Goal: Task Accomplishment & Management: Complete application form

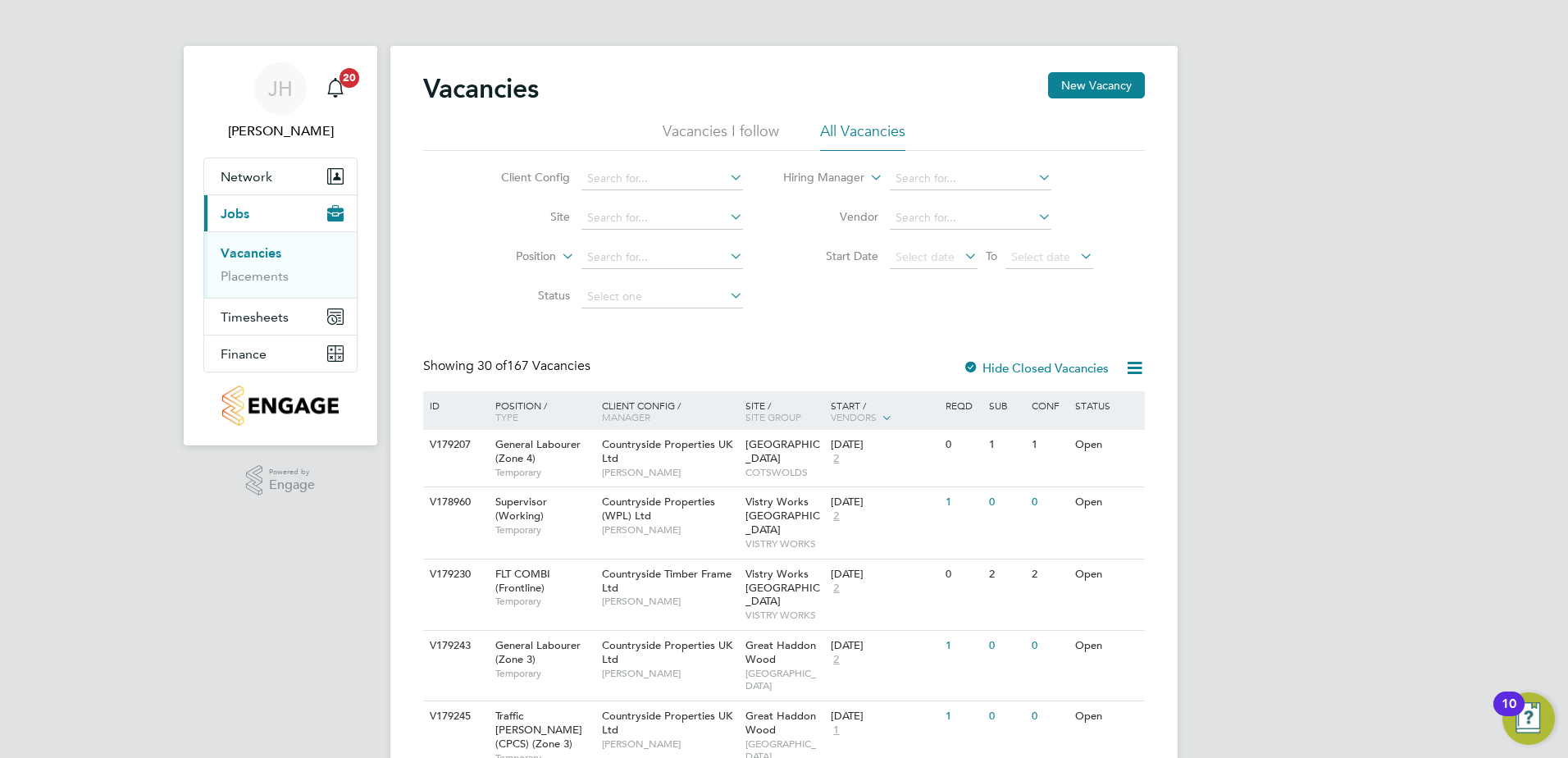
click at [659, 165] on li "Client Config" at bounding box center [609, 178] width 308 height 39
click at [663, 170] on input at bounding box center [662, 179] width 162 height 23
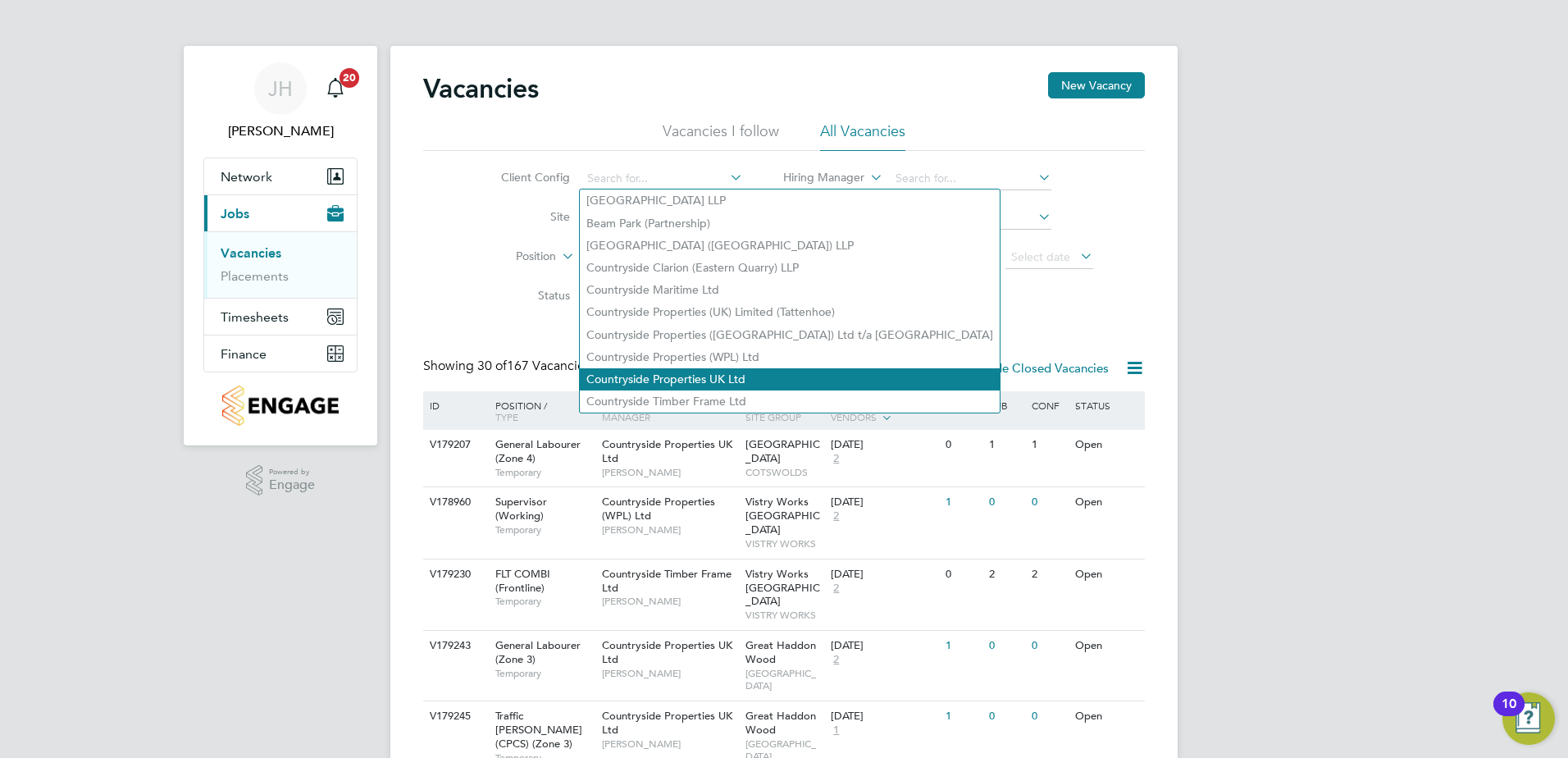
click at [755, 368] on li "Countryside Properties UK Ltd" at bounding box center [789, 379] width 420 height 22
type input "Countryside Properties UK Ltd"
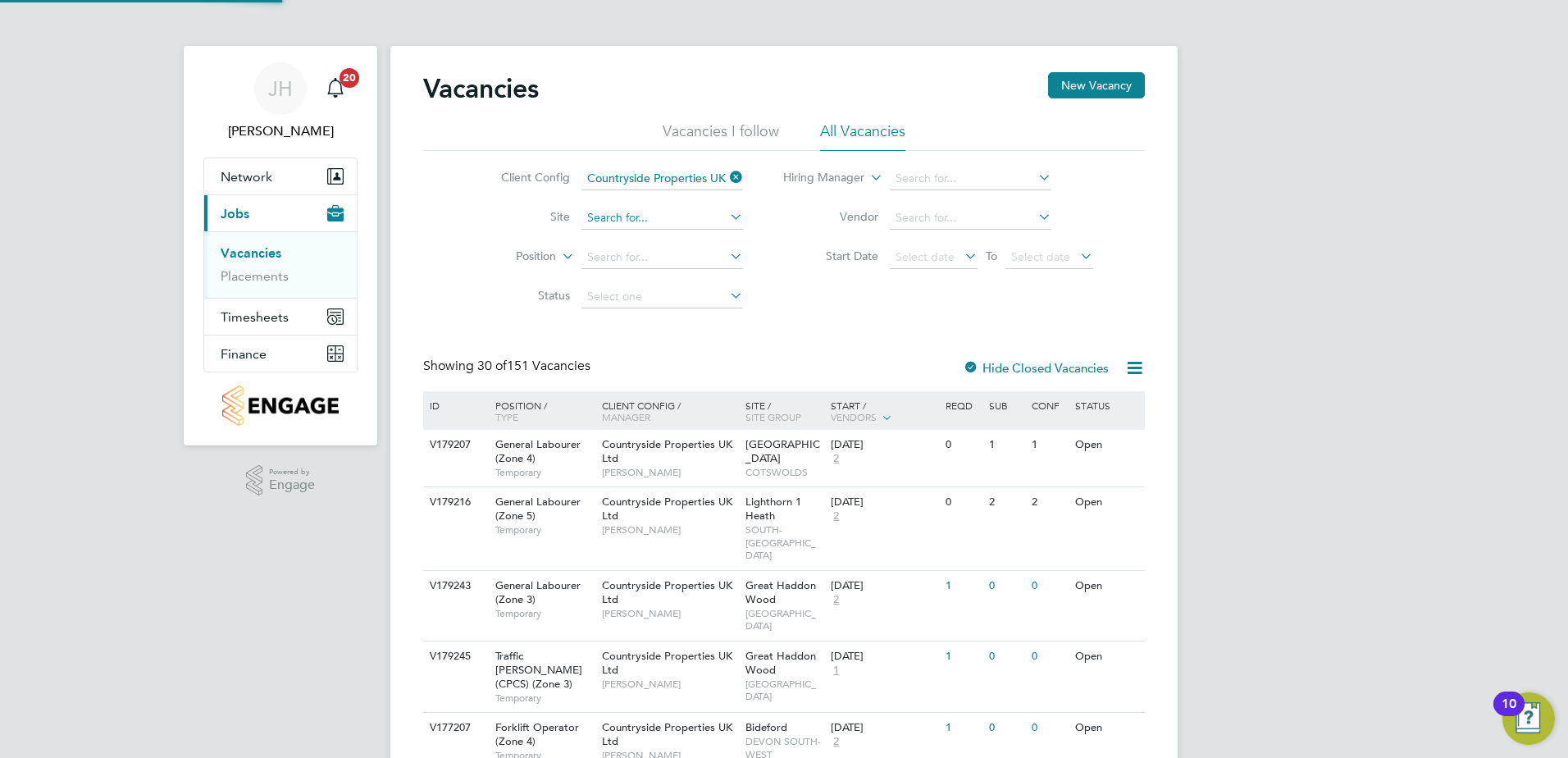
click at [691, 219] on input at bounding box center [662, 218] width 162 height 23
click at [807, 280] on div "Client Config Countryside Properties UK Ltd Site Position Status Hiring Manager…" at bounding box center [784, 234] width 721 height 166
click at [894, 180] on input at bounding box center [970, 179] width 162 height 23
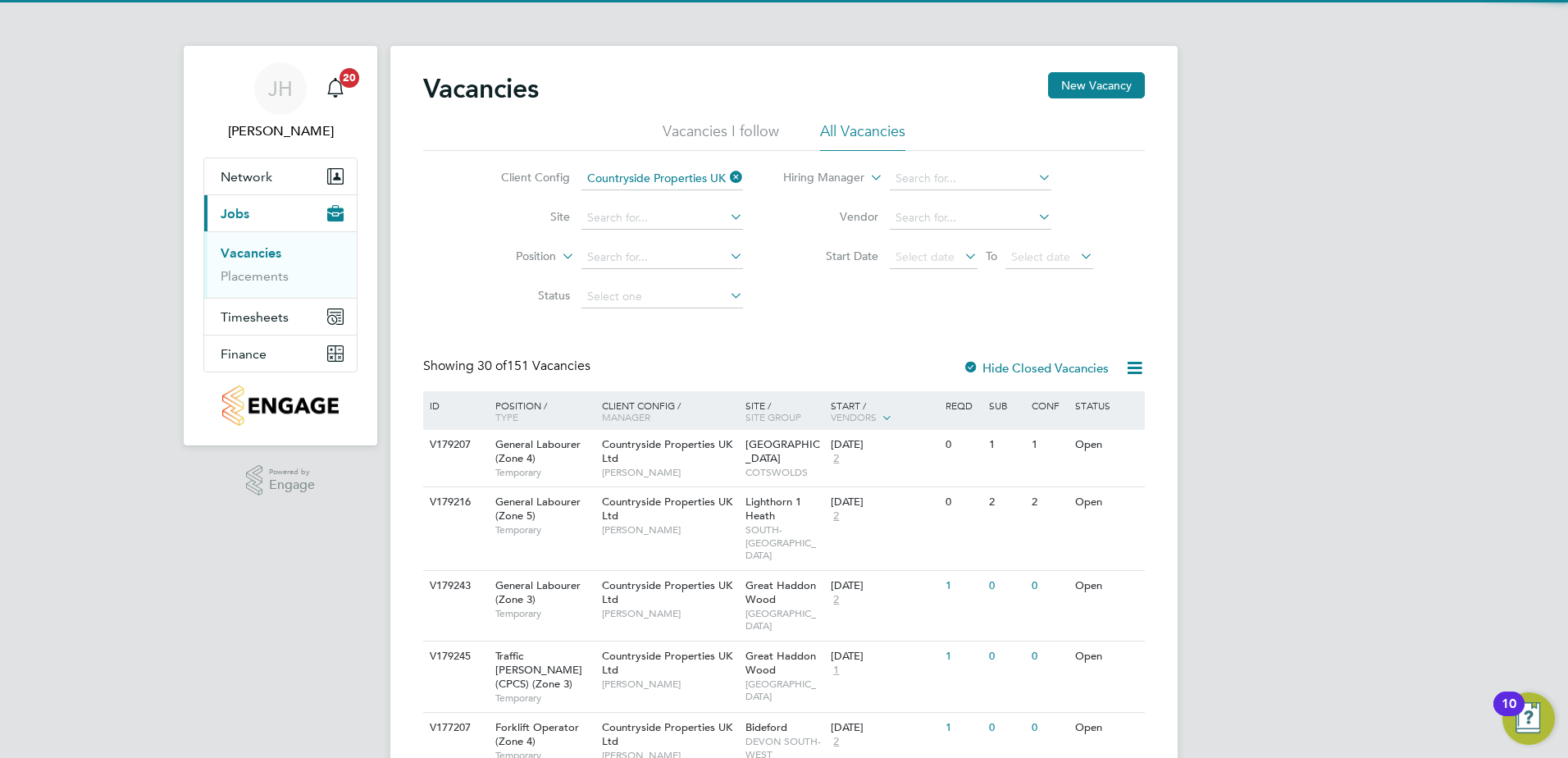
click at [814, 248] on li "Start Date Select date To Select date" at bounding box center [939, 257] width 351 height 39
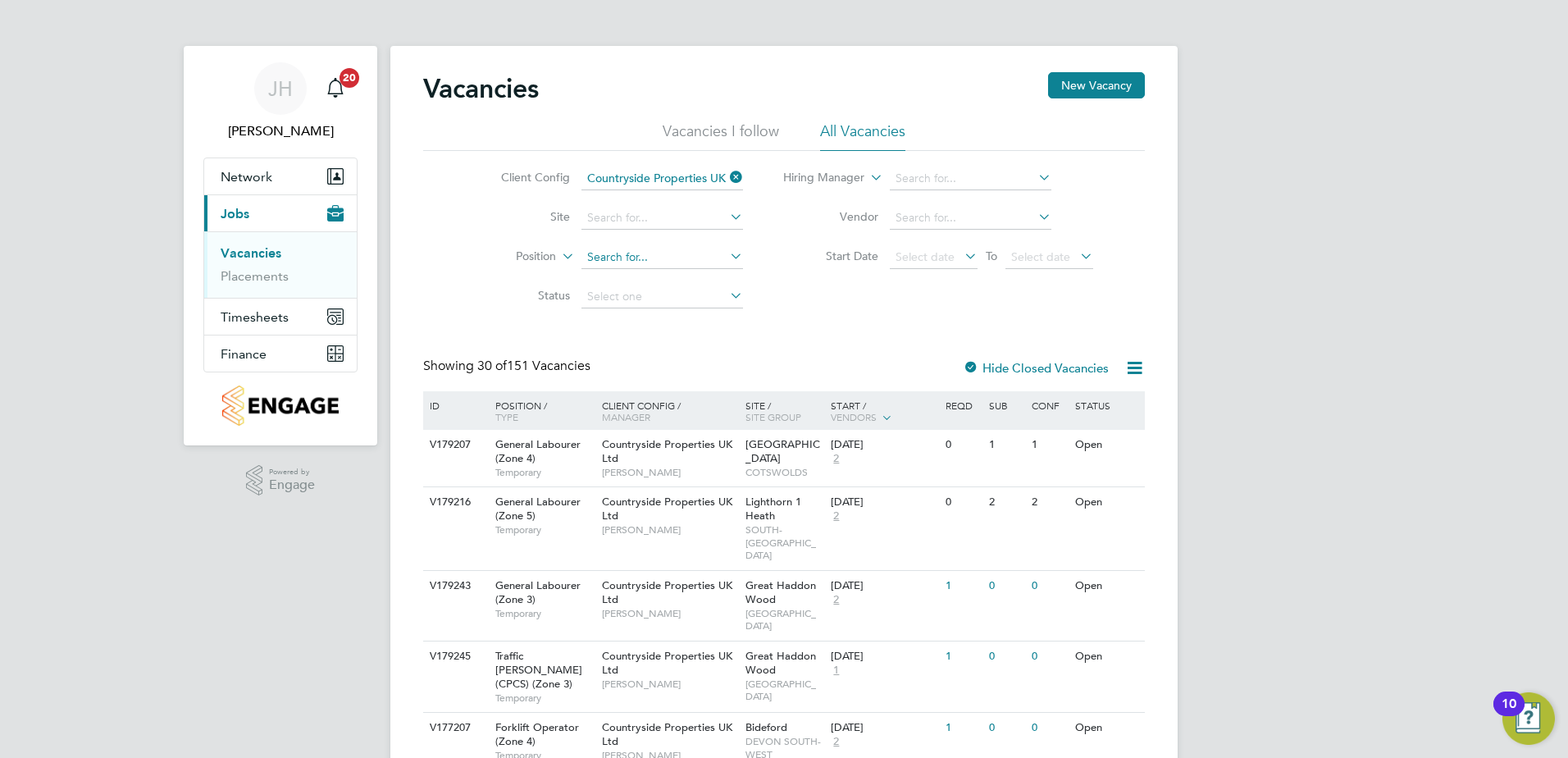
click at [664, 258] on input at bounding box center [662, 258] width 162 height 23
click at [781, 311] on div "Client Config Countryside Properties UK Ltd Site Position Status Hiring Manager…" at bounding box center [784, 234] width 721 height 166
click at [690, 256] on input at bounding box center [662, 258] width 162 height 23
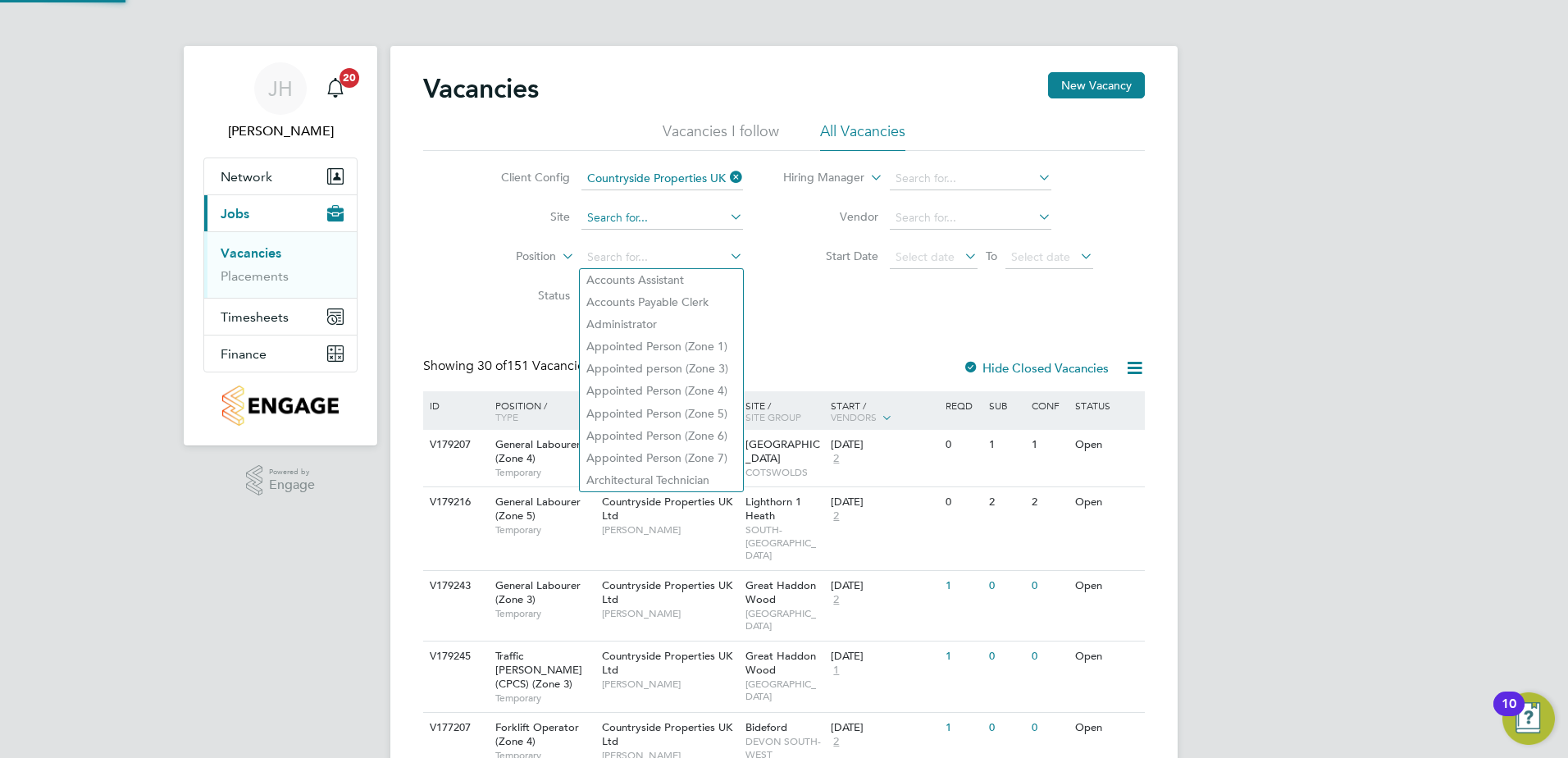
click at [679, 219] on input at bounding box center [662, 218] width 162 height 23
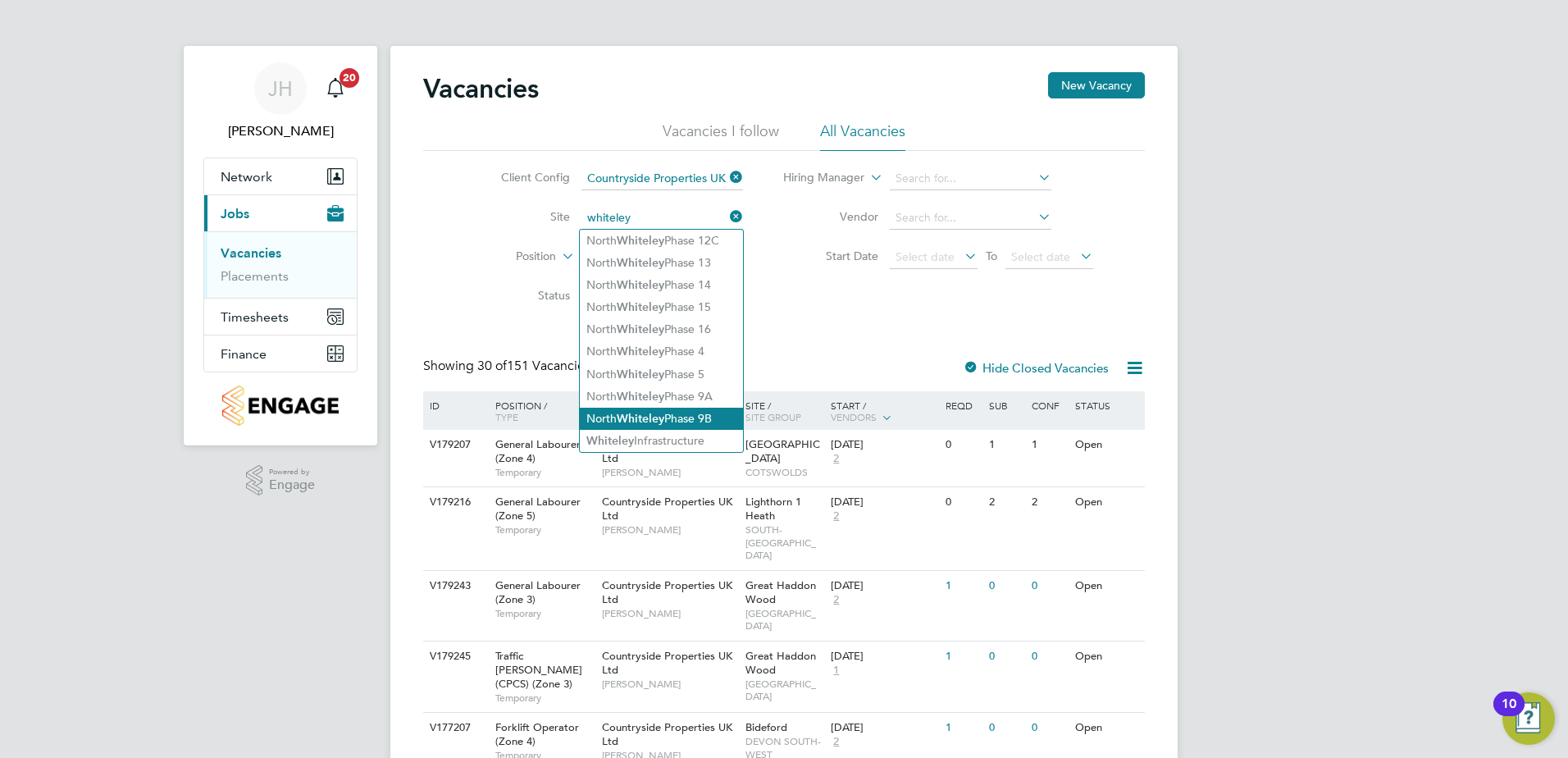
click at [710, 408] on li "North Whiteley Phase 9B" at bounding box center [661, 419] width 163 height 22
type input "North Whiteley Phase 9B"
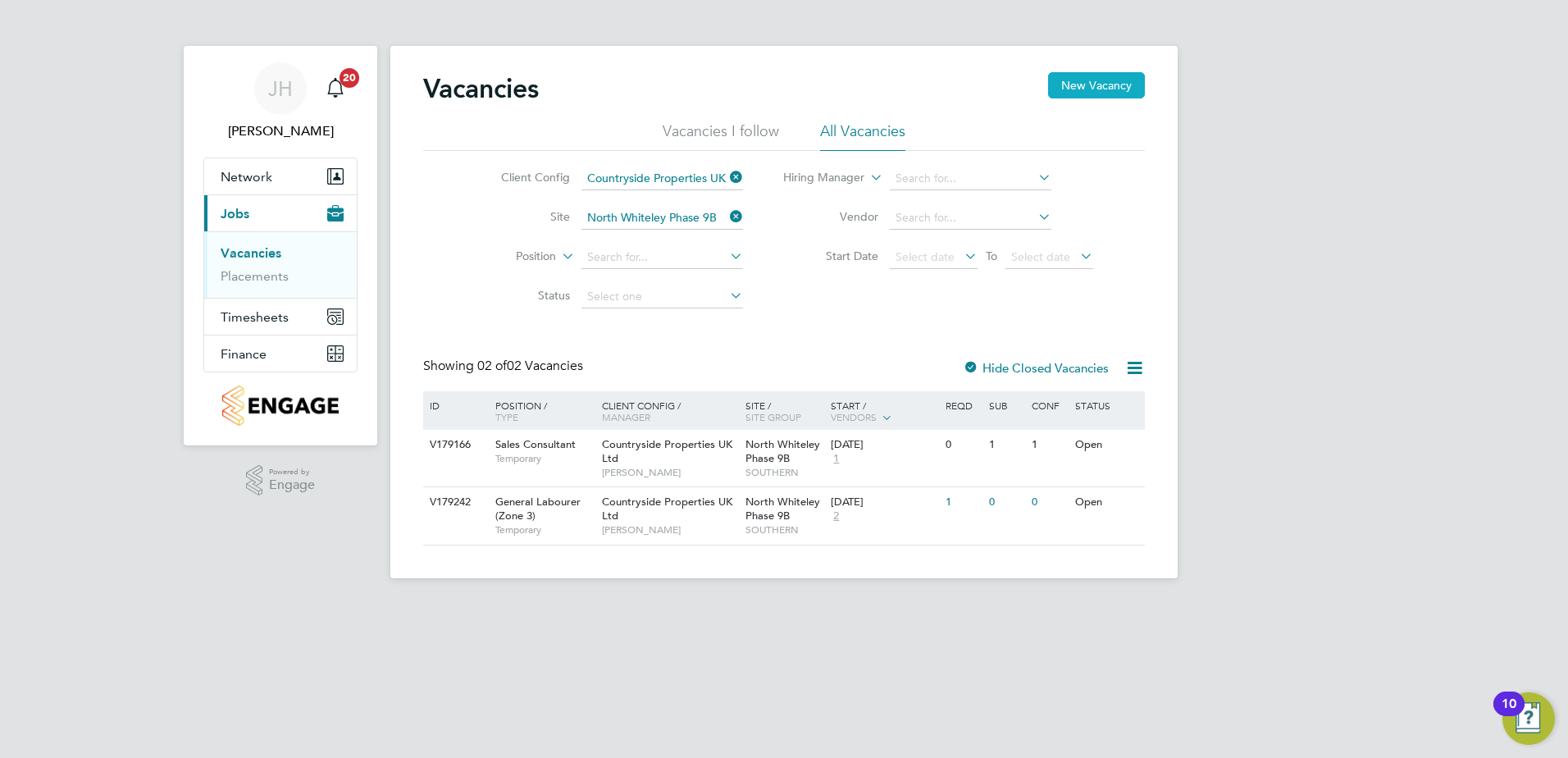
click at [1078, 83] on button "New Vacancy" at bounding box center [1096, 84] width 97 height 26
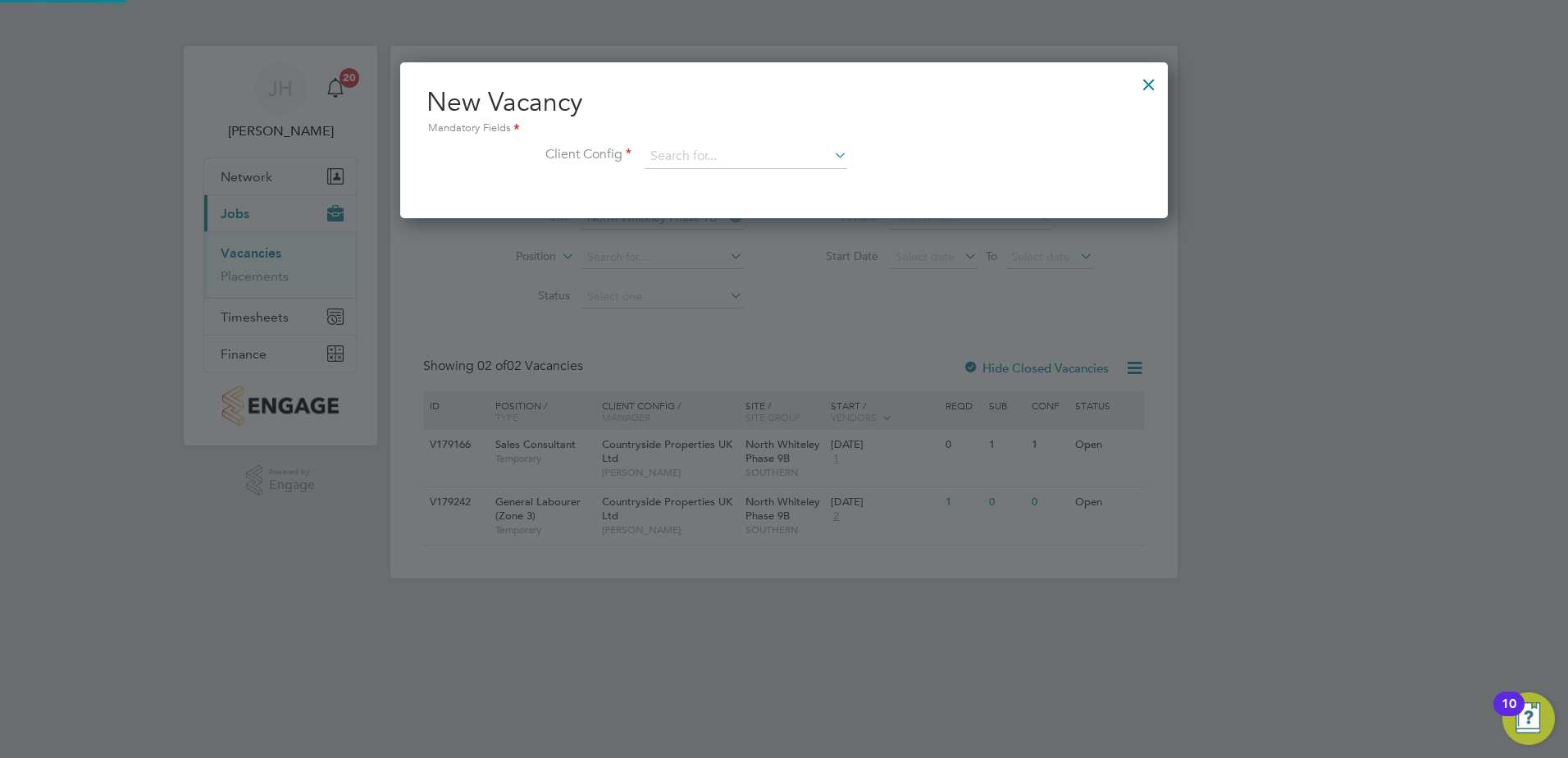
scroll to position [156, 768]
click at [735, 162] on input at bounding box center [745, 157] width 202 height 25
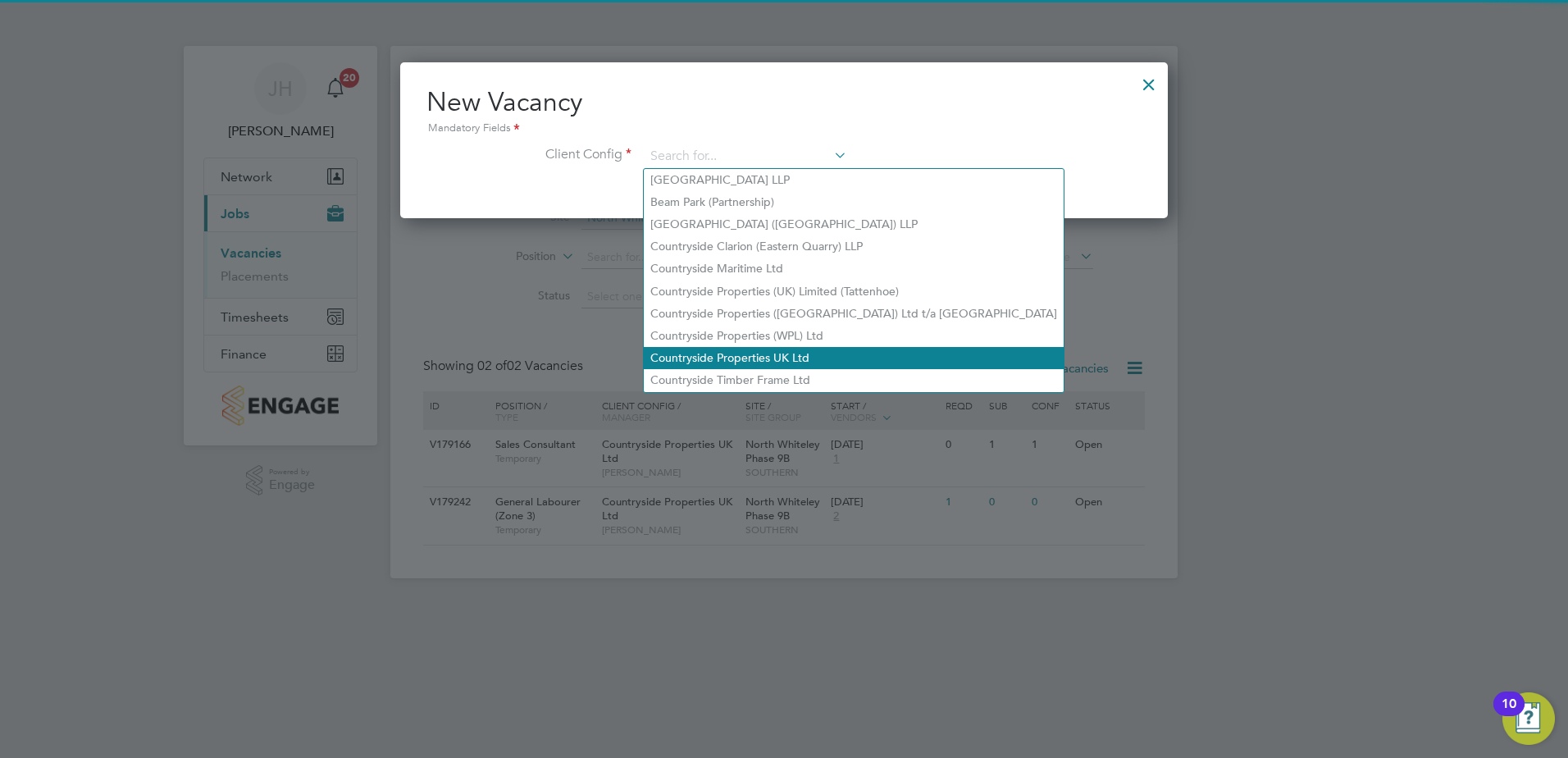
click at [790, 351] on li "Countryside Properties UK Ltd" at bounding box center [853, 357] width 420 height 22
type input "Countryside Properties UK Ltd"
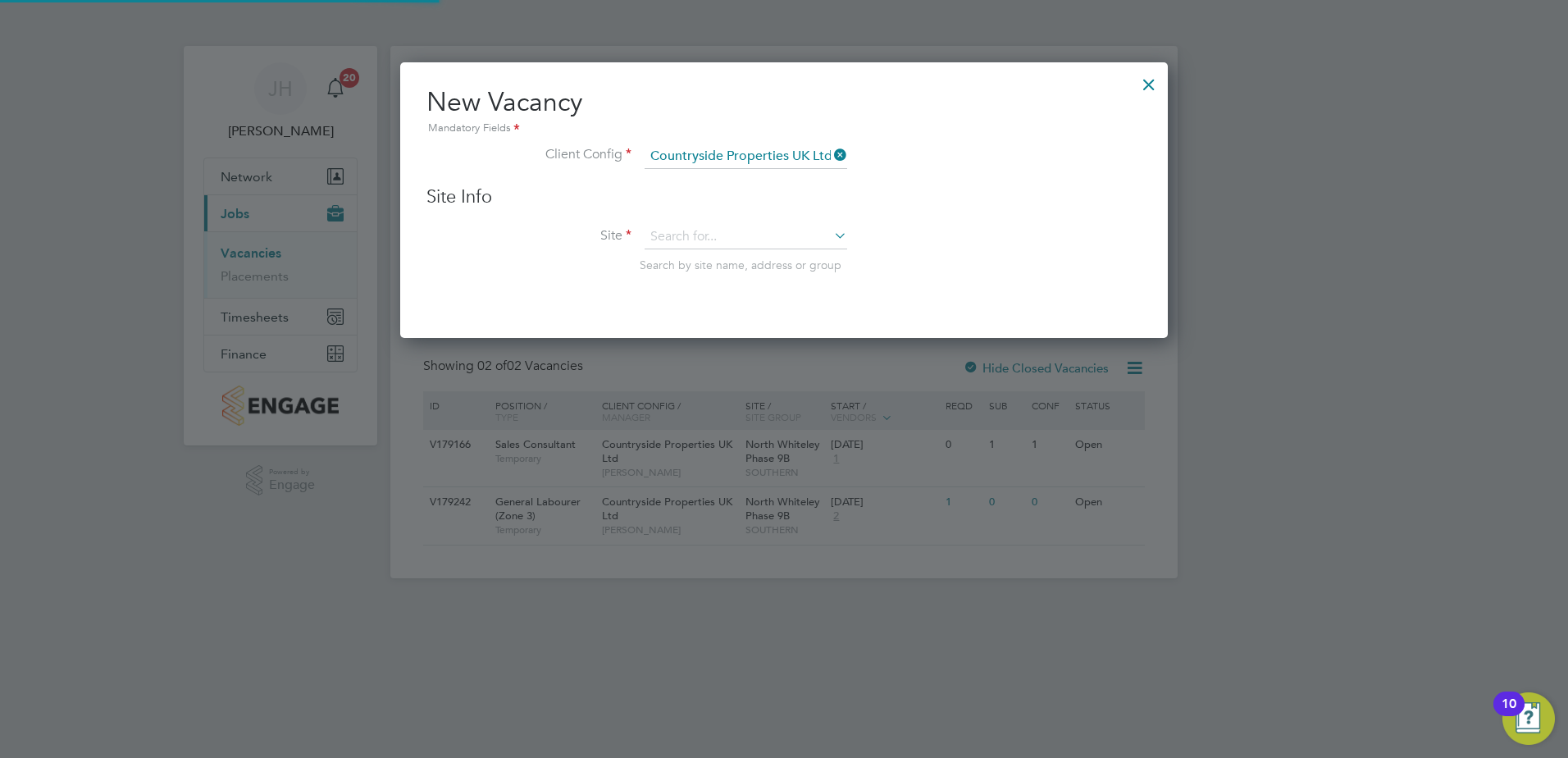
scroll to position [277, 768]
click at [747, 223] on div "Site Info Site Search by site name, address or group" at bounding box center [784, 246] width 716 height 121
click at [741, 237] on input at bounding box center [745, 238] width 202 height 25
click at [776, 387] on li "North Whiteley Phase 9B" at bounding box center [745, 394] width 204 height 22
type input "North Whiteley Phase 9B"
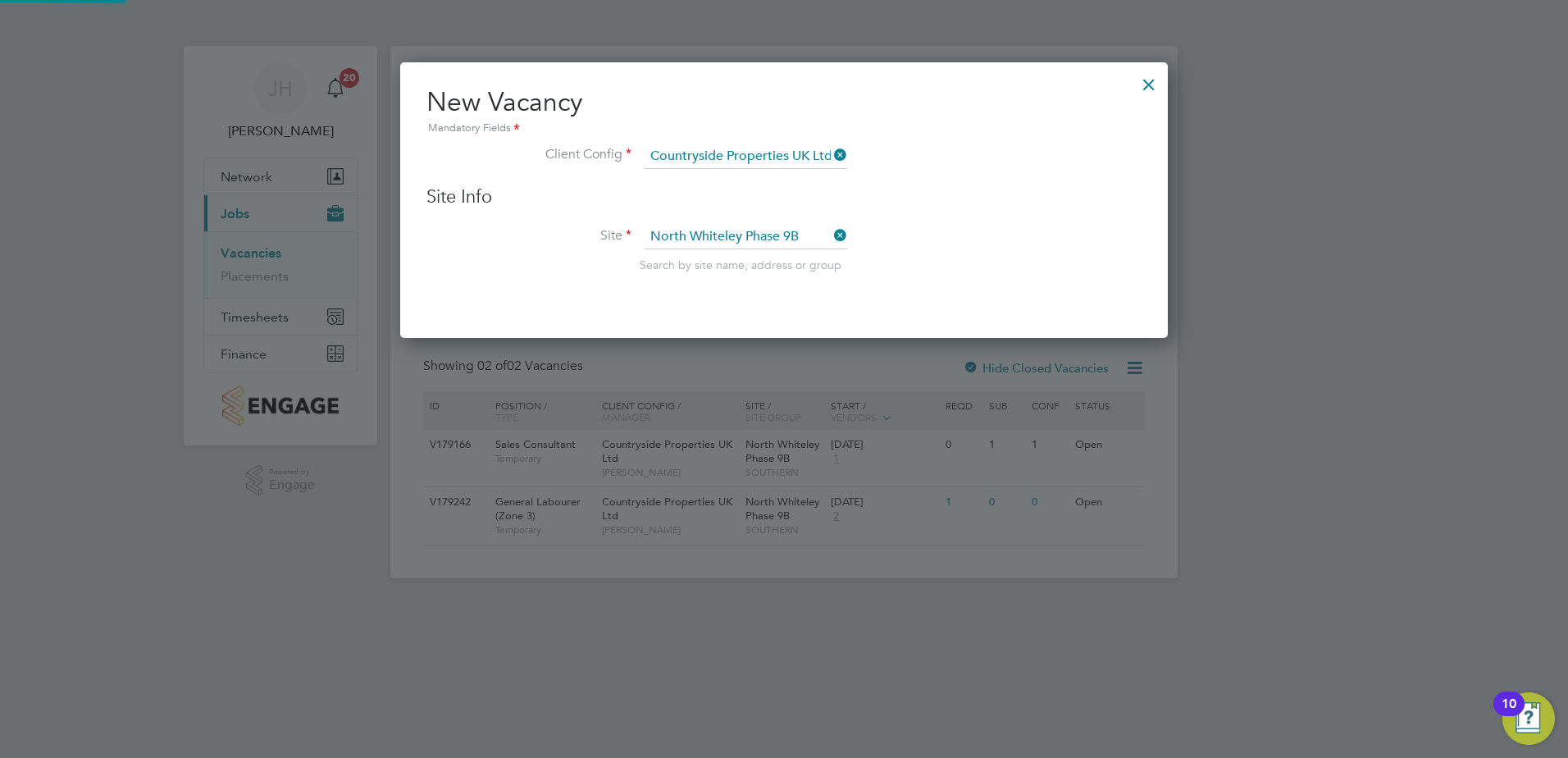
scroll to position [9, 9]
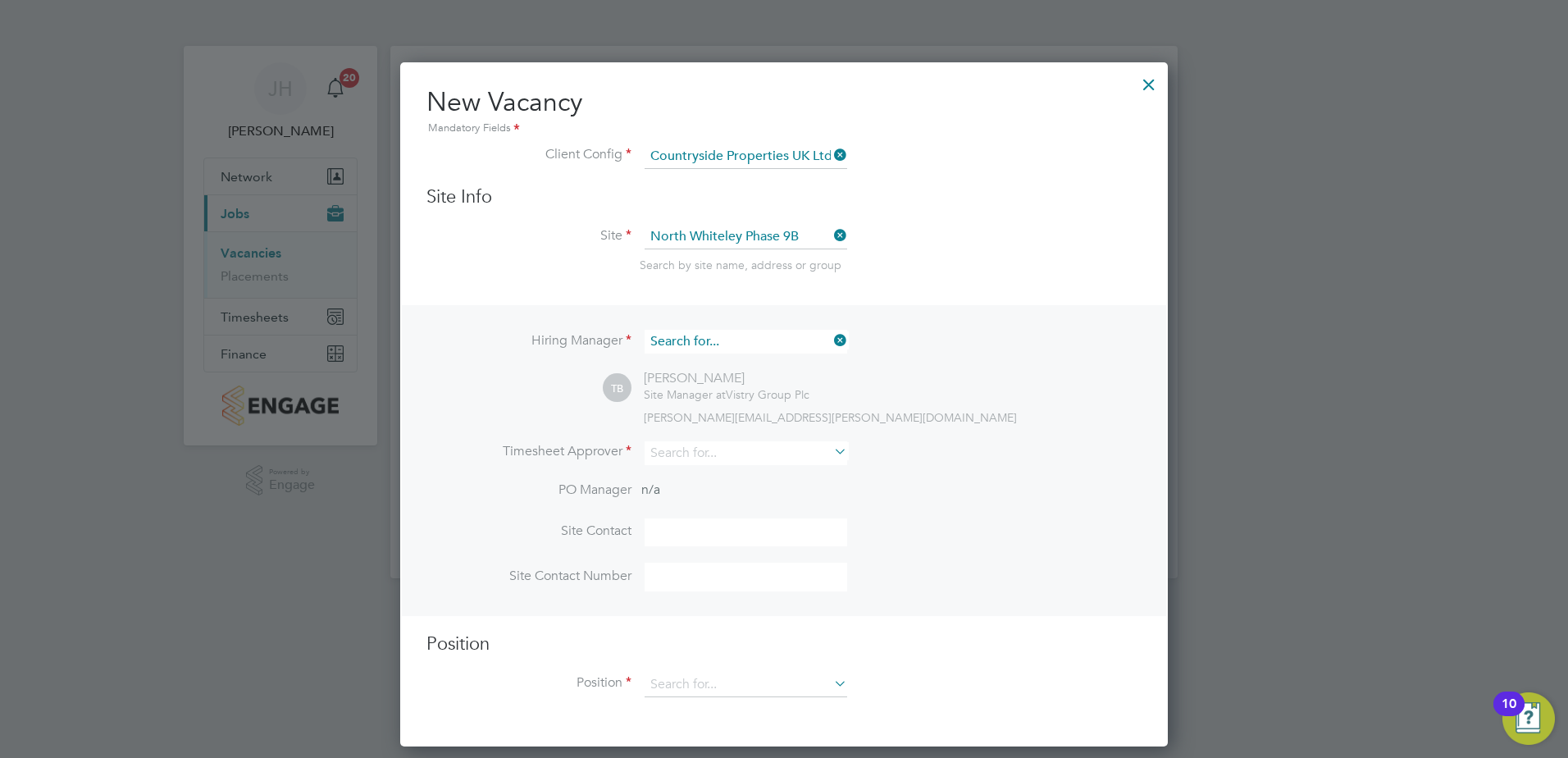
click at [745, 333] on input at bounding box center [745, 341] width 202 height 24
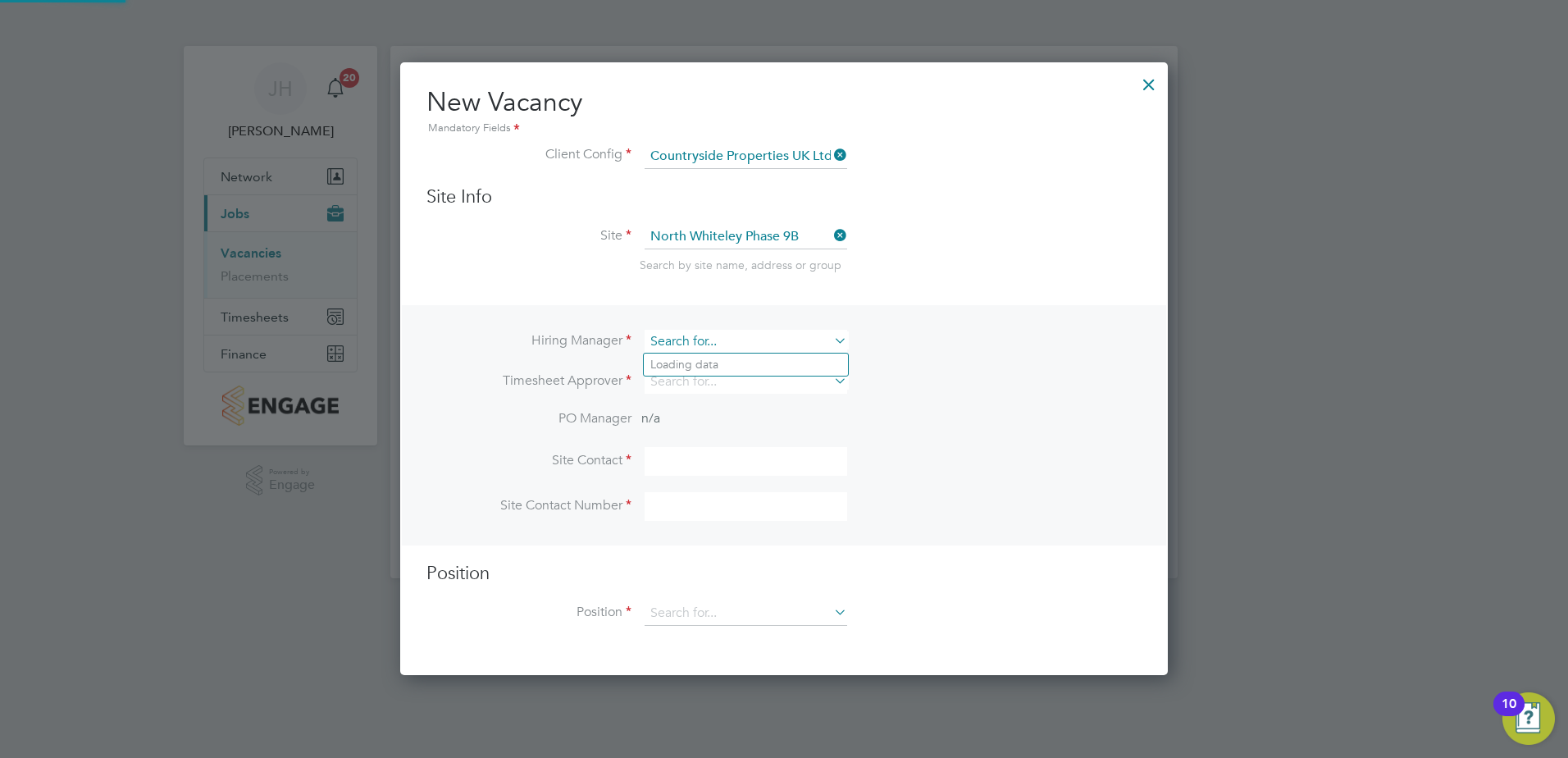
scroll to position [614, 768]
click at [733, 358] on li "Jack Hall" at bounding box center [745, 364] width 204 height 22
type input "[PERSON_NAME]"
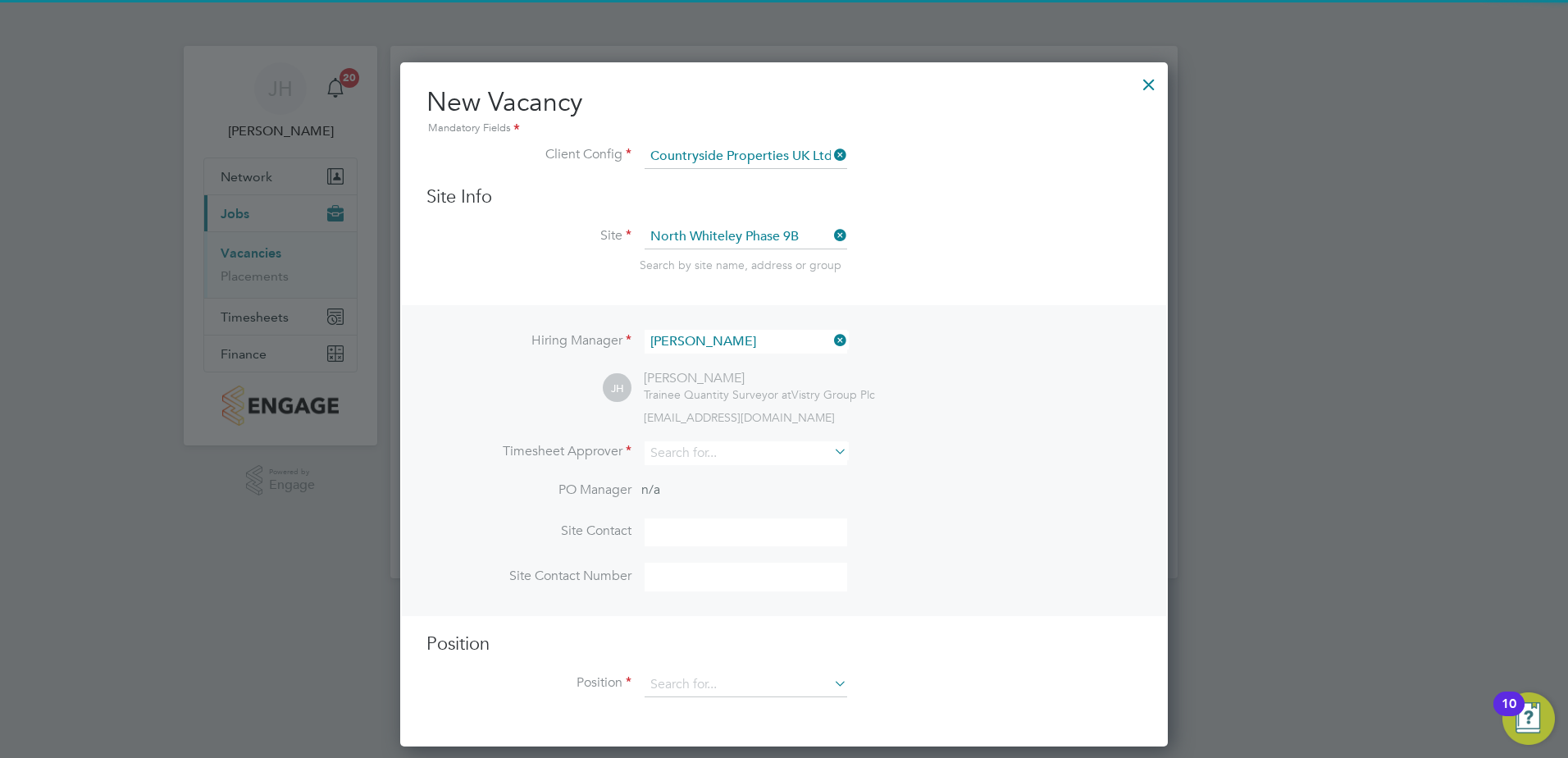
scroll to position [686, 768]
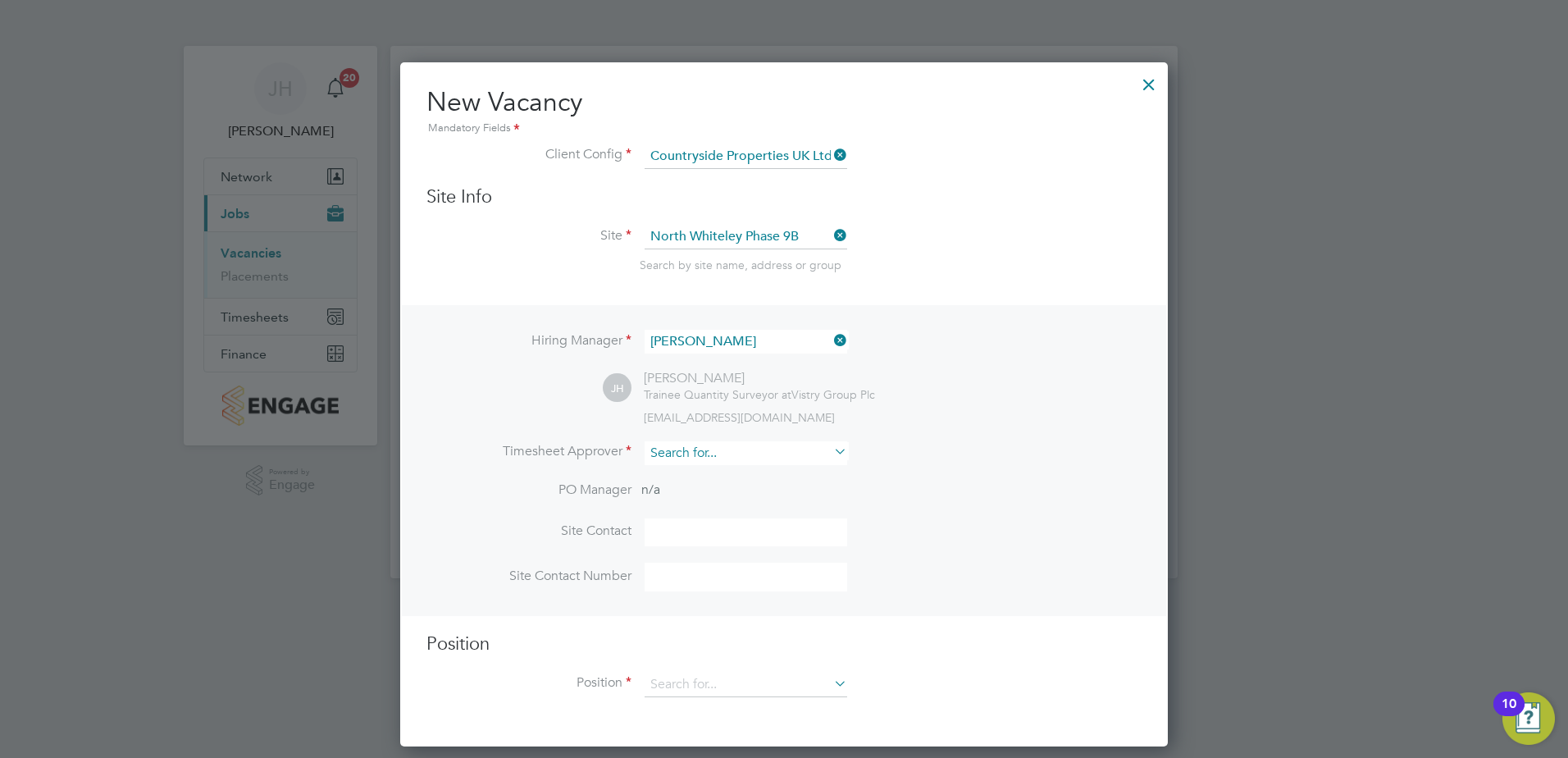
click at [709, 449] on input at bounding box center [745, 453] width 202 height 24
type input "d"
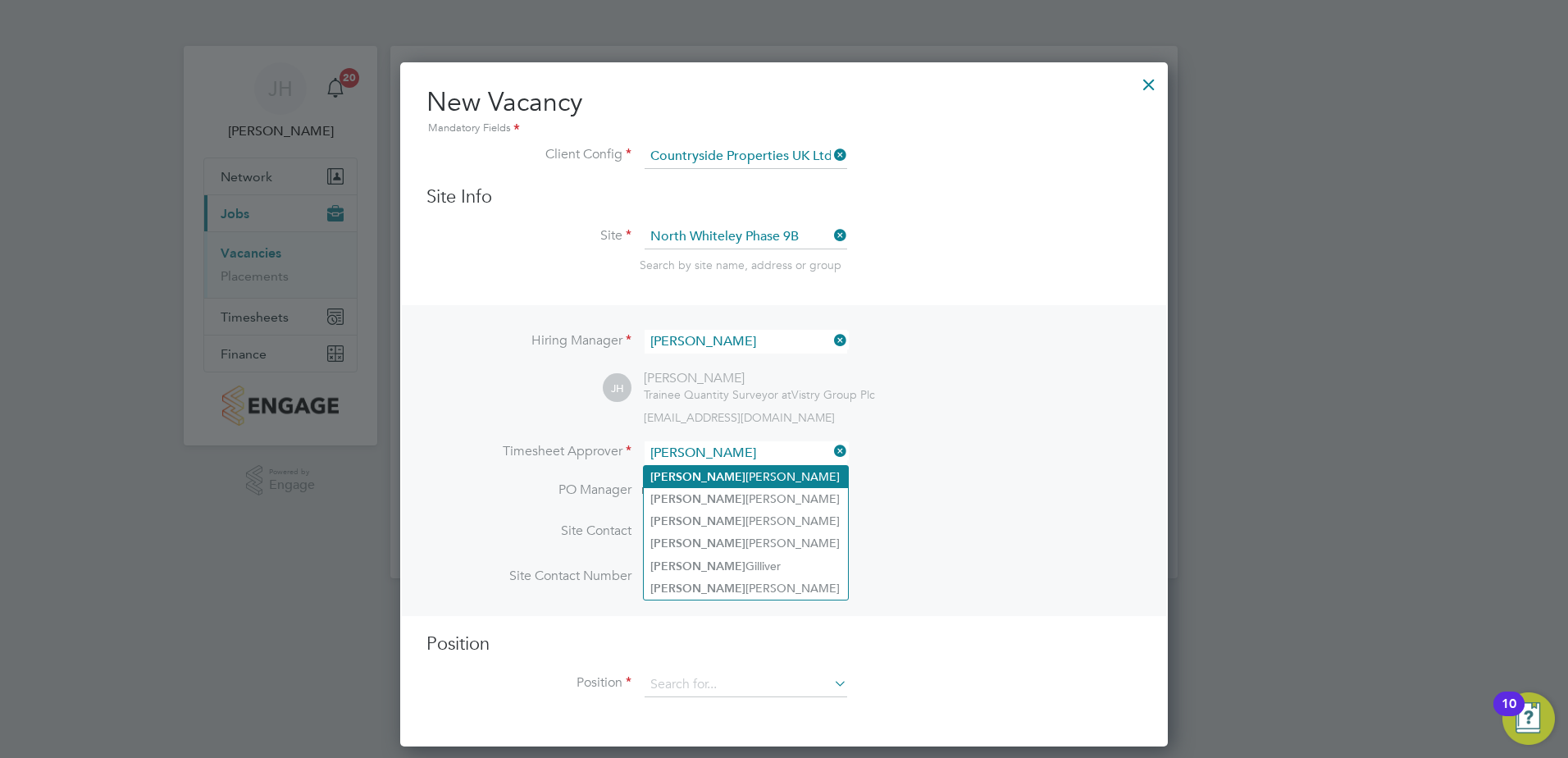
click at [734, 482] on li "Stuart Adams" at bounding box center [745, 476] width 204 height 22
type input "Stuart Adams"
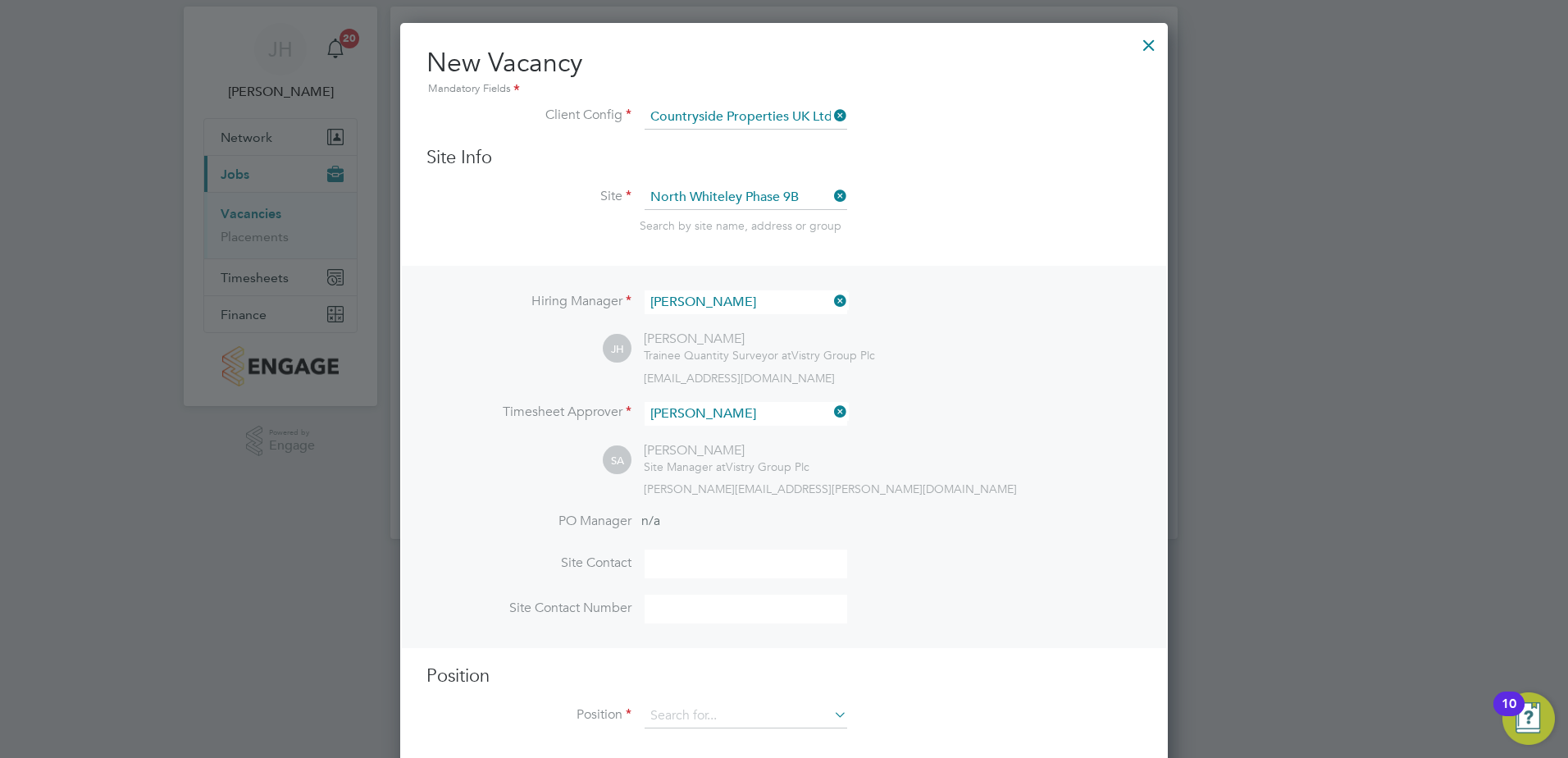
scroll to position [60, 0]
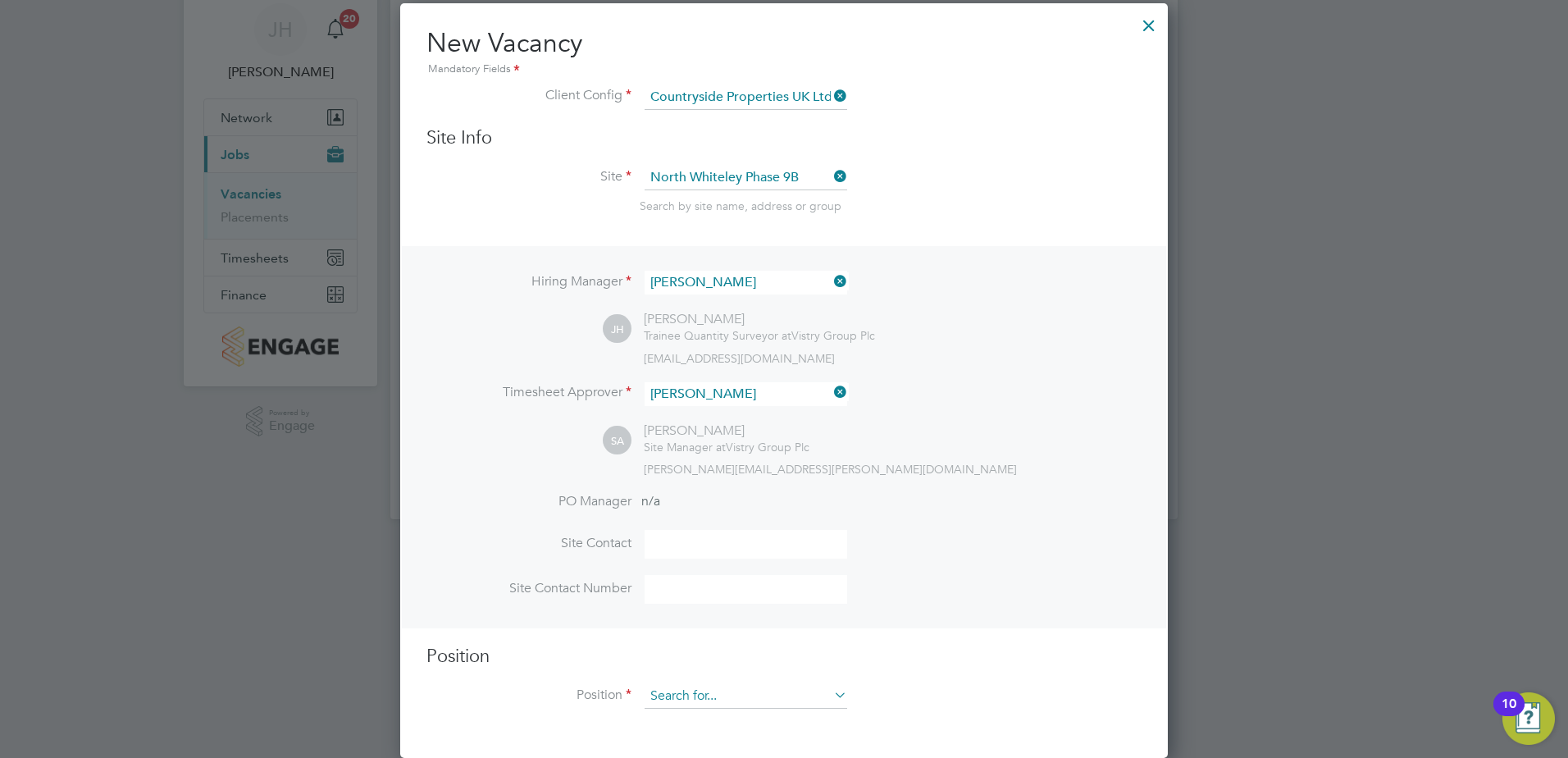
click at [737, 699] on input at bounding box center [745, 697] width 202 height 25
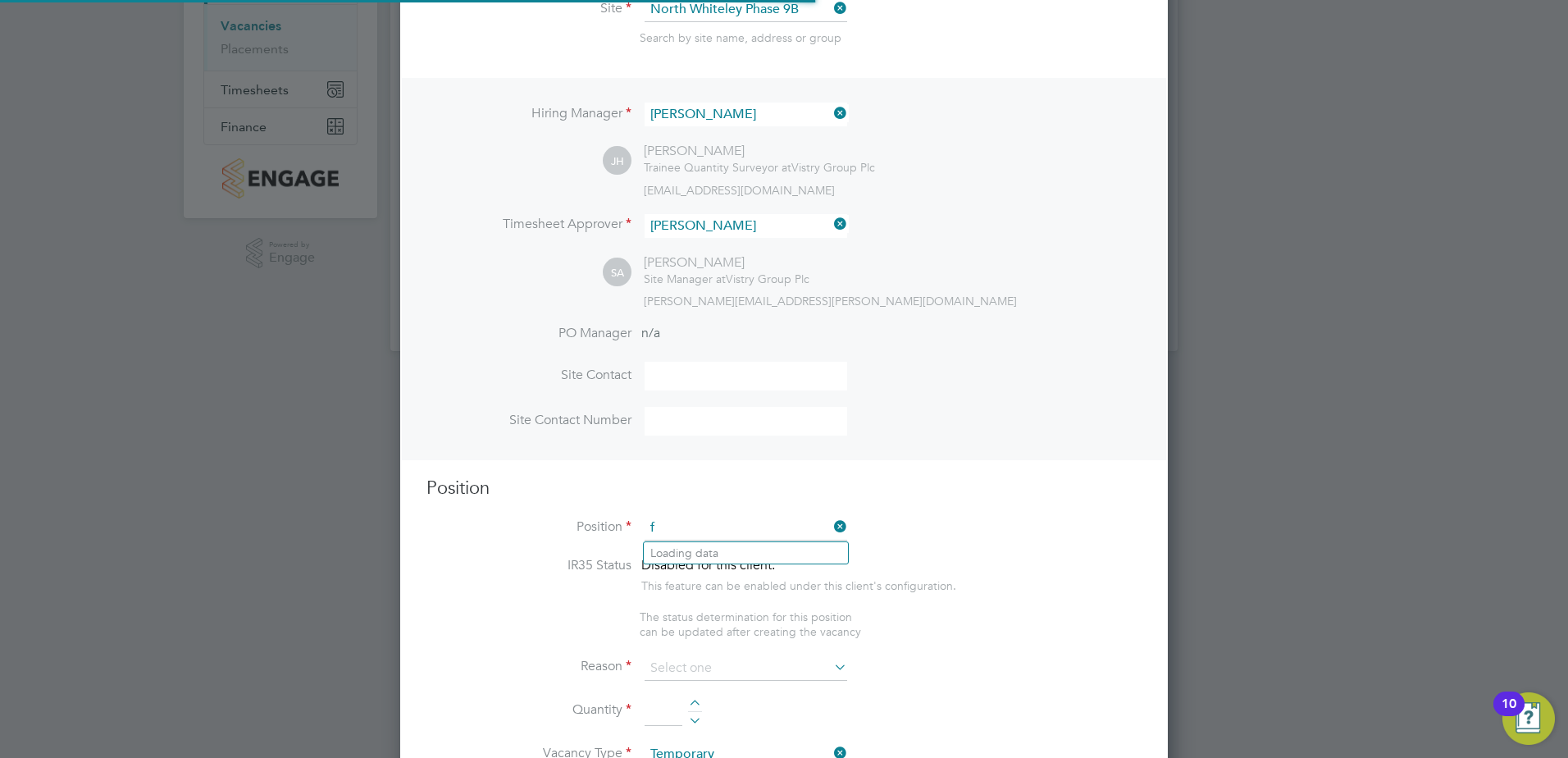
scroll to position [2365, 768]
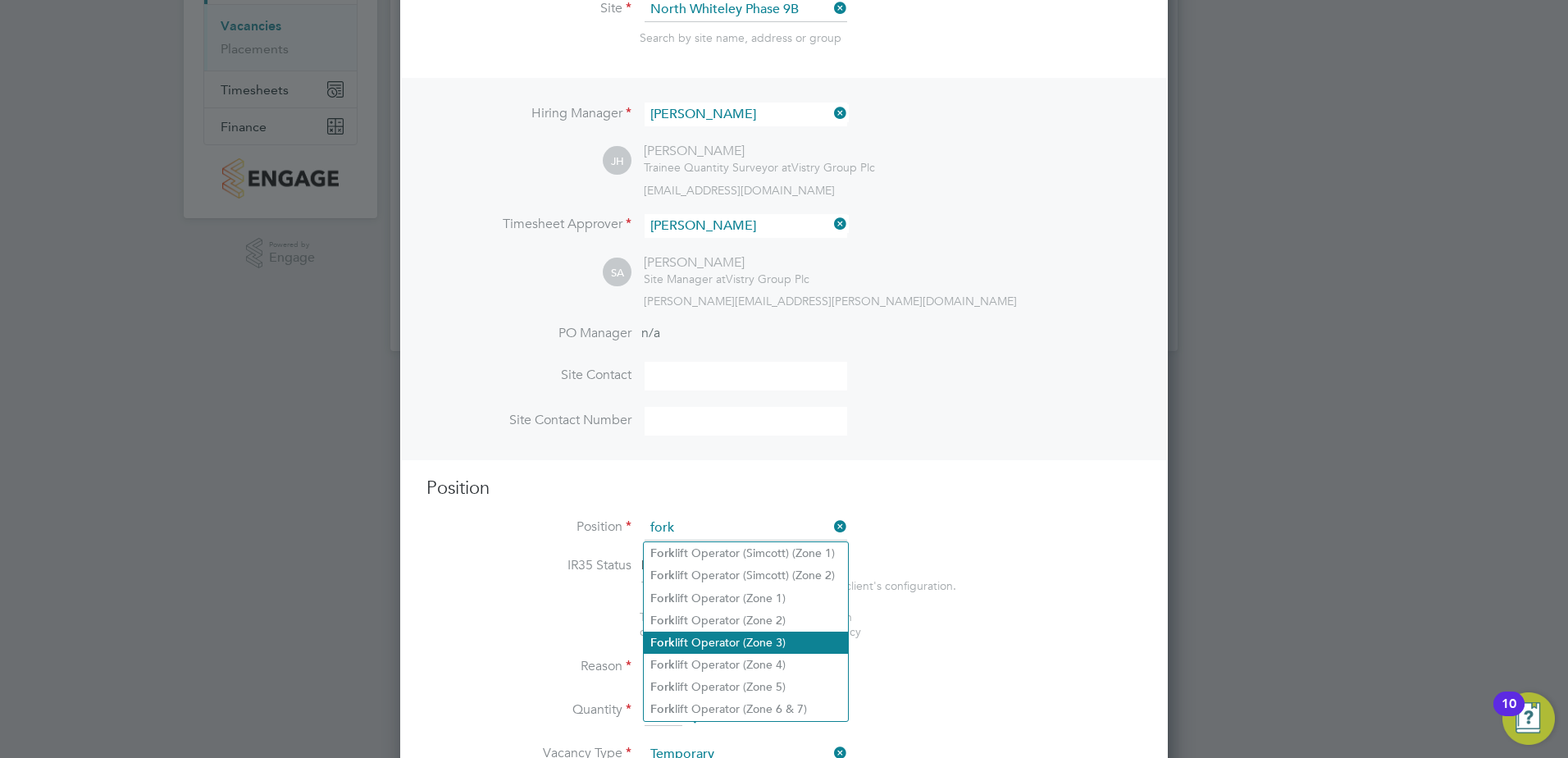
click at [779, 640] on li "Fork lift Operator (Zone 3)" at bounding box center [745, 642] width 204 height 22
type input "Forklift Operator (Zone 3)"
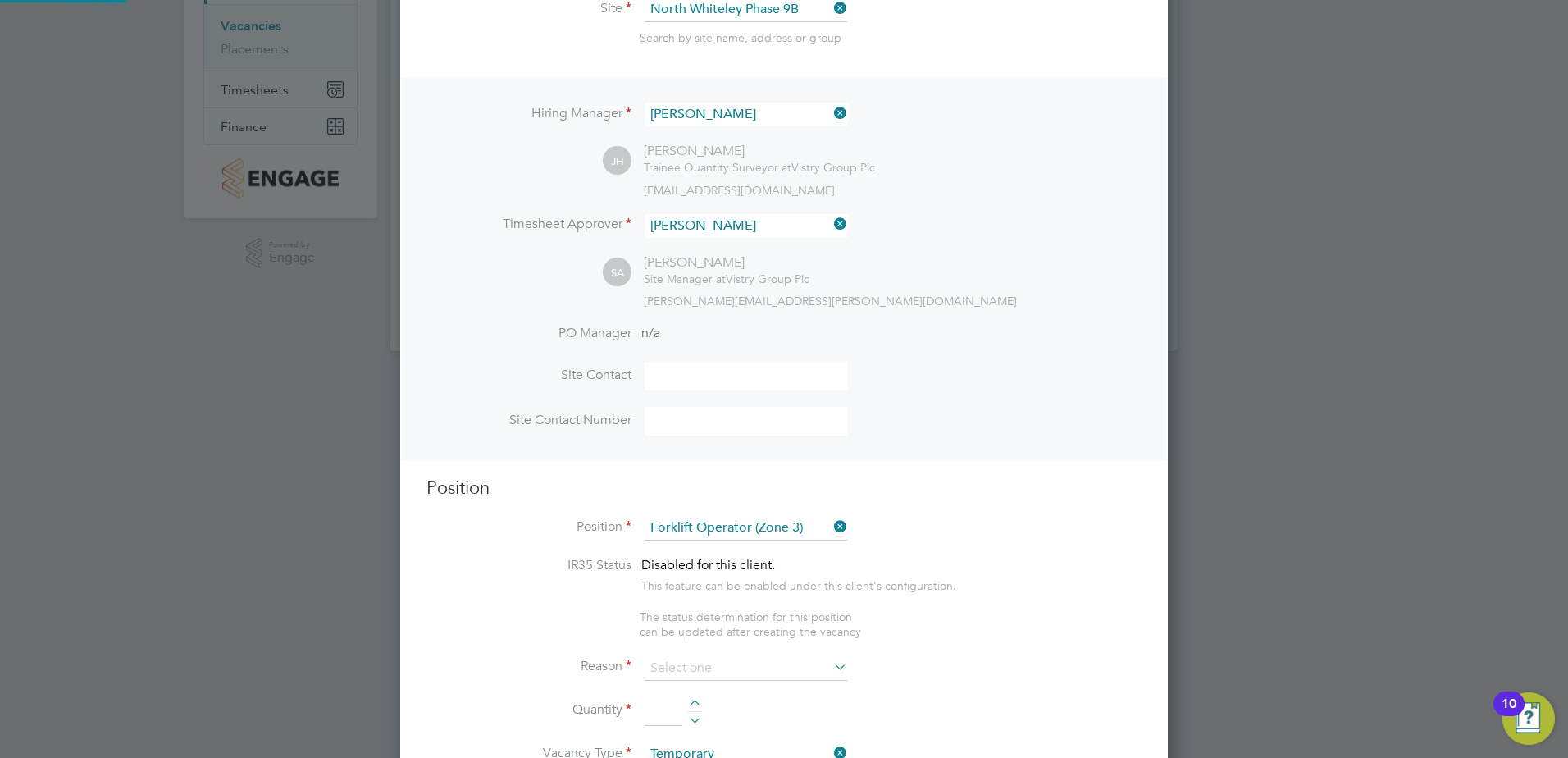
type textarea "• Operate construction machinery • Delivering large quantities of materials to …"
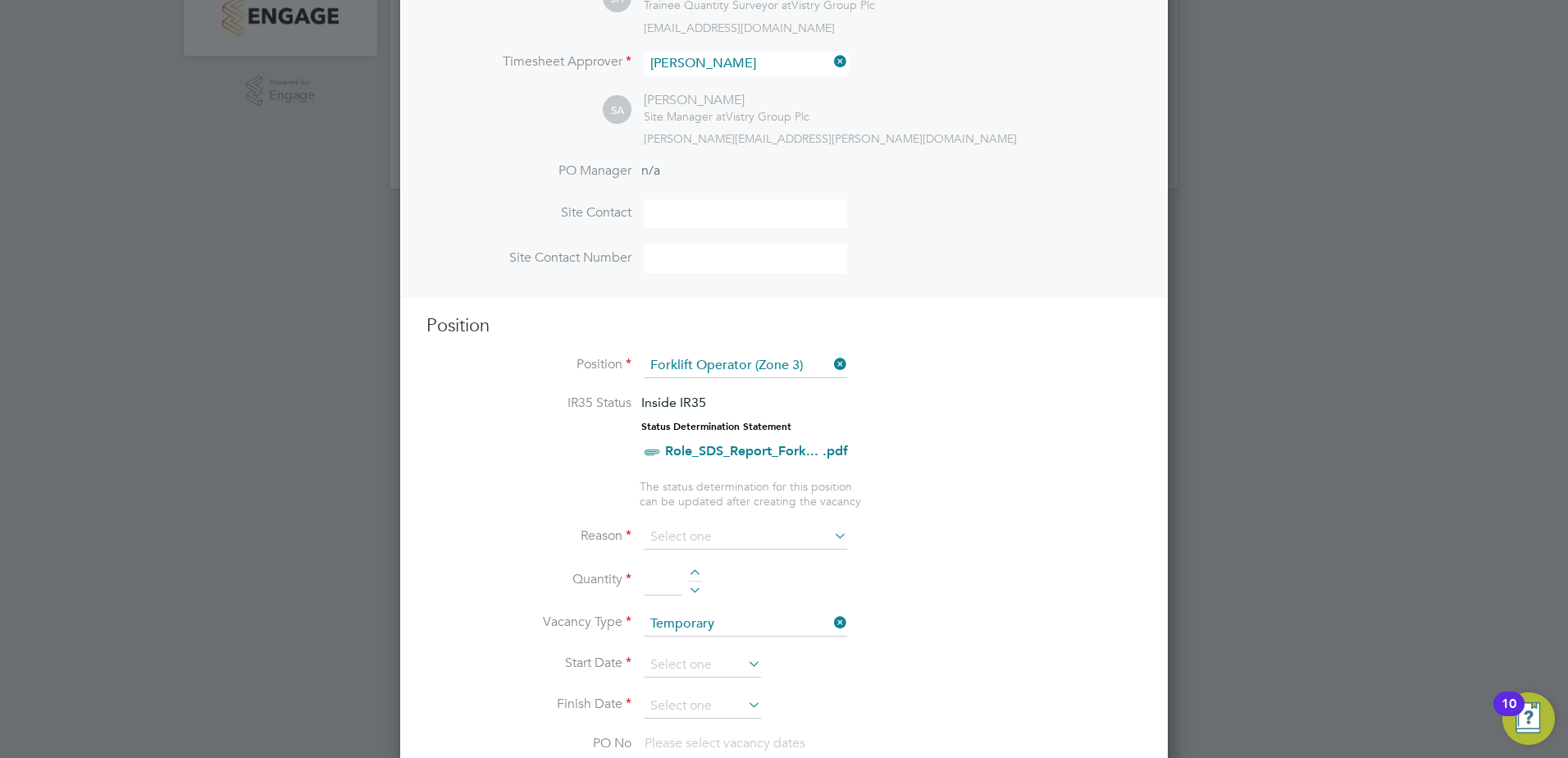
scroll to position [391, 0]
click at [700, 541] on input at bounding box center [745, 536] width 202 height 25
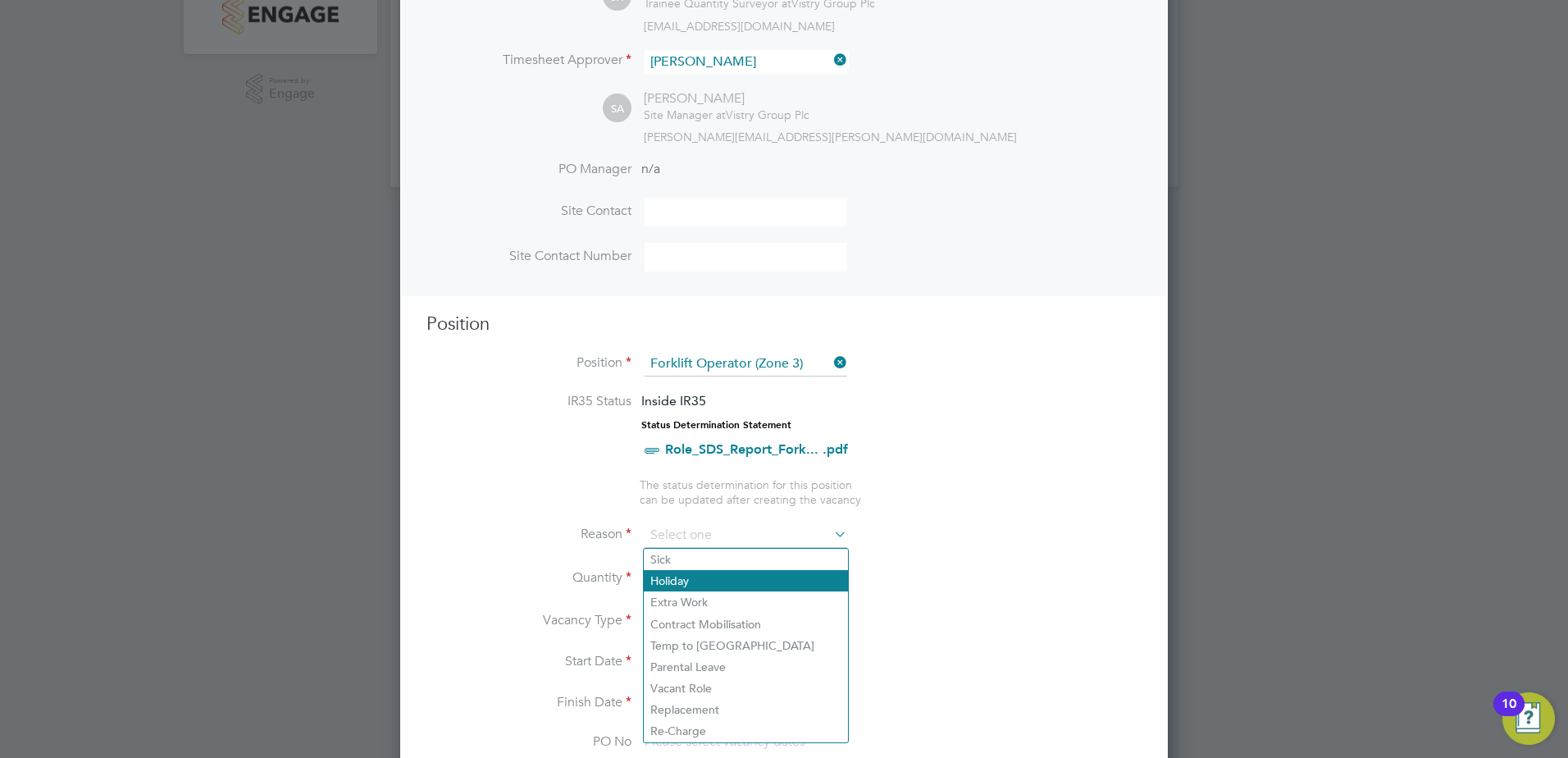
click at [705, 582] on li "Holiday" at bounding box center [745, 581] width 204 height 21
type input "Holiday"
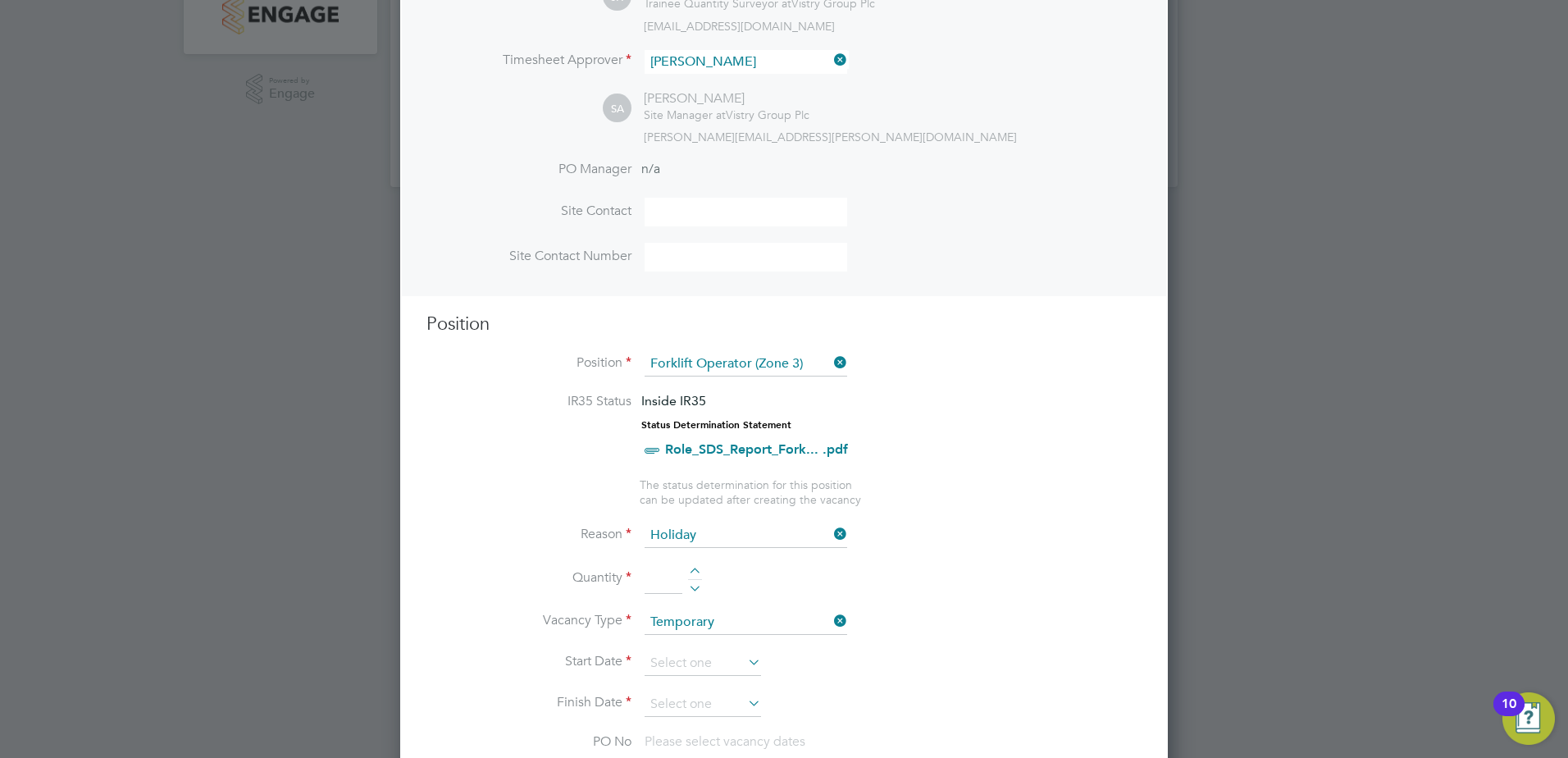
click at [695, 568] on div at bounding box center [694, 573] width 14 height 11
type input "1"
click at [700, 653] on input at bounding box center [703, 664] width 117 height 25
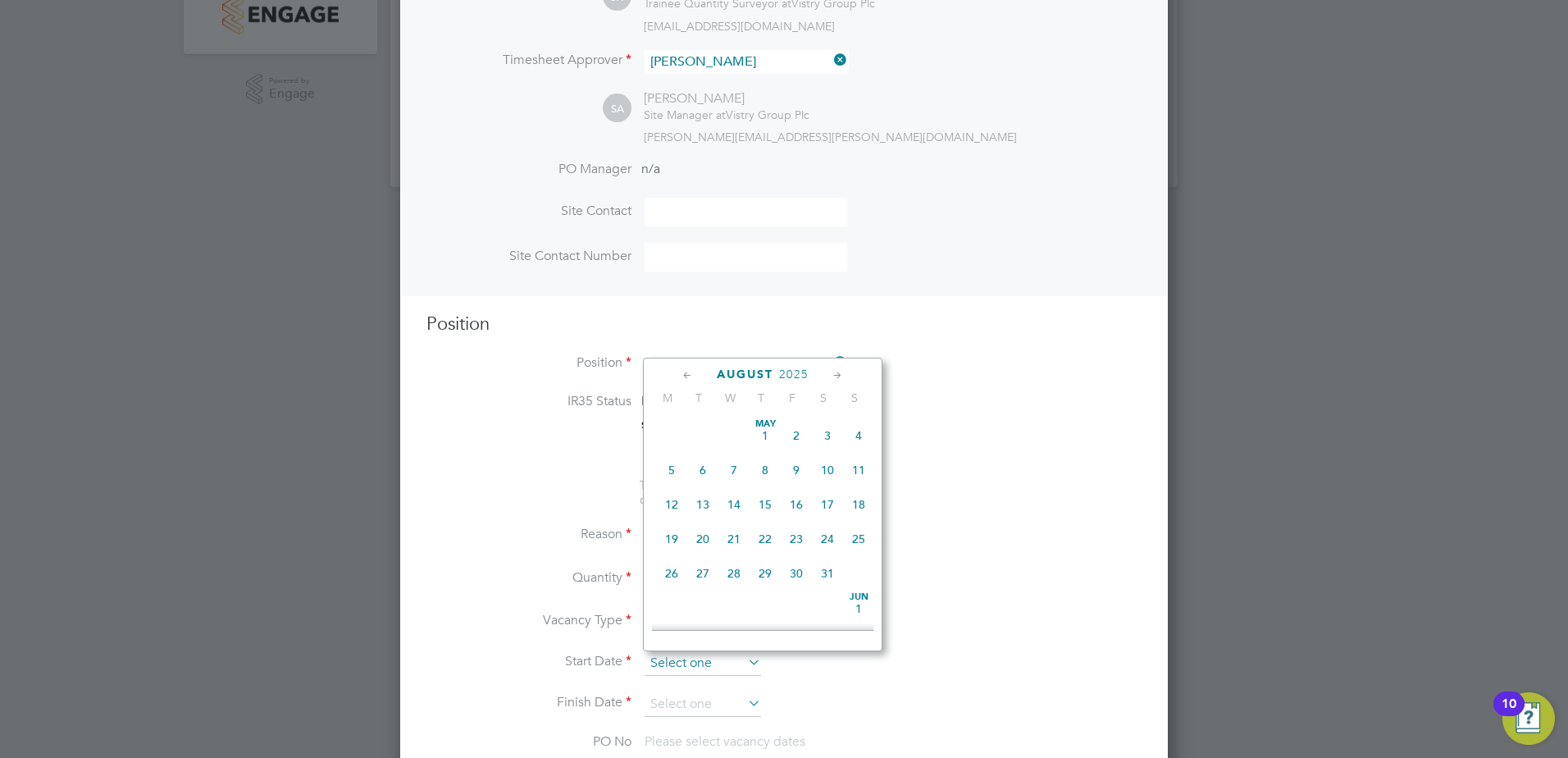
scroll to position [639, 0]
click at [796, 465] on span "22" at bounding box center [796, 453] width 32 height 32
type input "[DATE]"
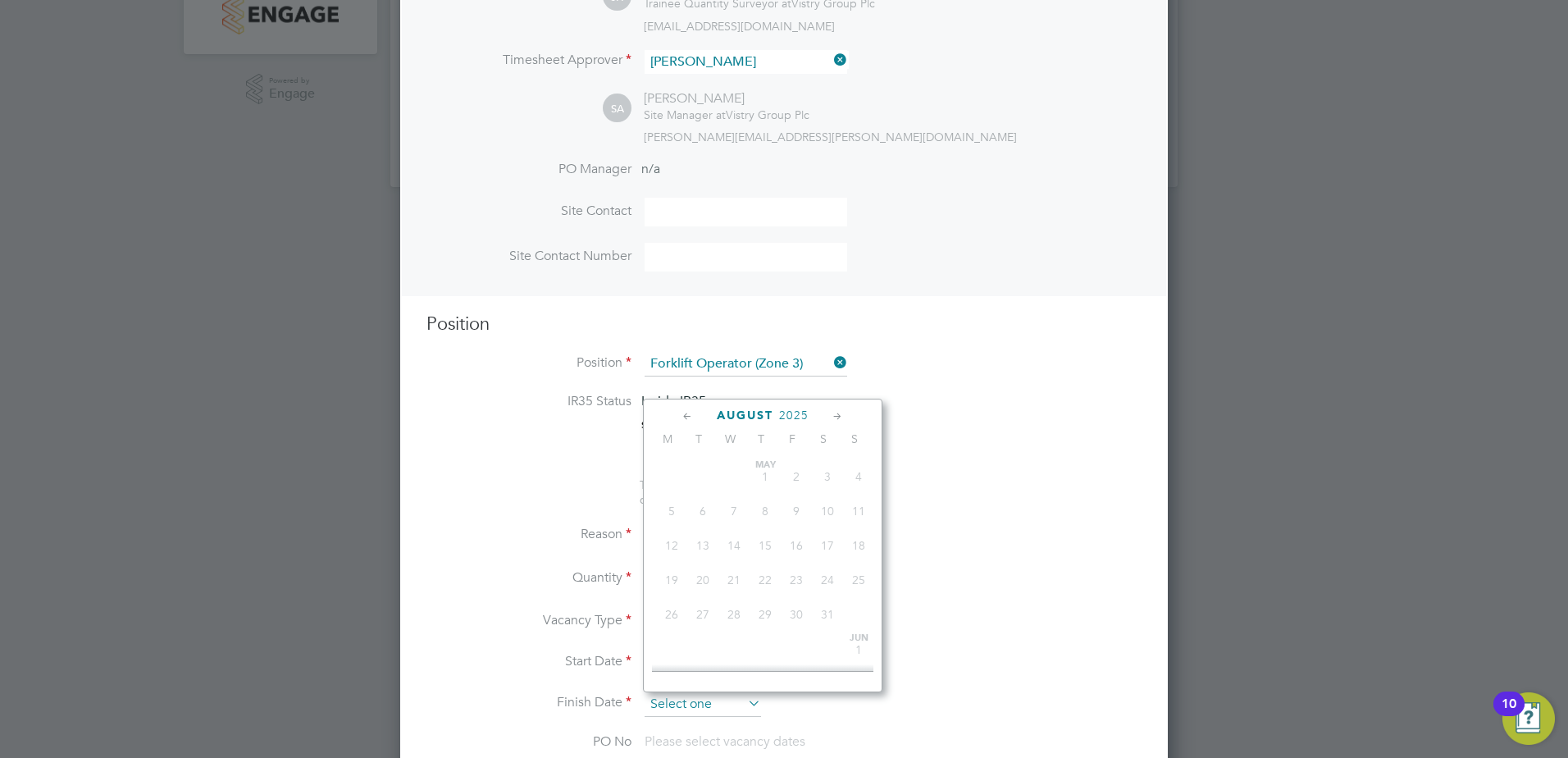
click at [715, 696] on input at bounding box center [703, 705] width 117 height 25
click at [796, 544] on span "29" at bounding box center [796, 529] width 32 height 32
type input "[DATE]"
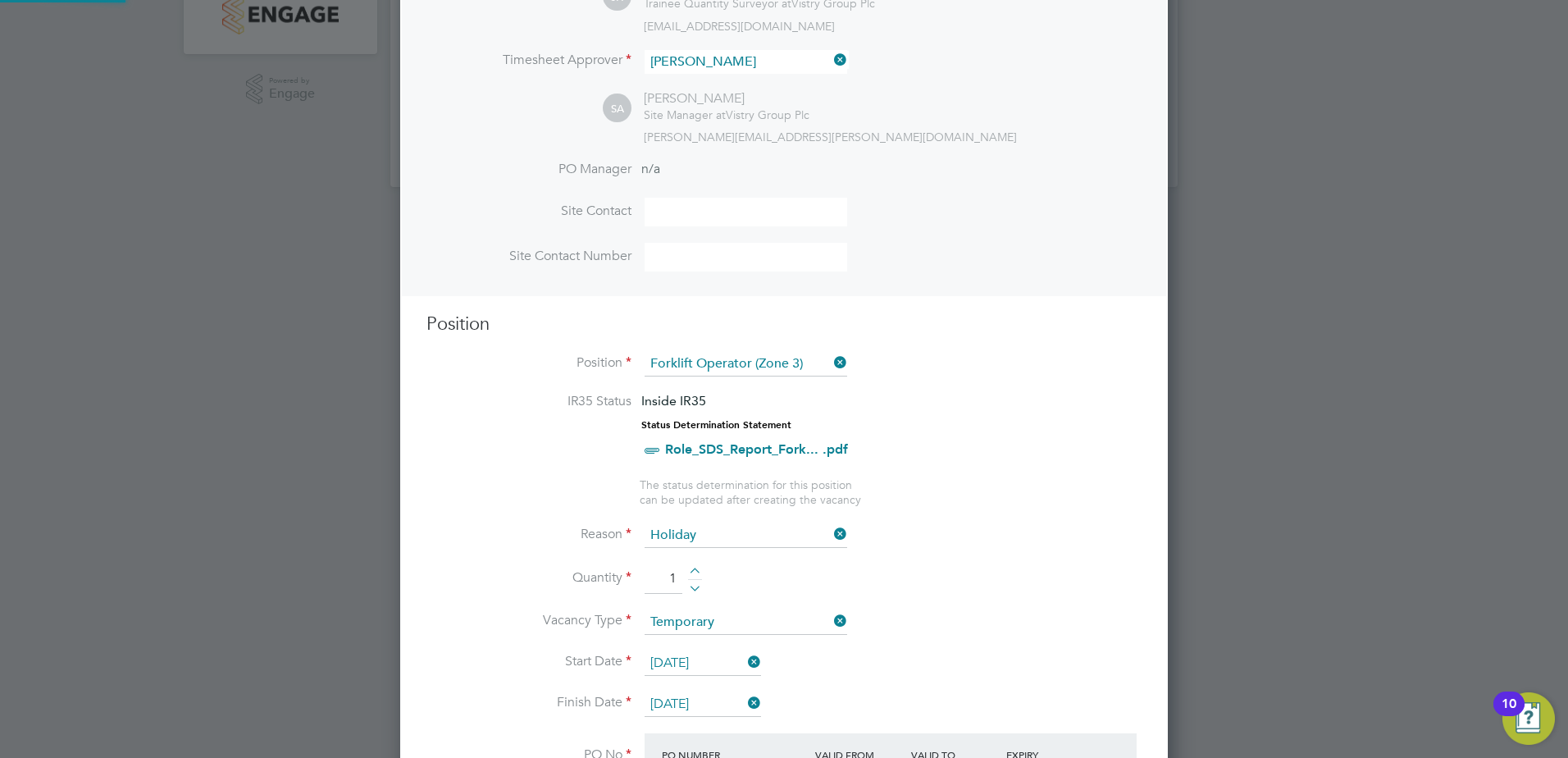
scroll to position [28, 154]
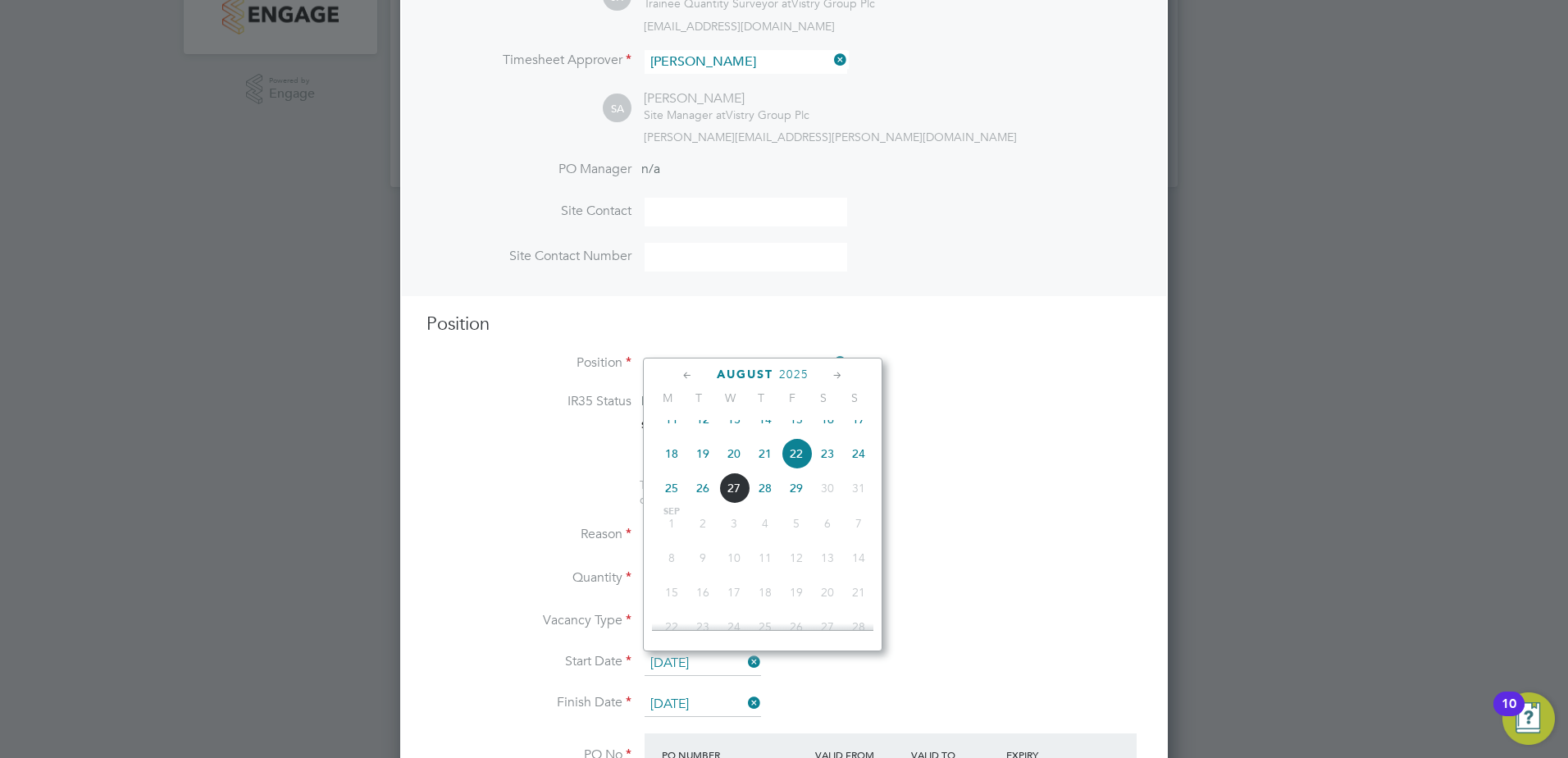
click at [721, 663] on input "[DATE]" at bounding box center [703, 664] width 117 height 25
click at [941, 570] on li "Quantity 1" at bounding box center [784, 587] width 716 height 46
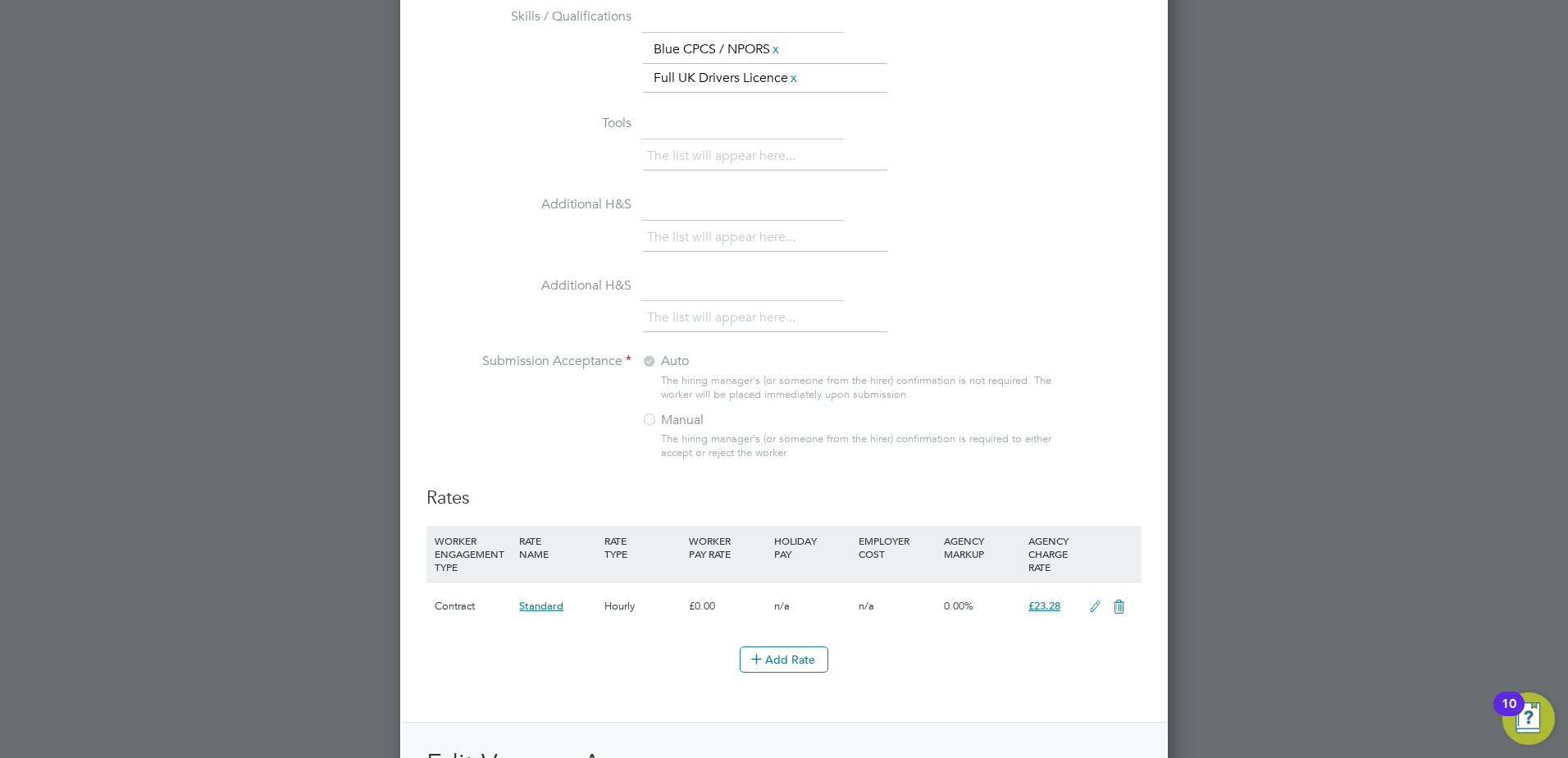
scroll to position [1805, 0]
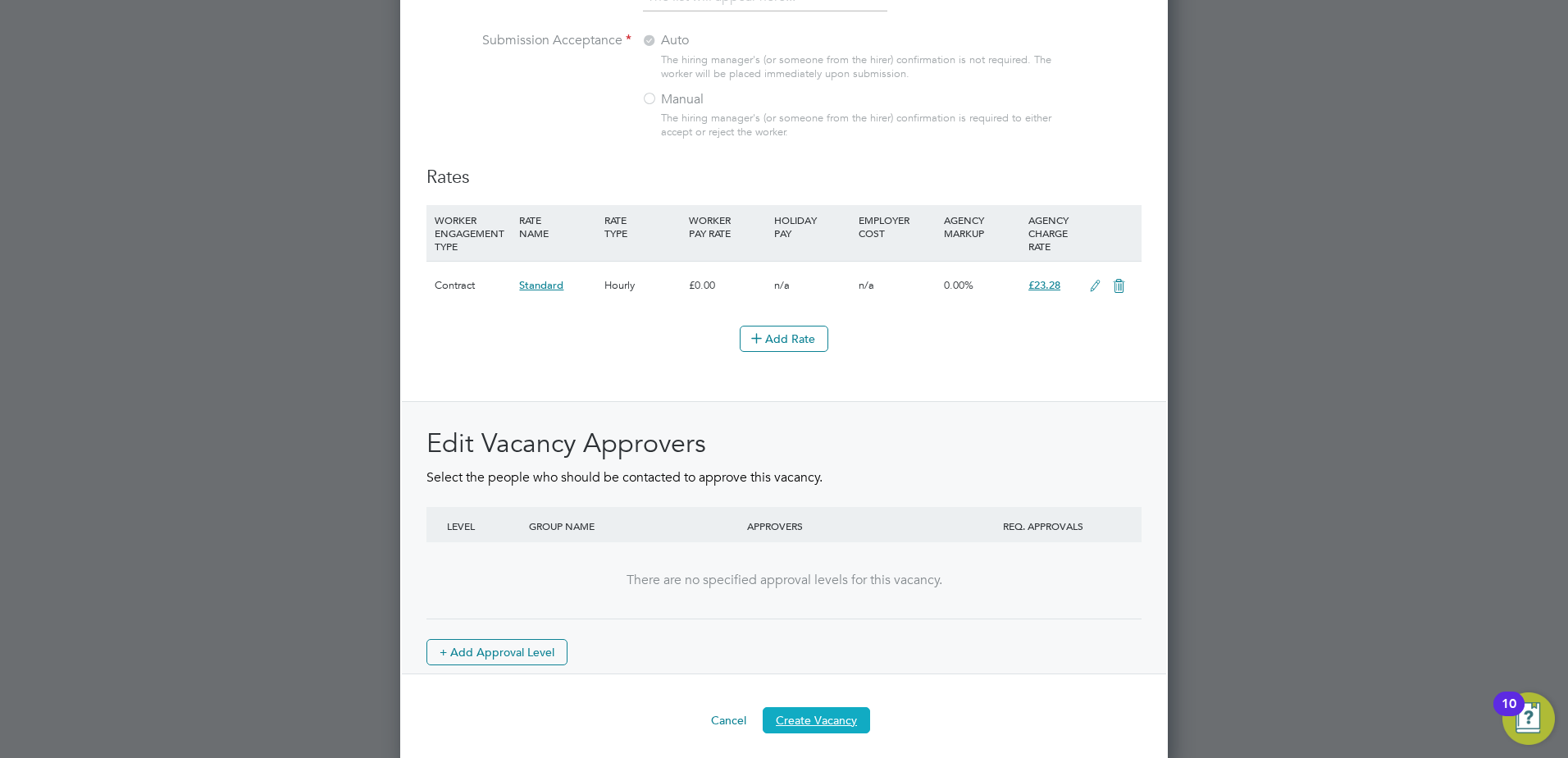
click at [814, 718] on button "Create Vacancy" at bounding box center [816, 720] width 107 height 26
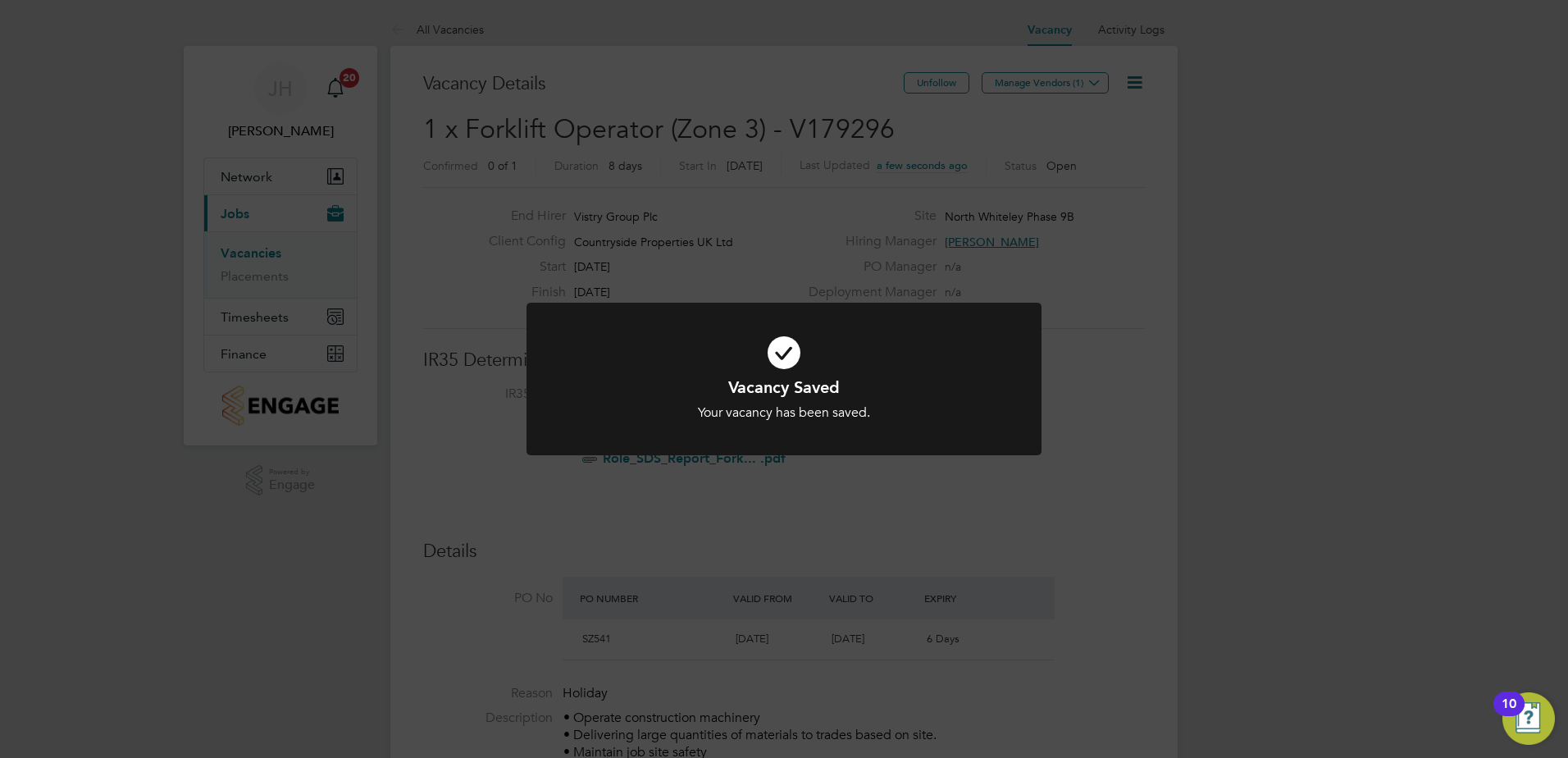
click at [1109, 277] on div "Vacancy Saved Your vacancy has been saved. Cancel Okay" at bounding box center [784, 379] width 1568 height 758
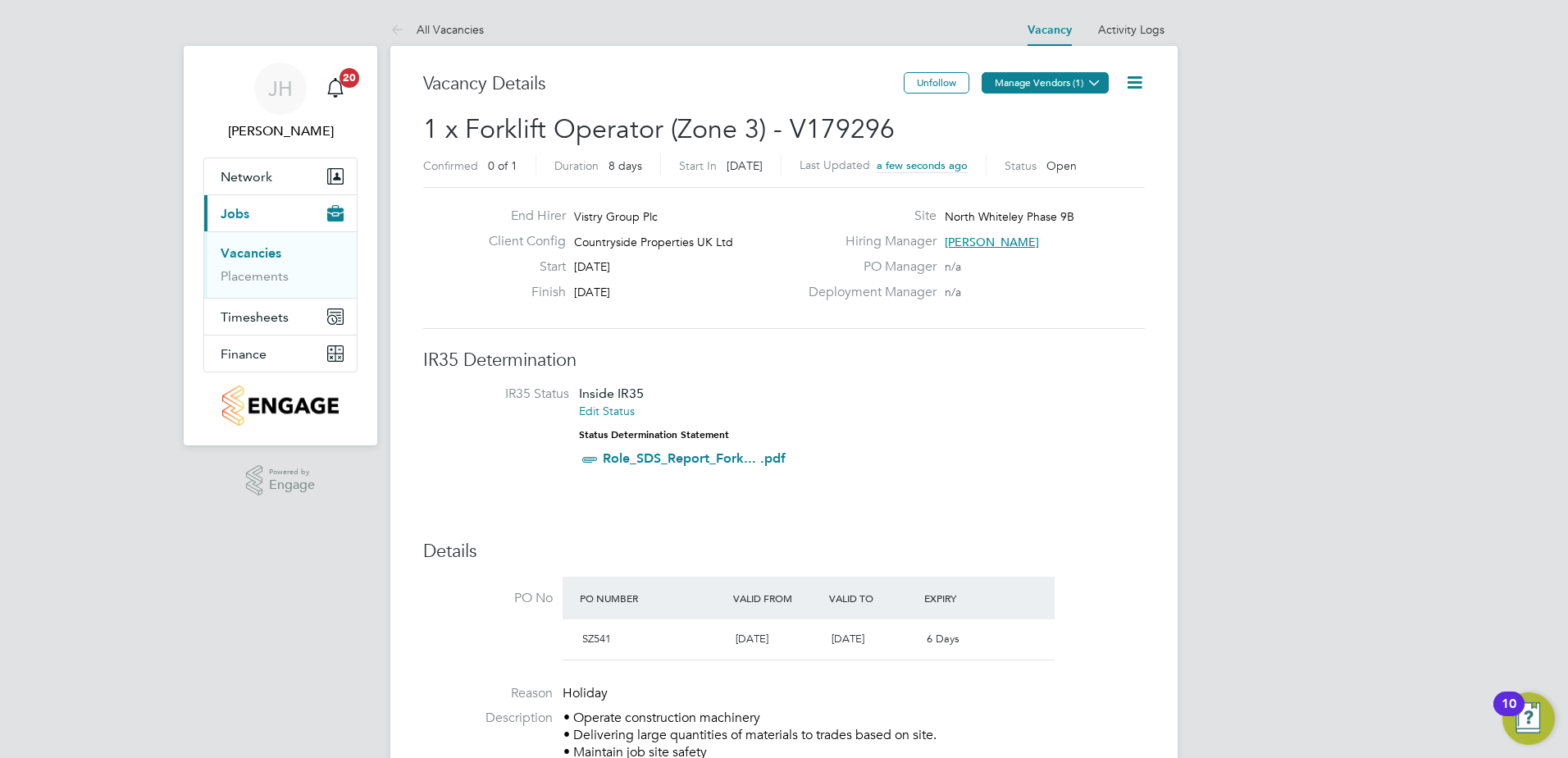
click at [1090, 82] on icon at bounding box center [1094, 82] width 12 height 12
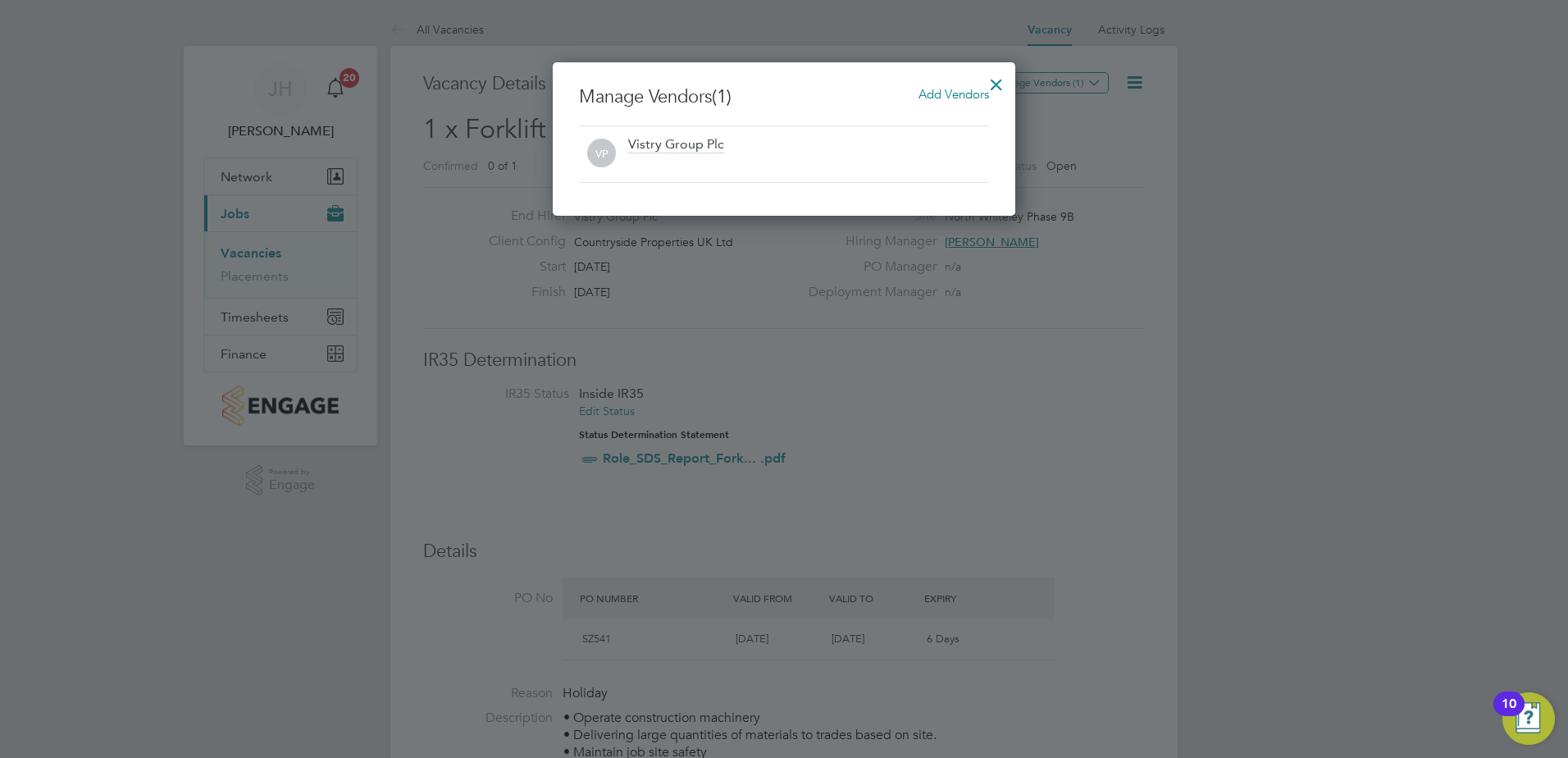
drag, startPoint x: 943, startPoint y: 95, endPoint x: 929, endPoint y: 117, distance: 26.1
click at [943, 94] on span "Add Vendors" at bounding box center [954, 94] width 71 height 15
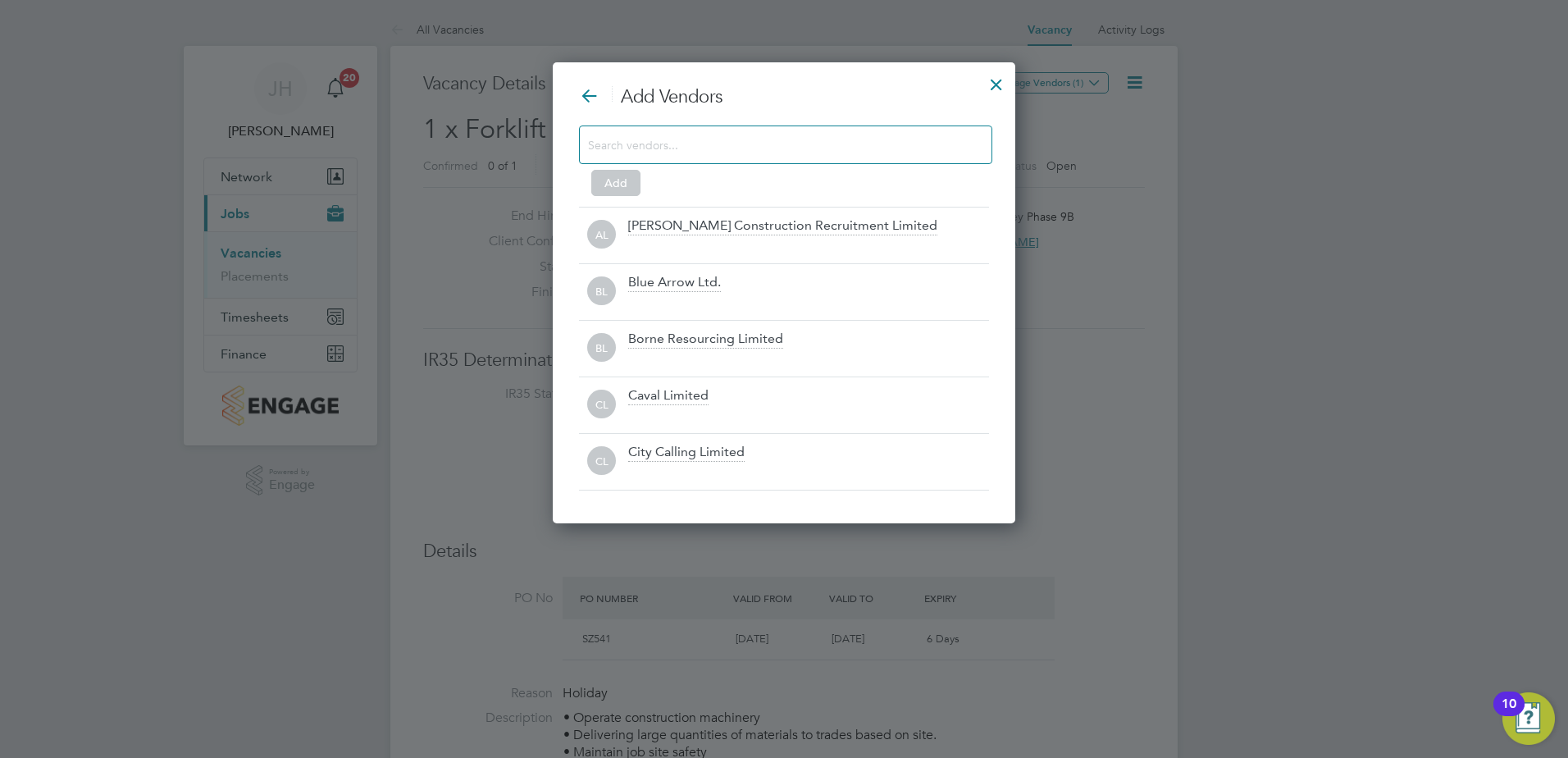
click at [763, 152] on input at bounding box center [772, 145] width 369 height 21
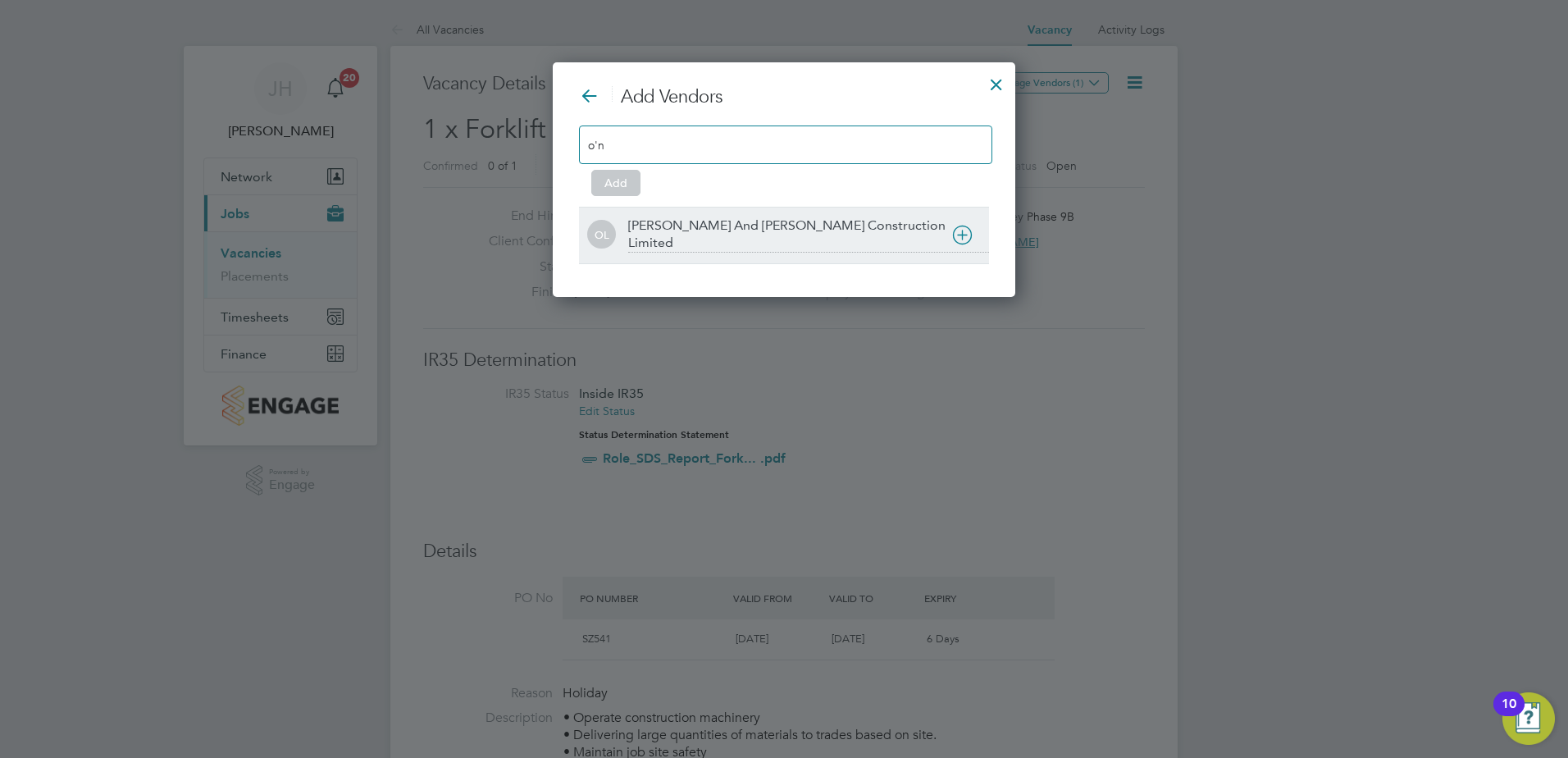
type input "o'n"
click at [716, 255] on div at bounding box center [808, 263] width 361 height 16
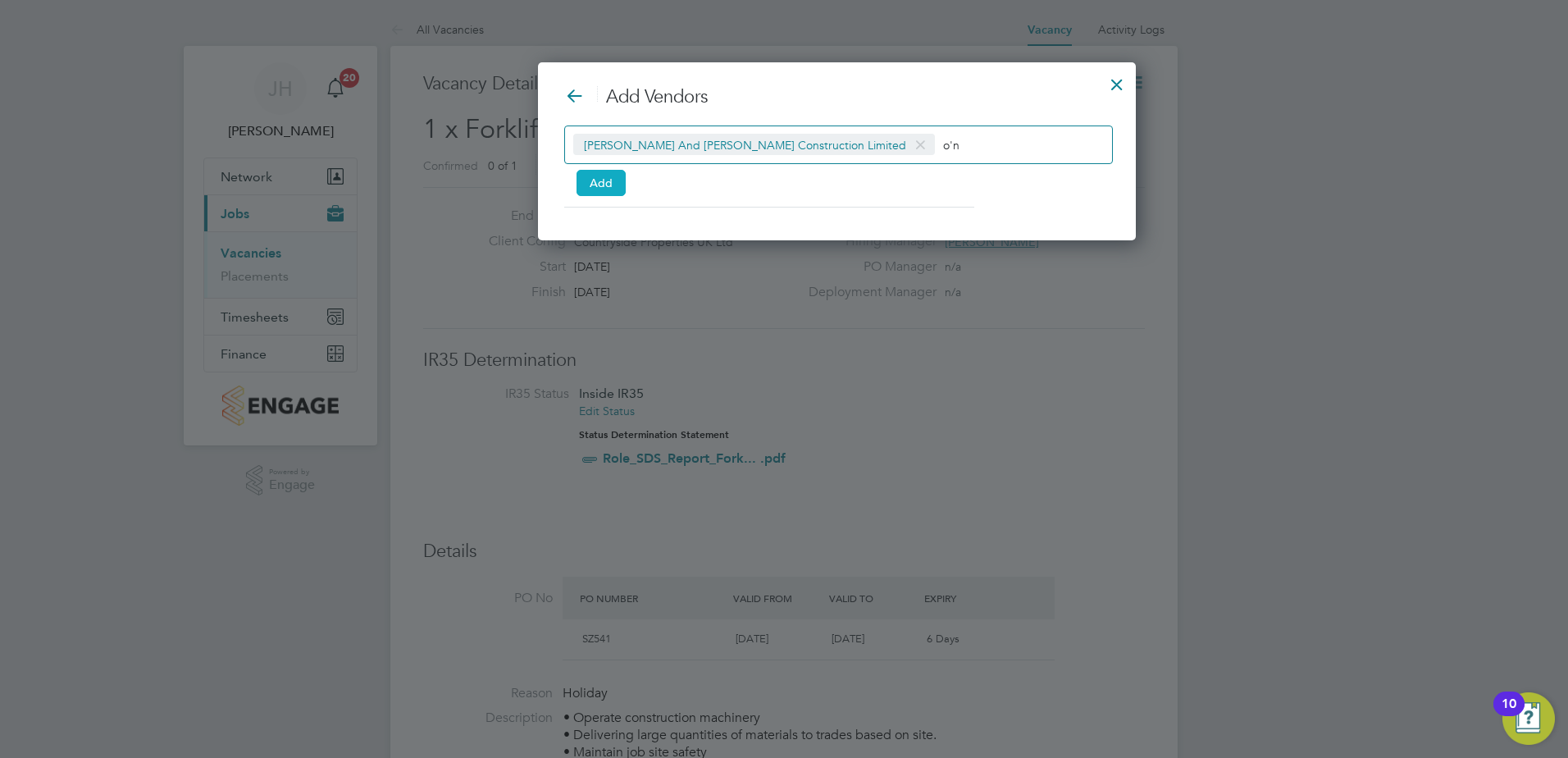
click at [602, 175] on button "Add" at bounding box center [601, 182] width 49 height 26
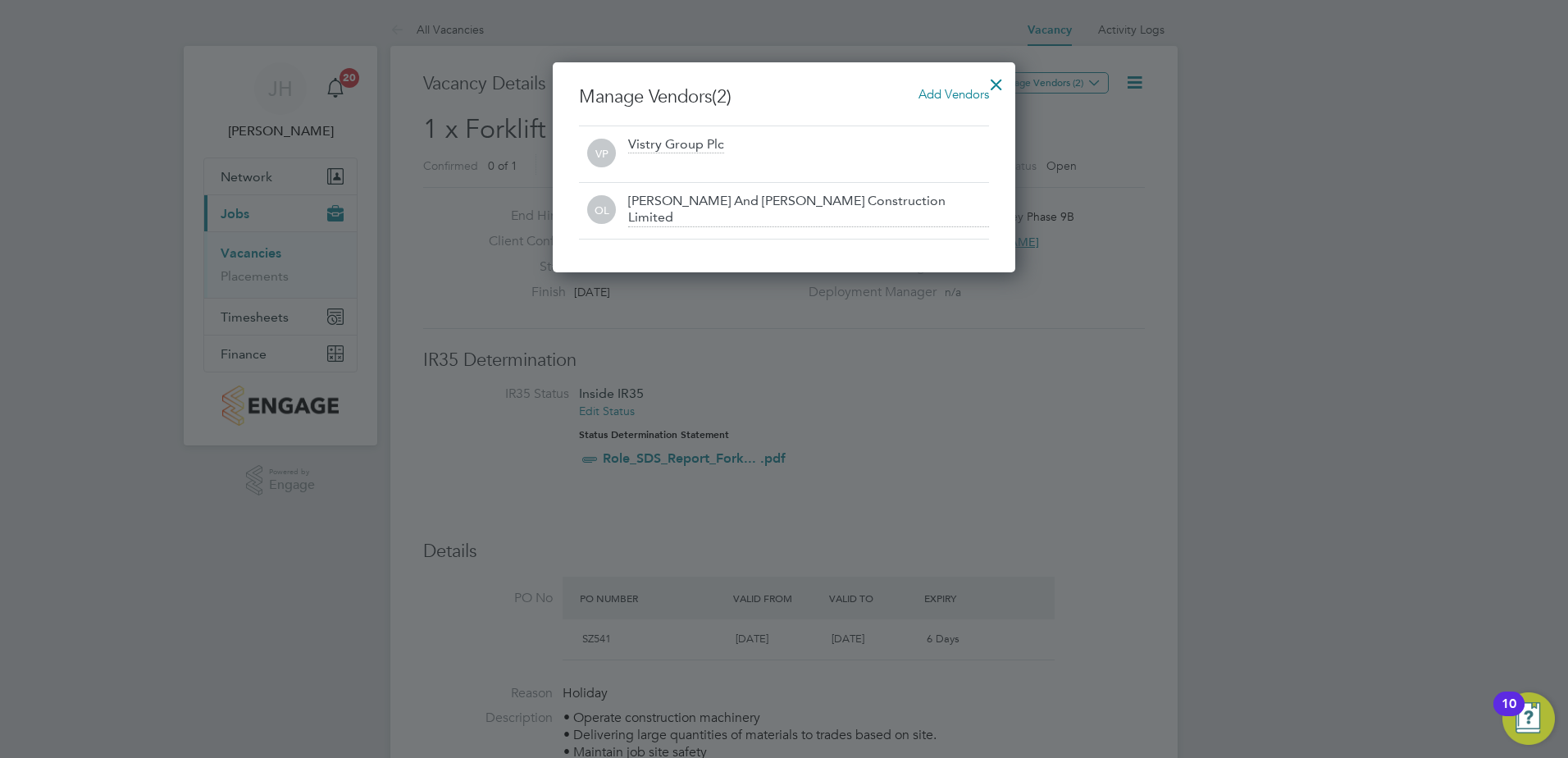
click at [991, 79] on div at bounding box center [996, 80] width 30 height 30
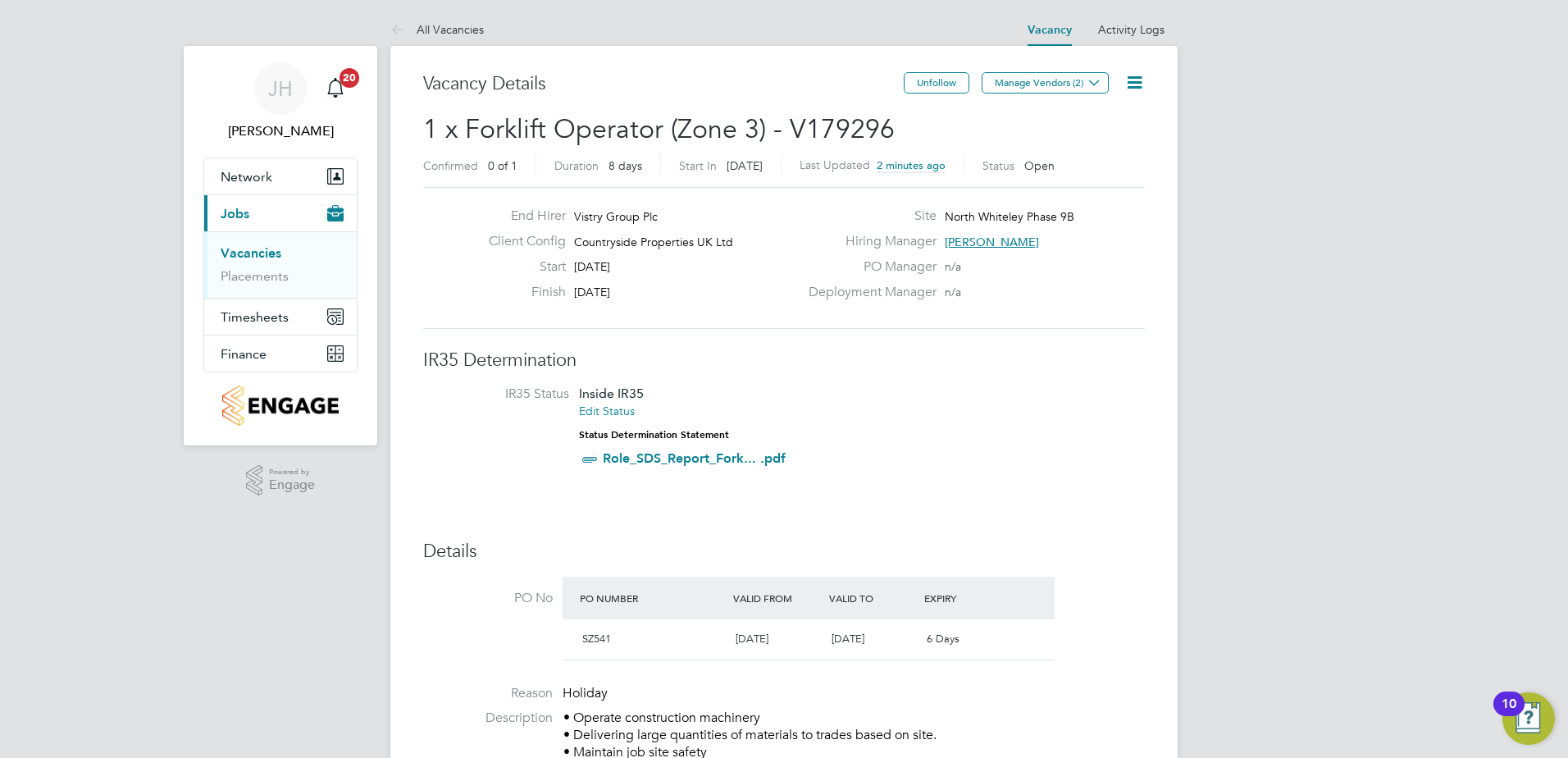
click at [269, 256] on link "Vacancies" at bounding box center [250, 253] width 60 height 15
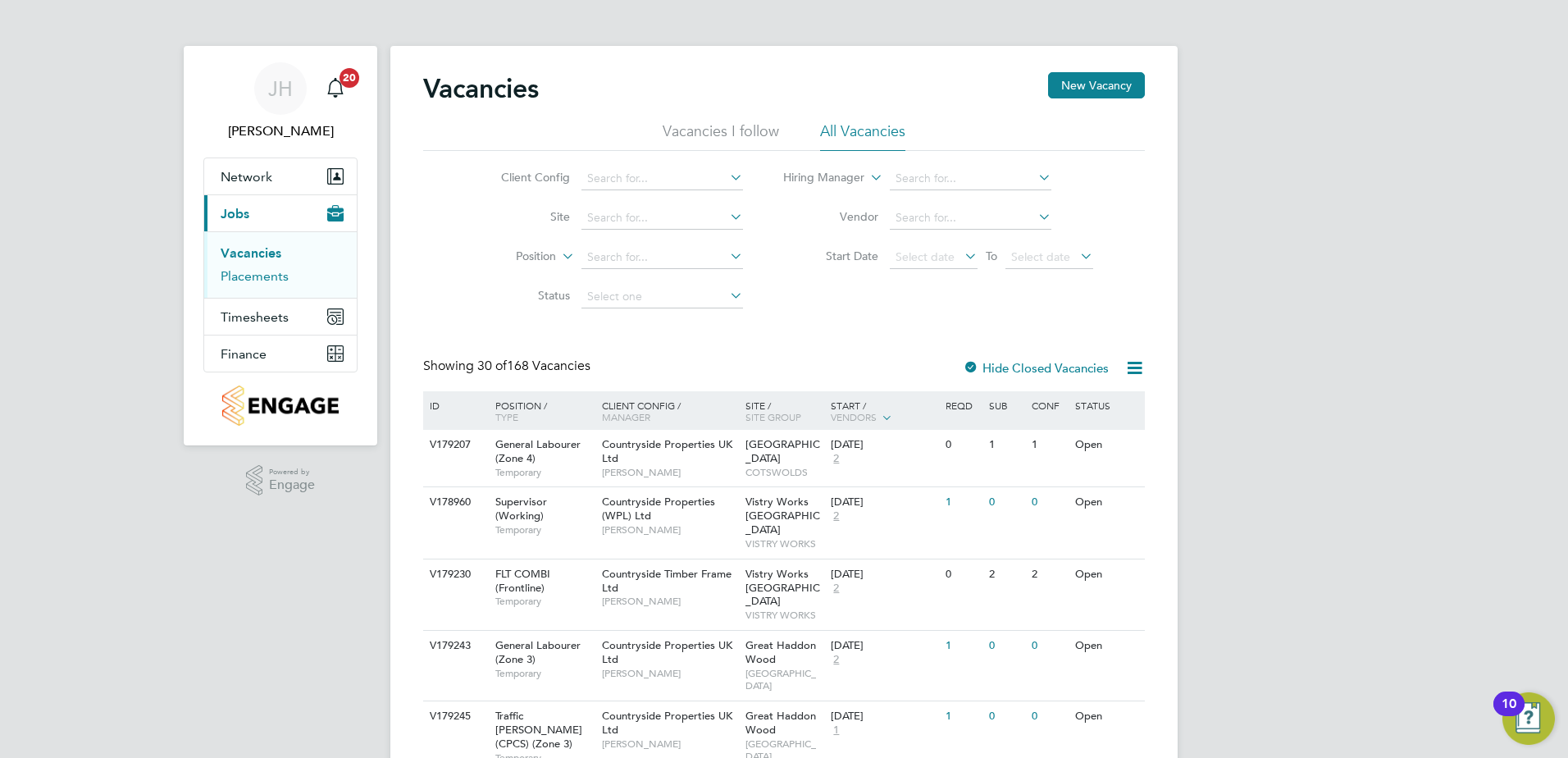
click at [274, 271] on link "Placements" at bounding box center [254, 276] width 68 height 15
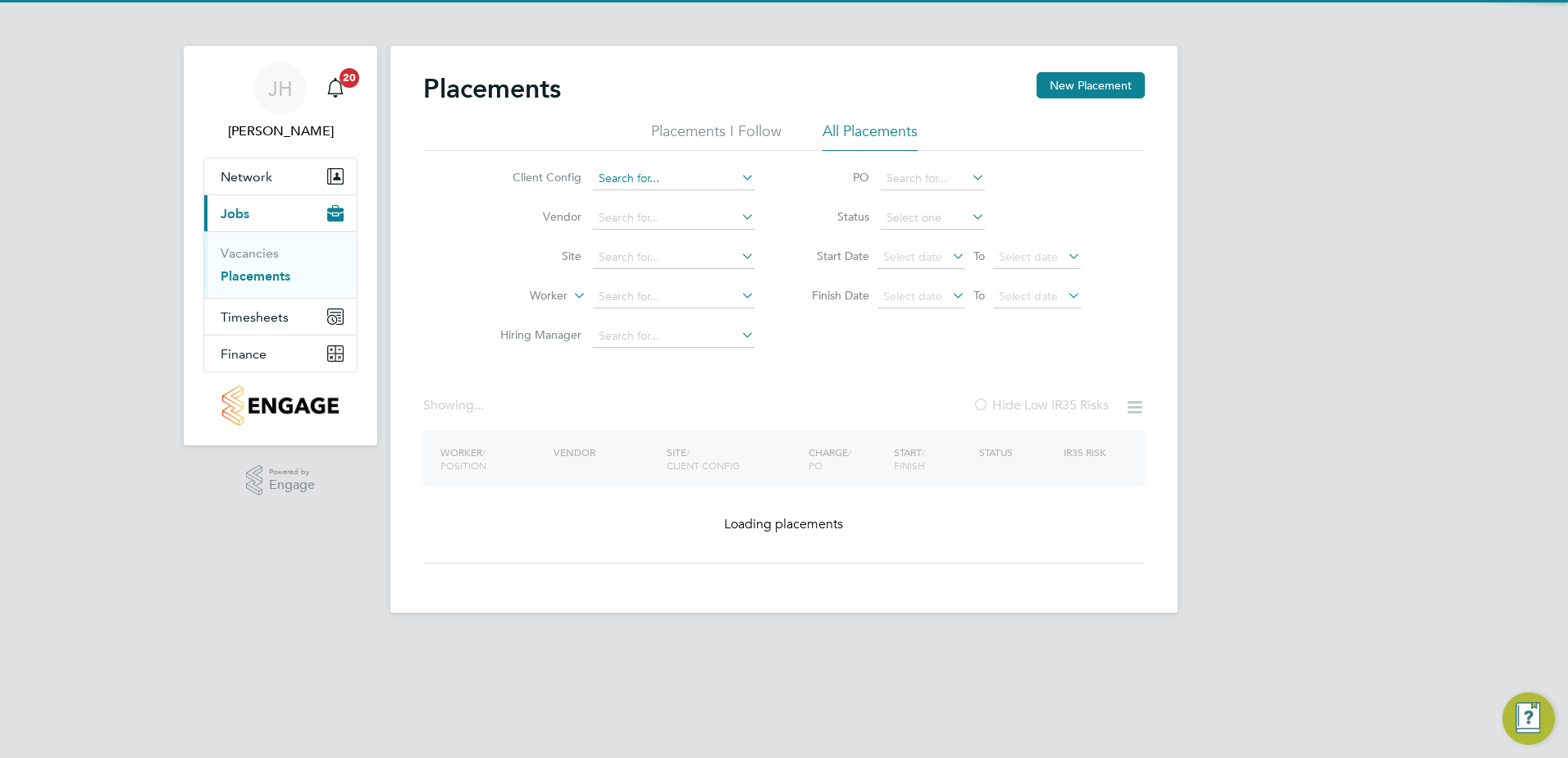
click at [641, 174] on input at bounding box center [673, 179] width 162 height 23
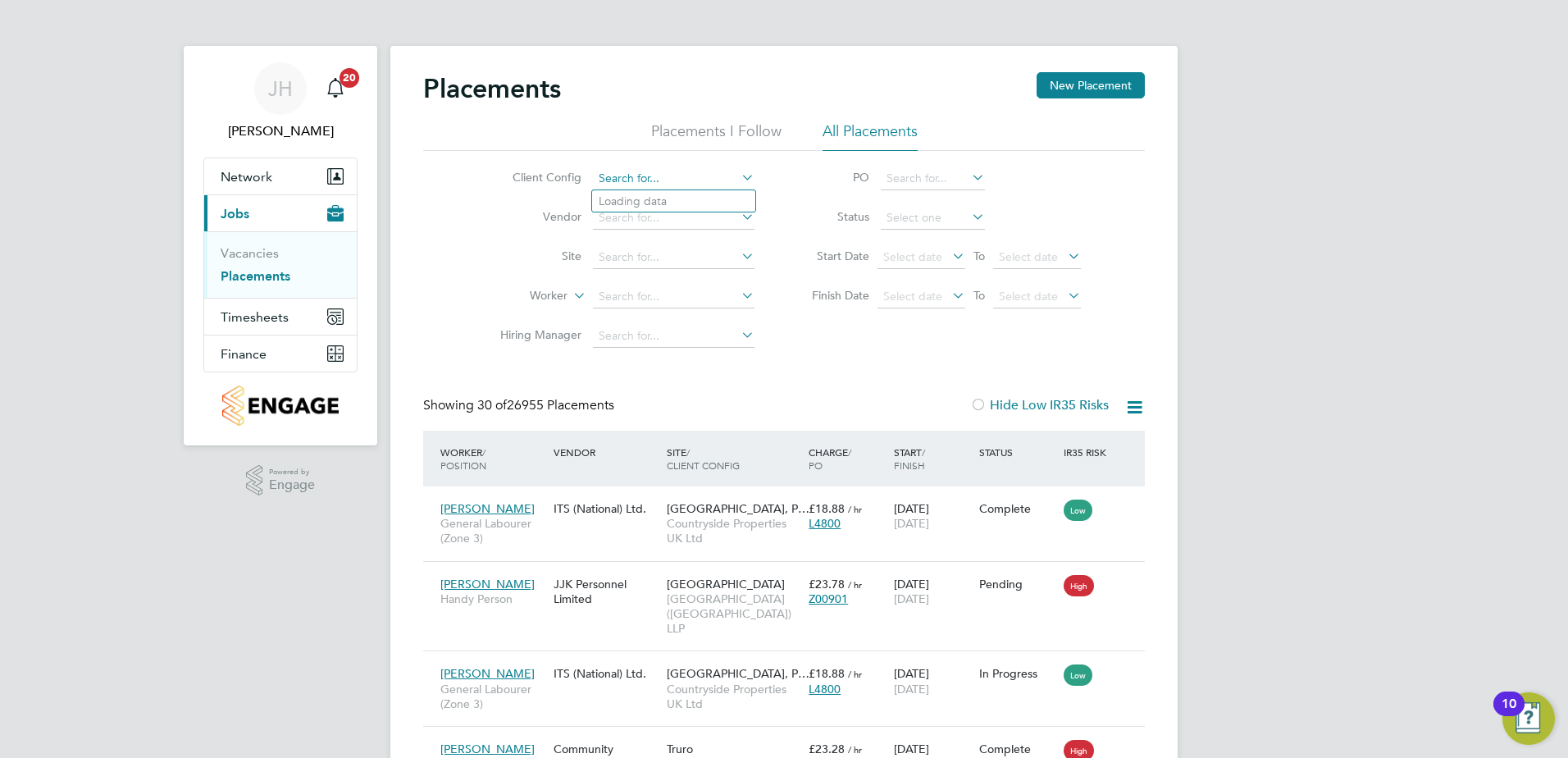
scroll to position [77, 143]
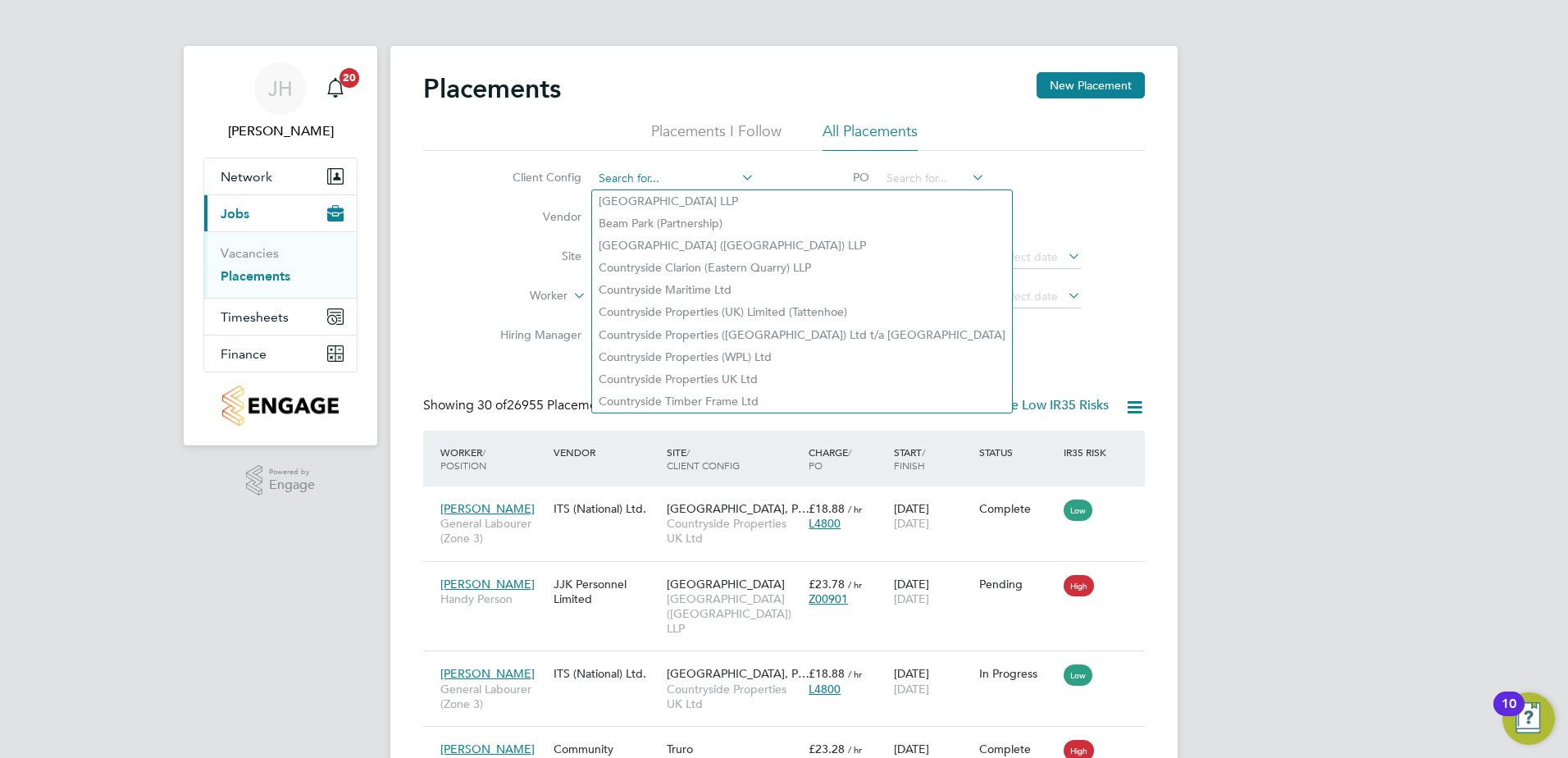
click at [647, 181] on input at bounding box center [673, 179] width 162 height 23
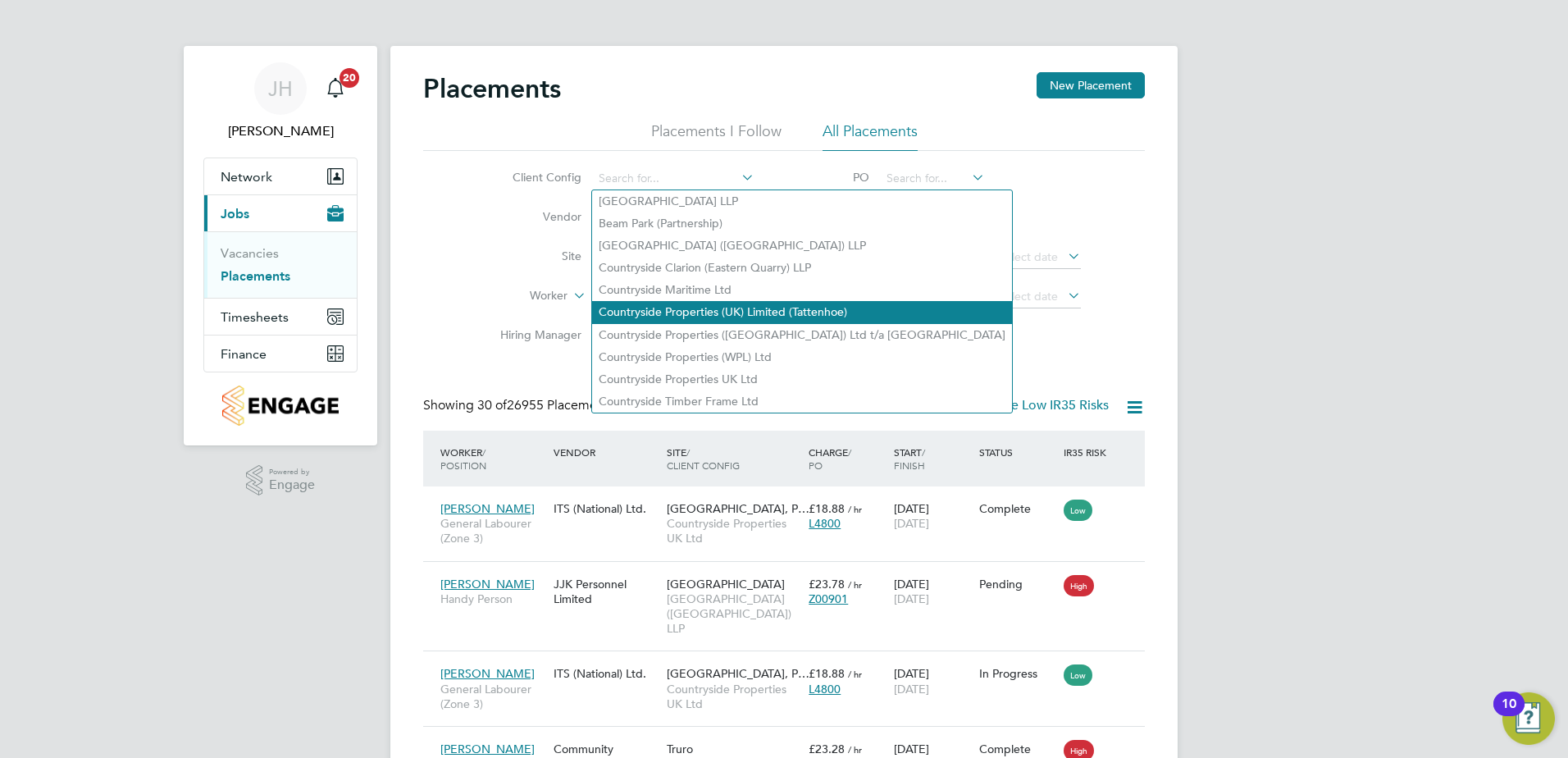
drag, startPoint x: 779, startPoint y: 367, endPoint x: 722, endPoint y: 306, distance: 83.5
click at [778, 368] on li "Countryside Properties UK Ltd" at bounding box center [802, 379] width 420 height 22
type input "Countryside Properties UK Ltd"
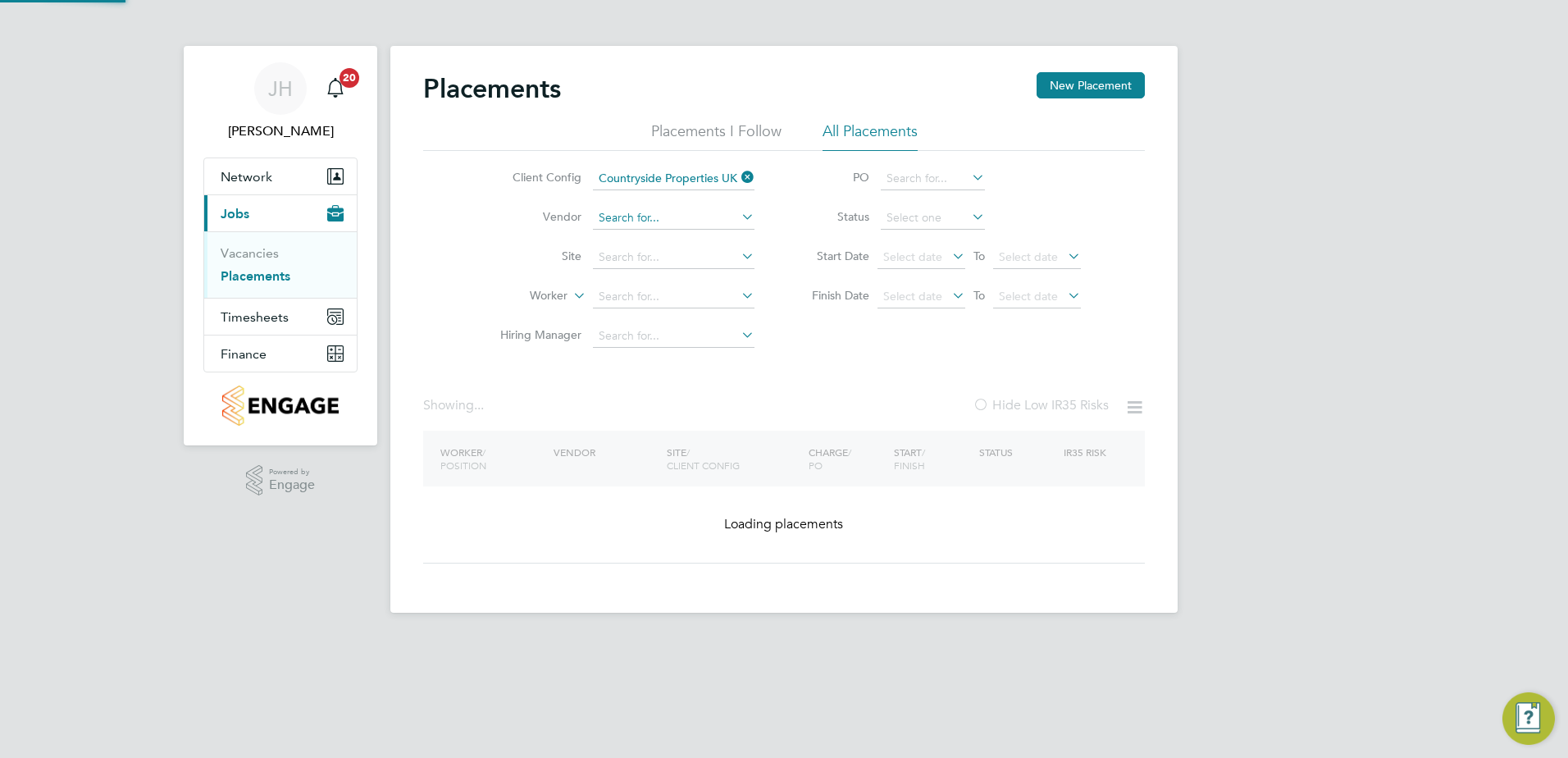
click at [667, 225] on input at bounding box center [673, 218] width 162 height 23
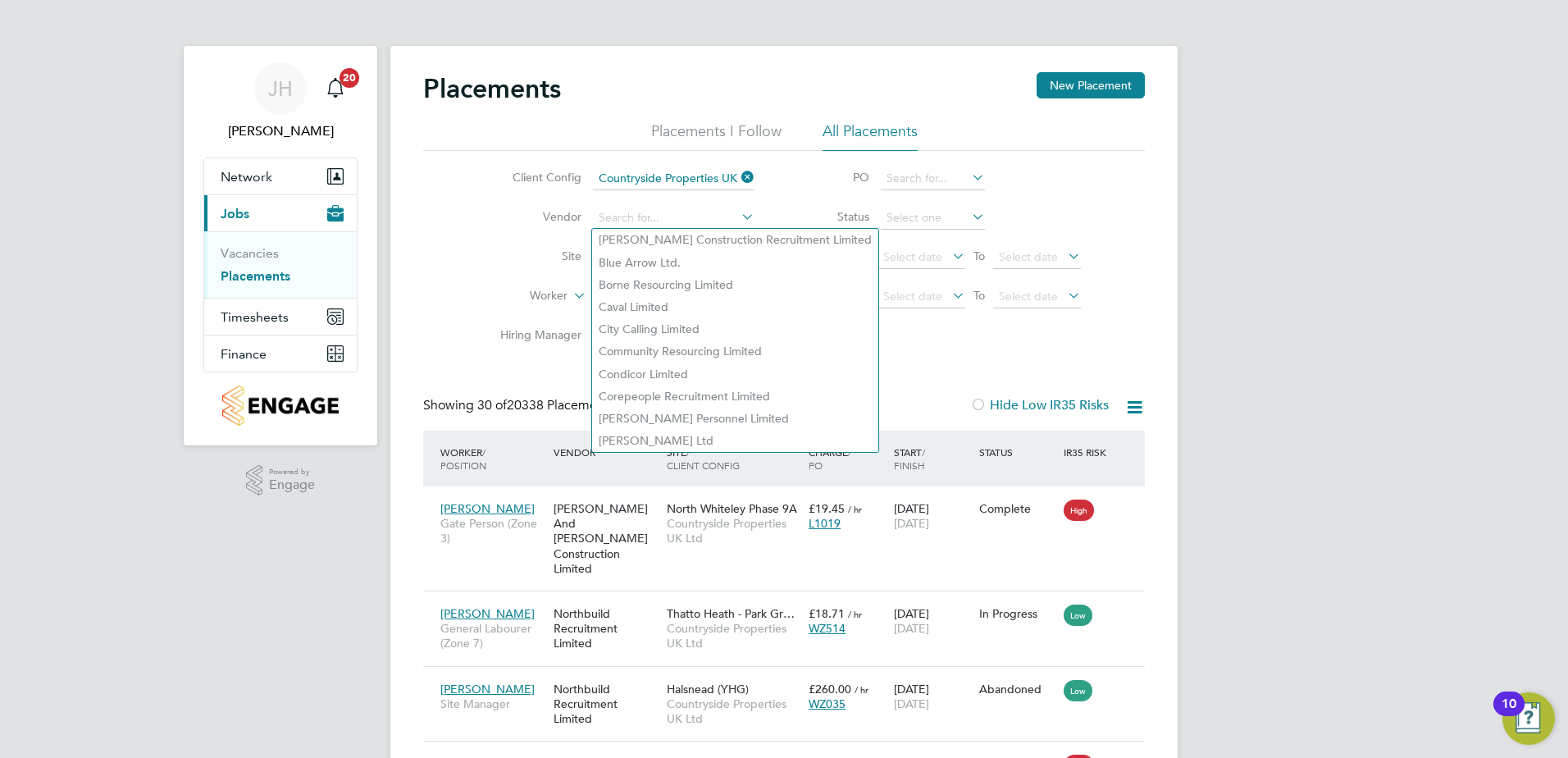
click at [779, 219] on li "Status" at bounding box center [938, 218] width 327 height 39
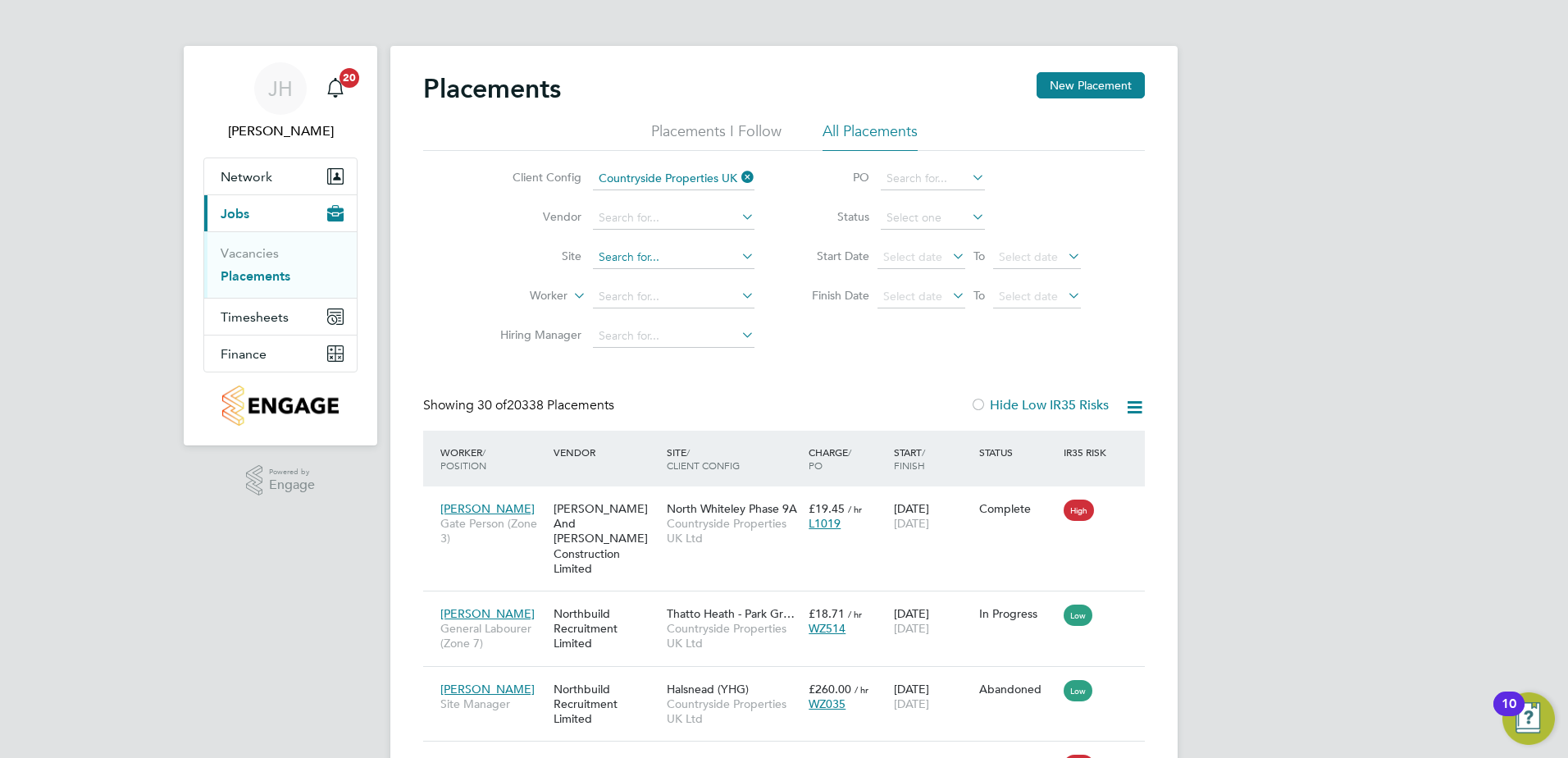
click at [719, 259] on input at bounding box center [673, 258] width 162 height 23
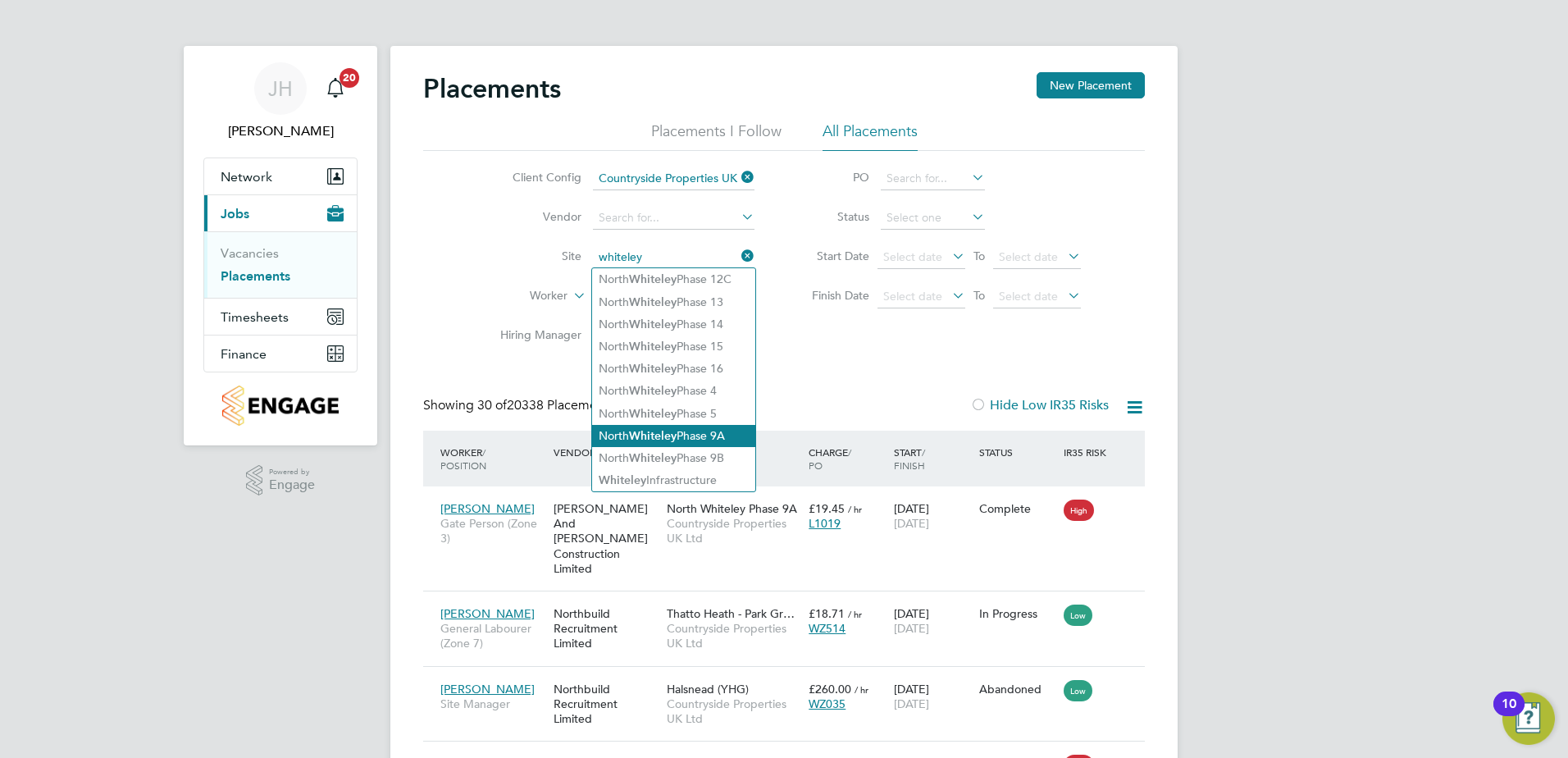
click at [701, 430] on li "North Whiteley Phase 9A" at bounding box center [673, 436] width 163 height 22
type input "North Whiteley Phase 9A"
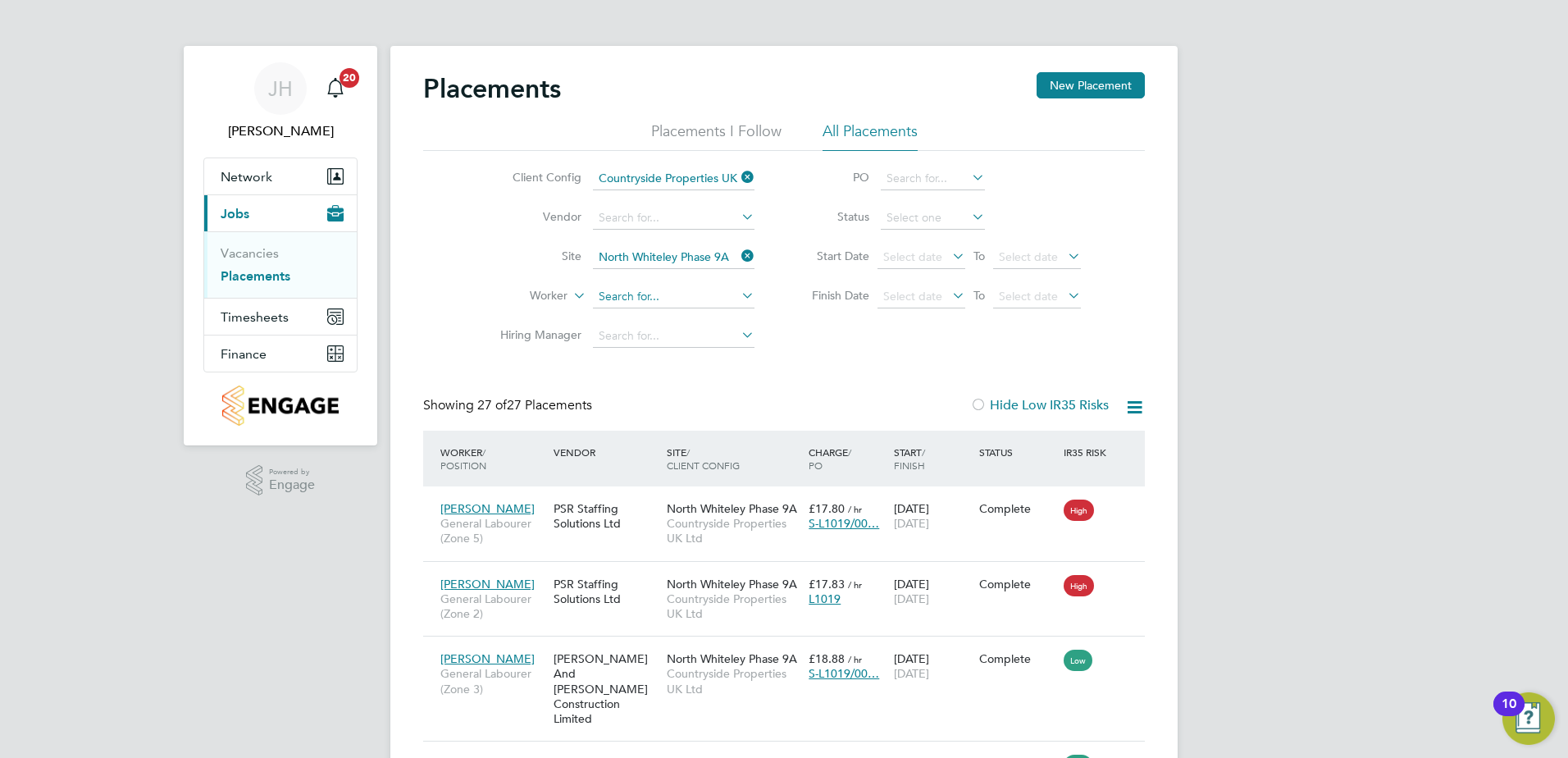
click at [688, 299] on input at bounding box center [673, 297] width 162 height 23
click at [791, 302] on li "Finish Date Select date To Select date" at bounding box center [938, 296] width 327 height 39
click at [878, 214] on li "Status" at bounding box center [938, 218] width 327 height 39
click at [894, 216] on input at bounding box center [933, 218] width 104 height 23
click at [921, 238] on li "Active" at bounding box center [933, 241] width 105 height 21
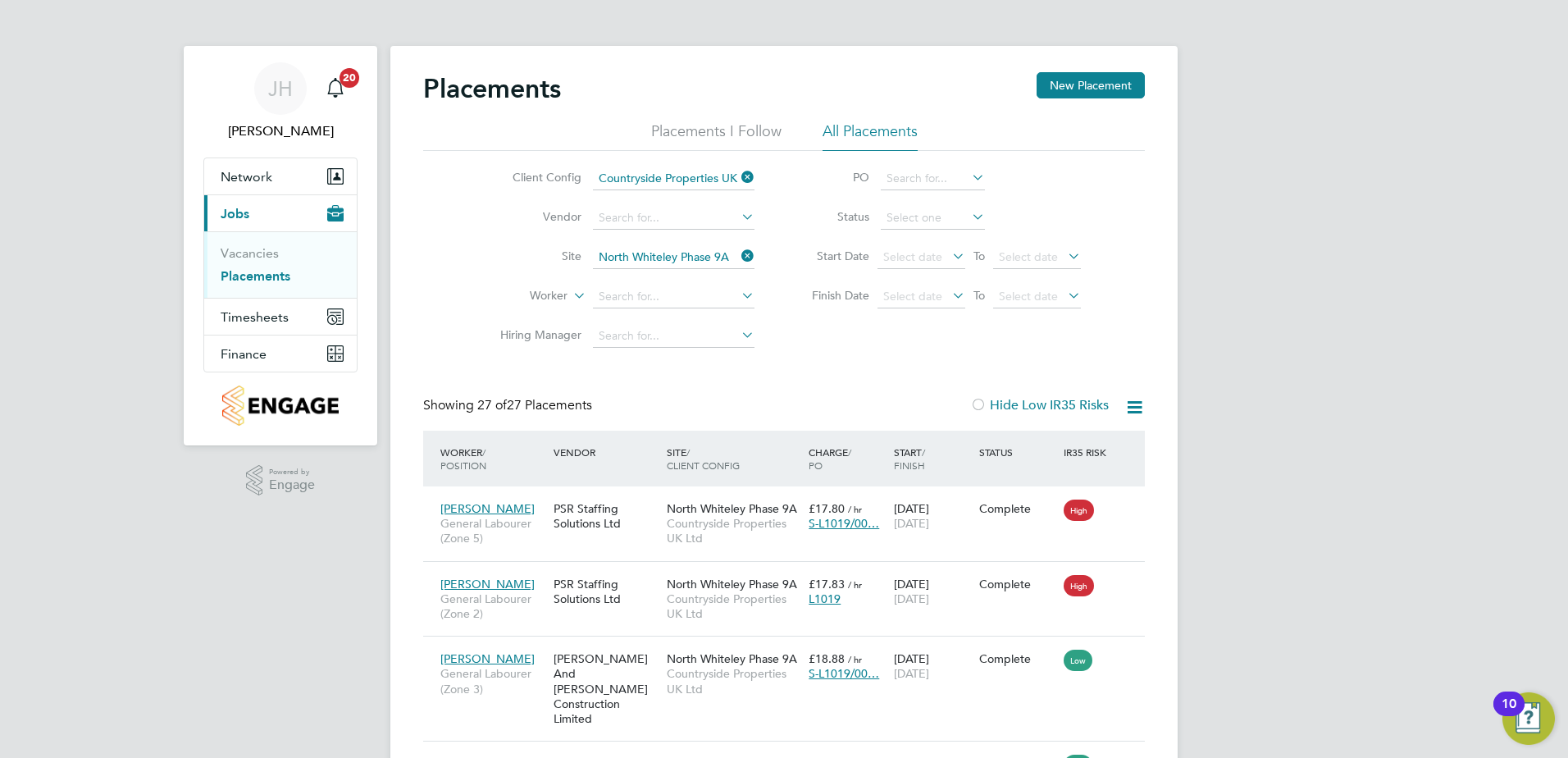
type input "Active"
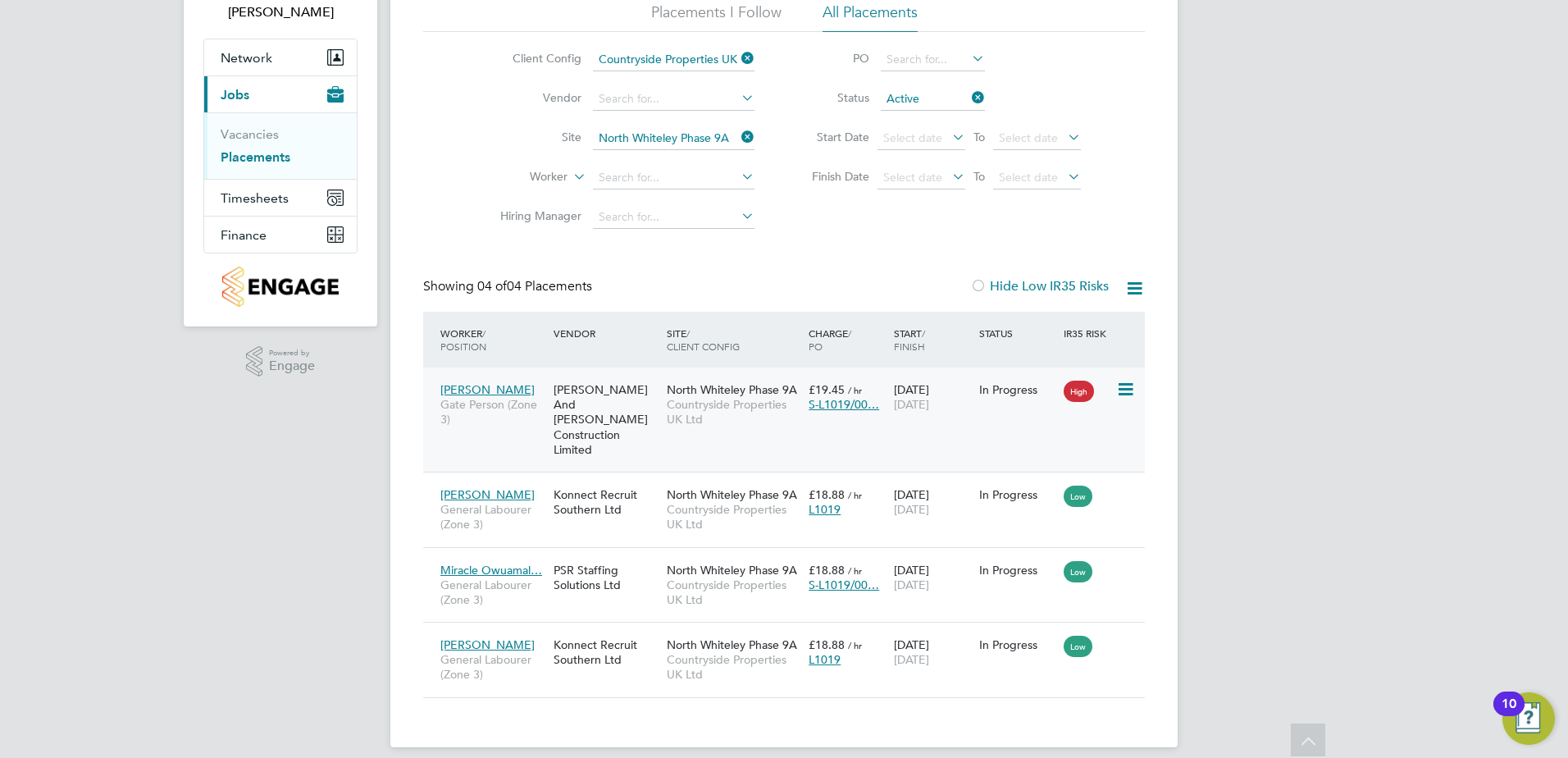
click at [493, 383] on span "[PERSON_NAME]" at bounding box center [488, 389] width 94 height 14
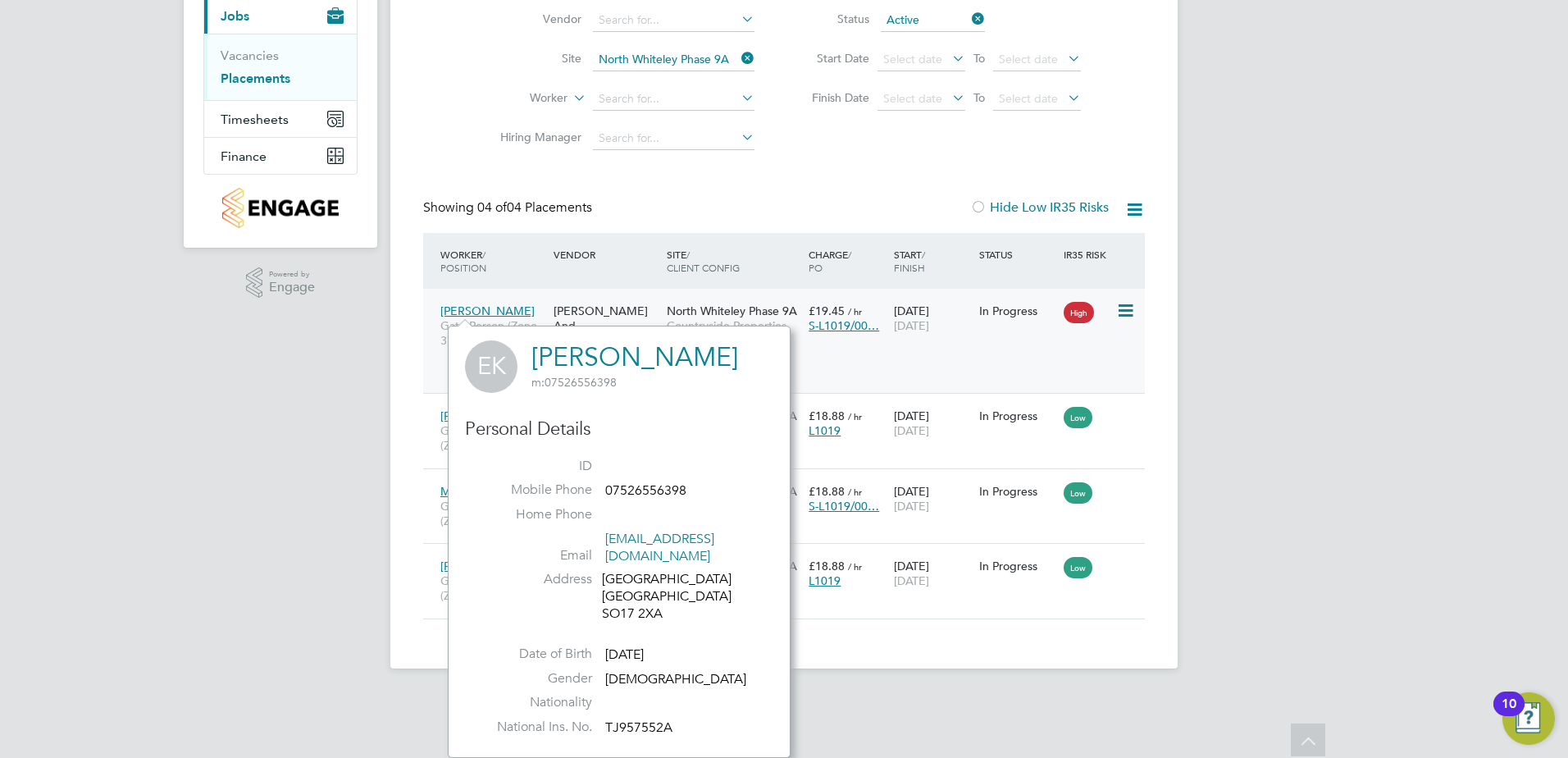
click at [548, 309] on div "Emeka Kalu Gate Person (Zone 3)" at bounding box center [493, 326] width 113 height 61
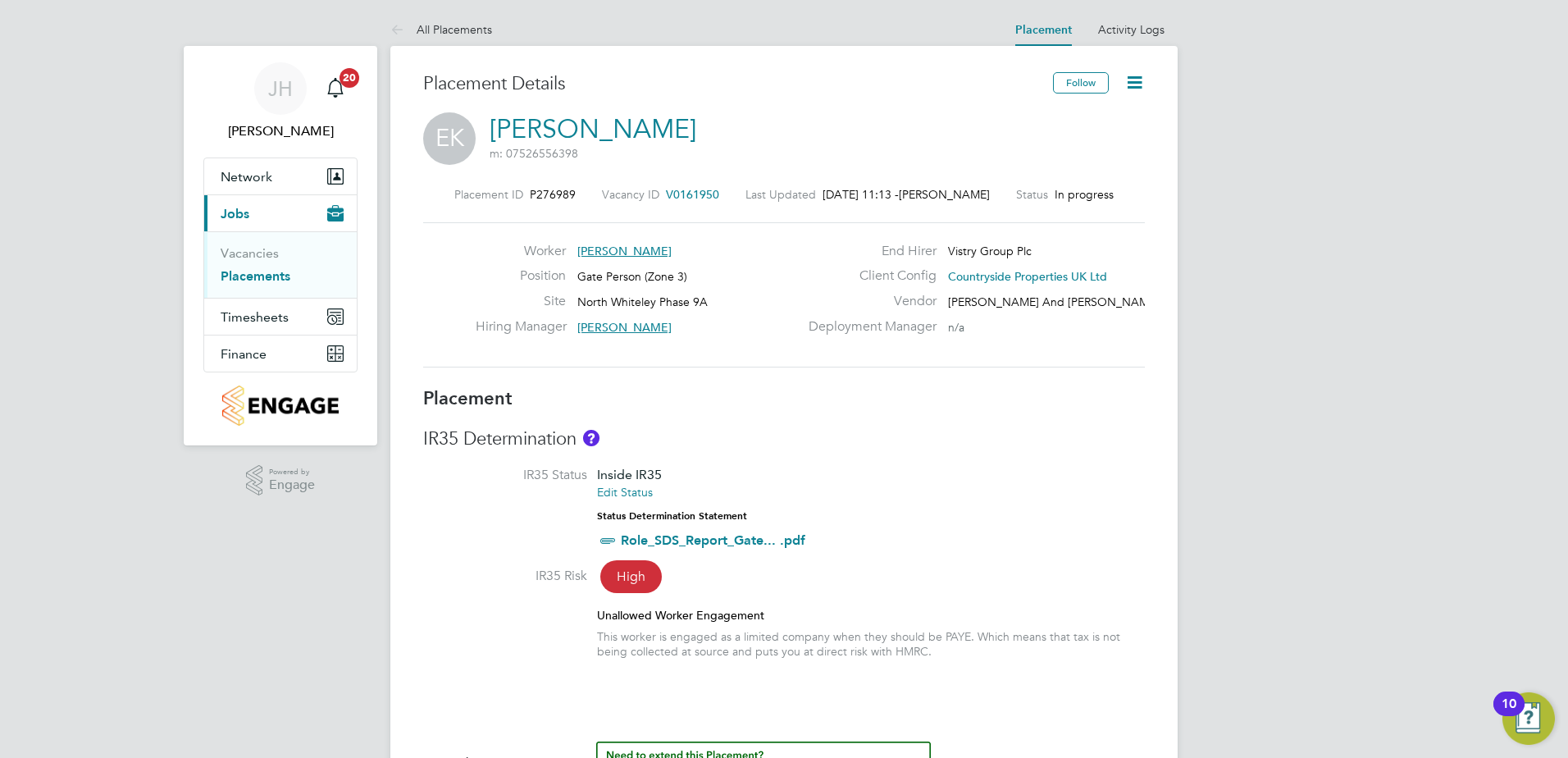
click at [273, 277] on link "Placements" at bounding box center [255, 276] width 70 height 15
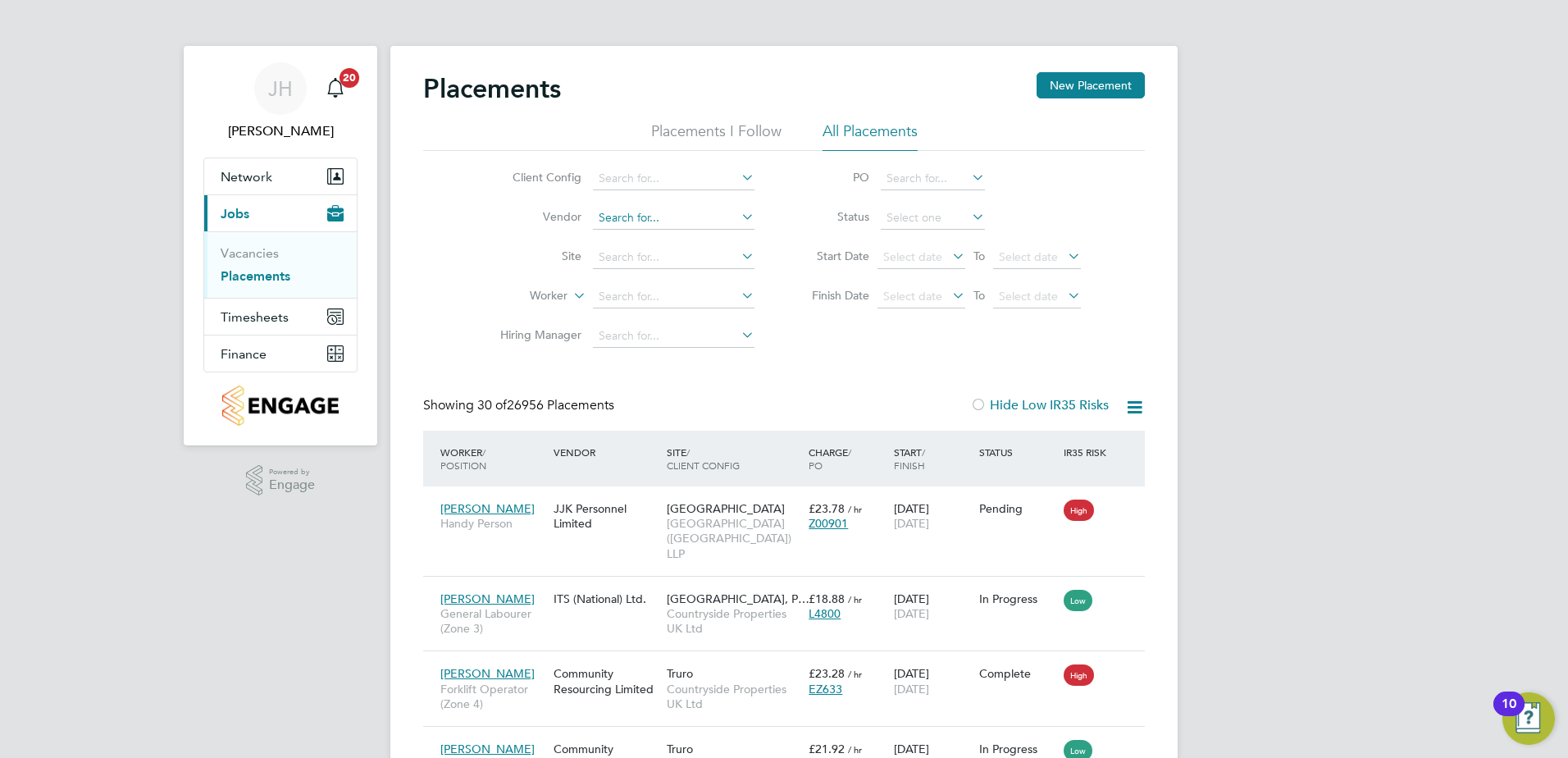
click at [653, 218] on input at bounding box center [673, 218] width 162 height 23
click at [670, 182] on input at bounding box center [673, 179] width 162 height 23
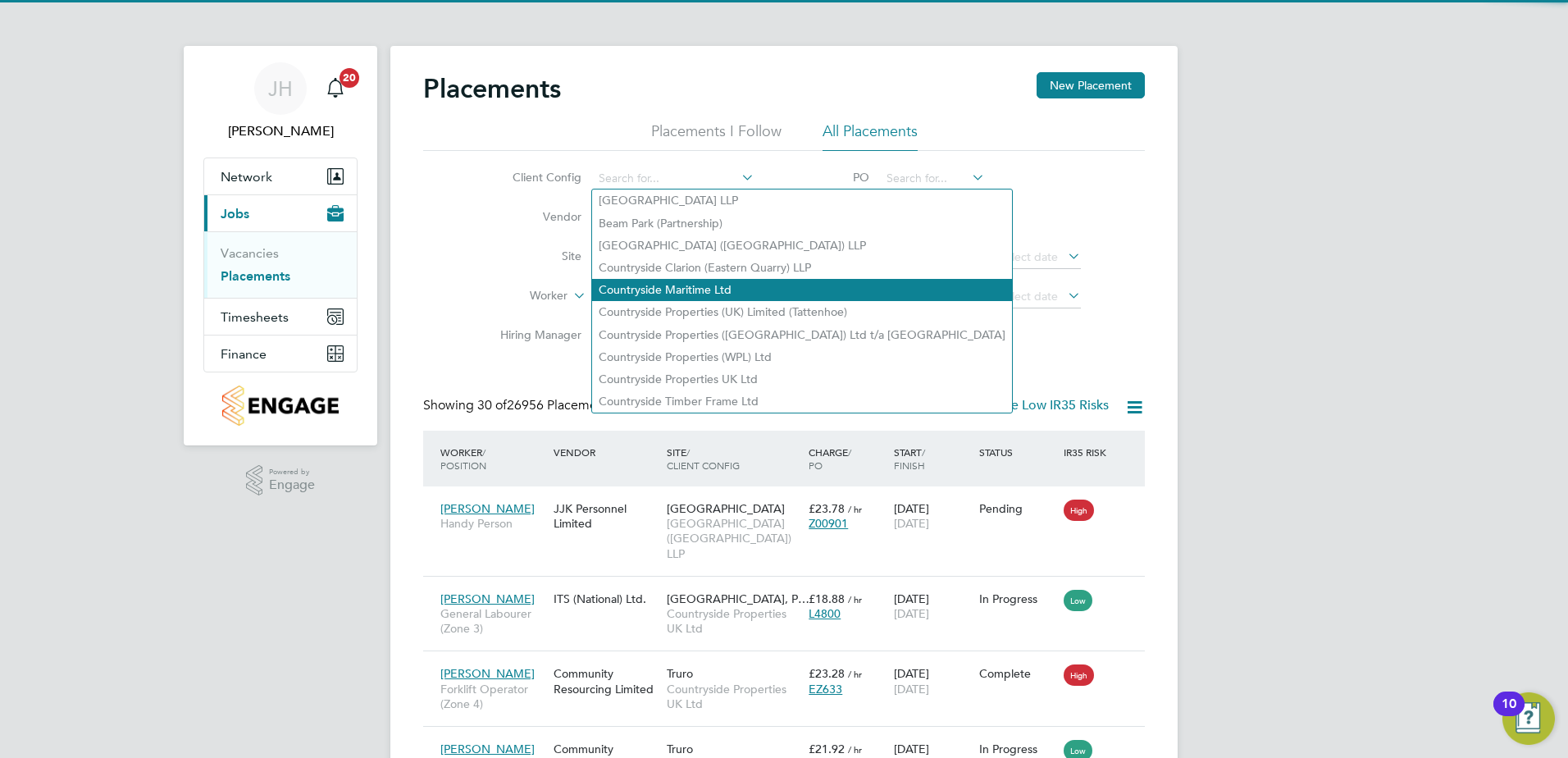
drag, startPoint x: 749, startPoint y: 374, endPoint x: 669, endPoint y: 290, distance: 116.0
click at [748, 374] on li "Countryside Properties UK Ltd" at bounding box center [802, 379] width 420 height 22
type input "Countryside Properties UK Ltd"
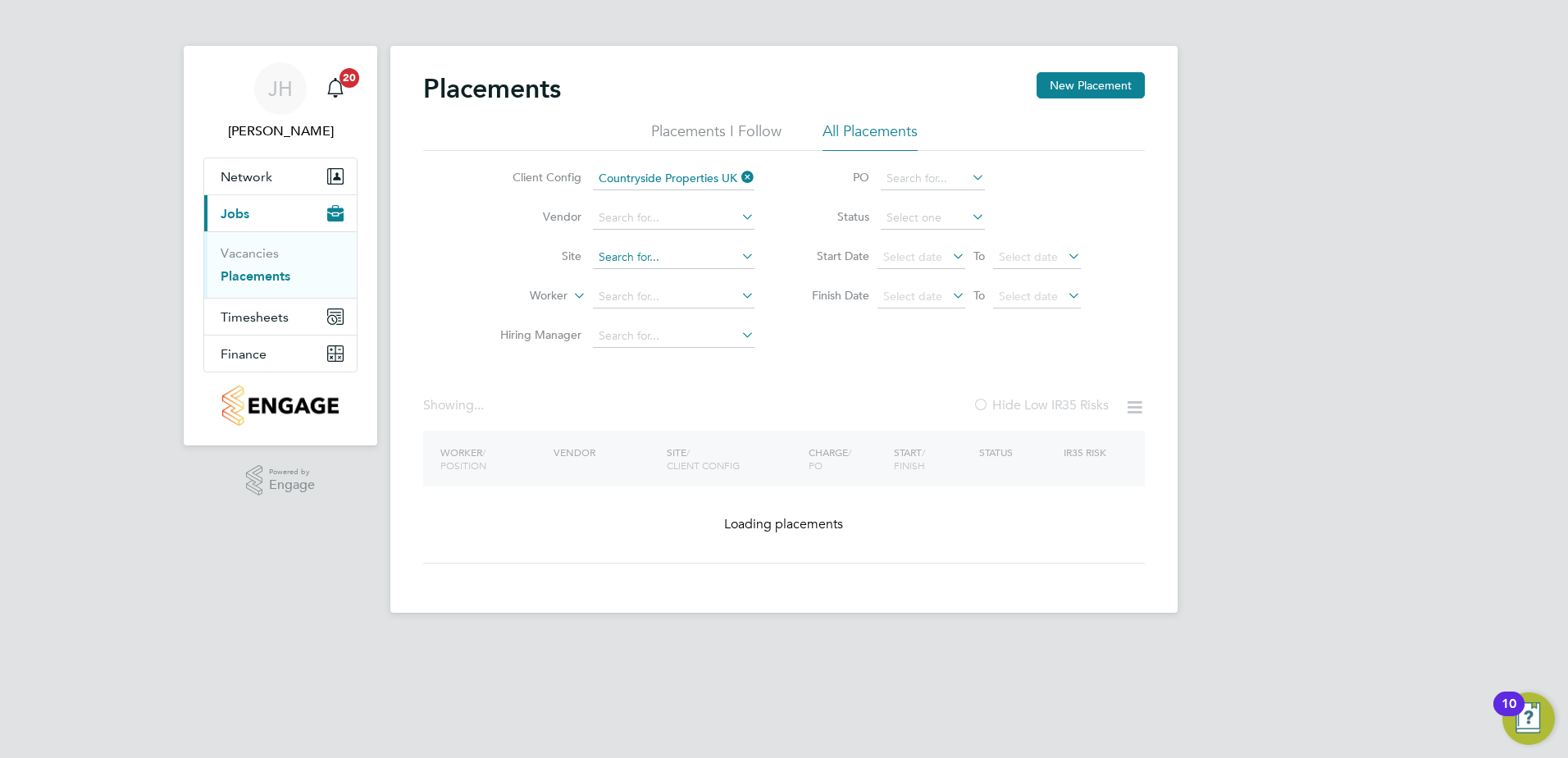
click at [634, 259] on input at bounding box center [673, 258] width 162 height 23
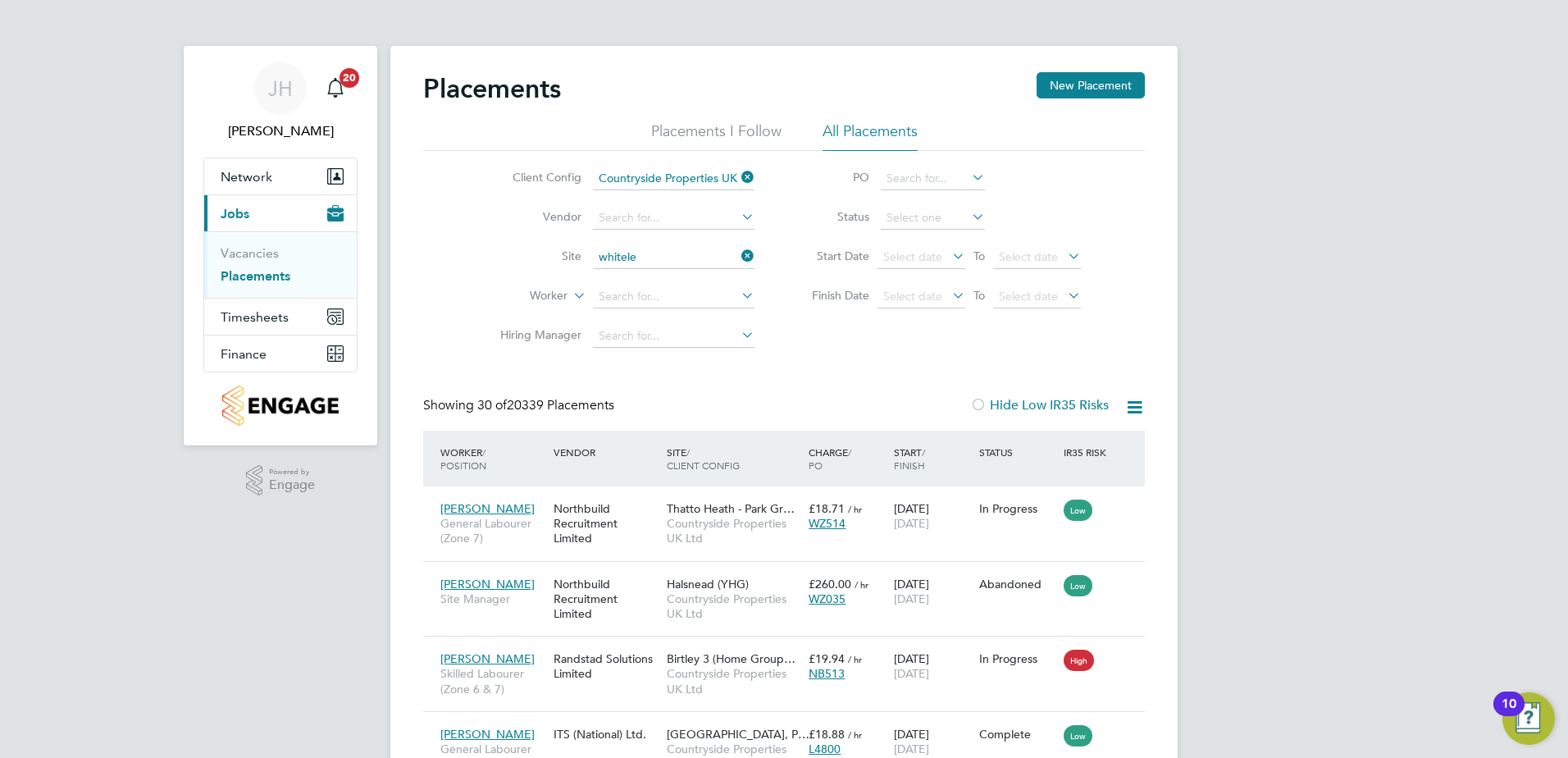
click at [721, 435] on li "North Whitele y Phase 9A" at bounding box center [673, 436] width 163 height 22
type input "North Whiteley Phase 9A"
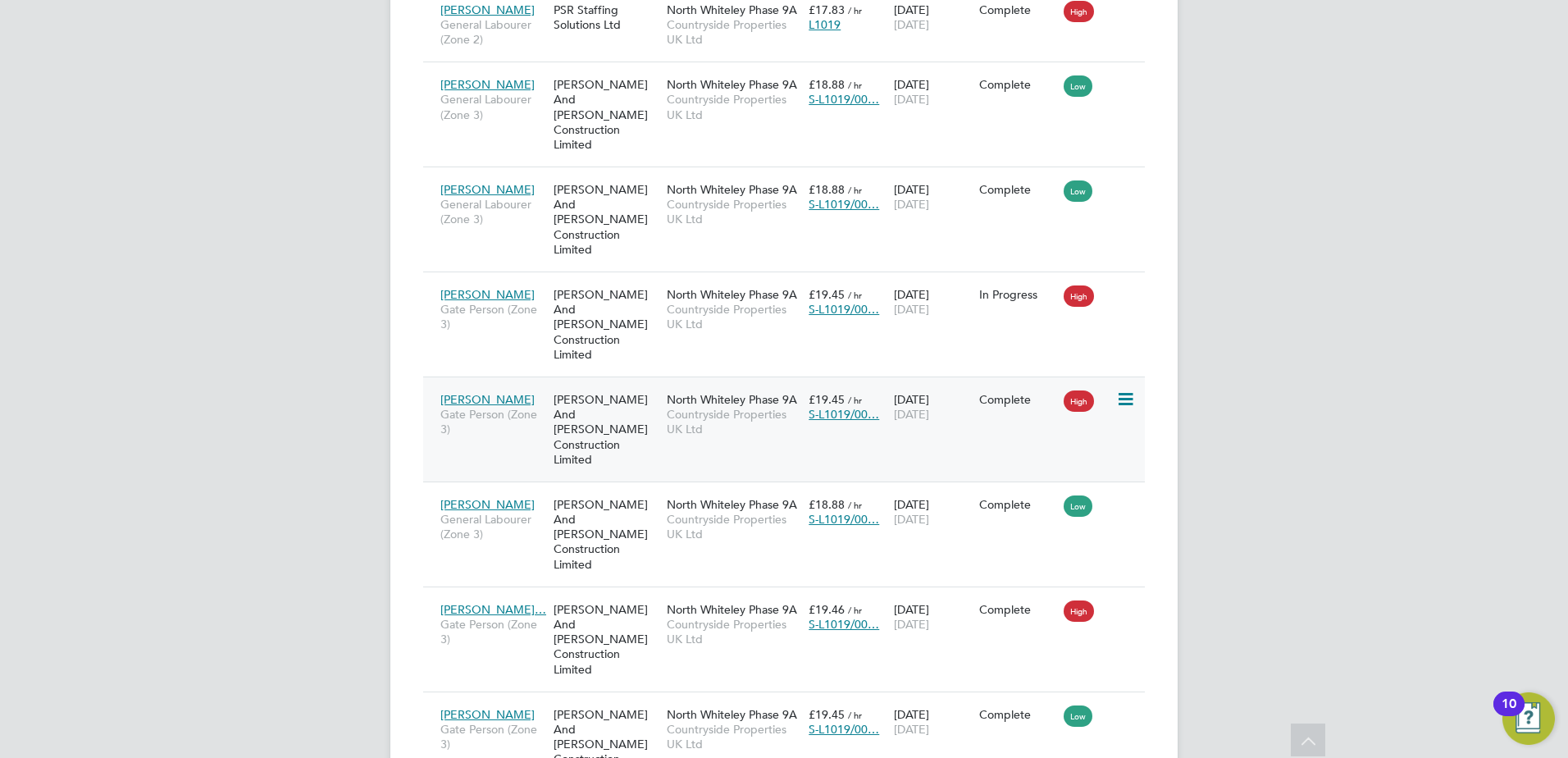
click at [1126, 390] on icon at bounding box center [1124, 400] width 16 height 20
click at [511, 407] on span "Gate Person (Zone 3)" at bounding box center [493, 422] width 105 height 30
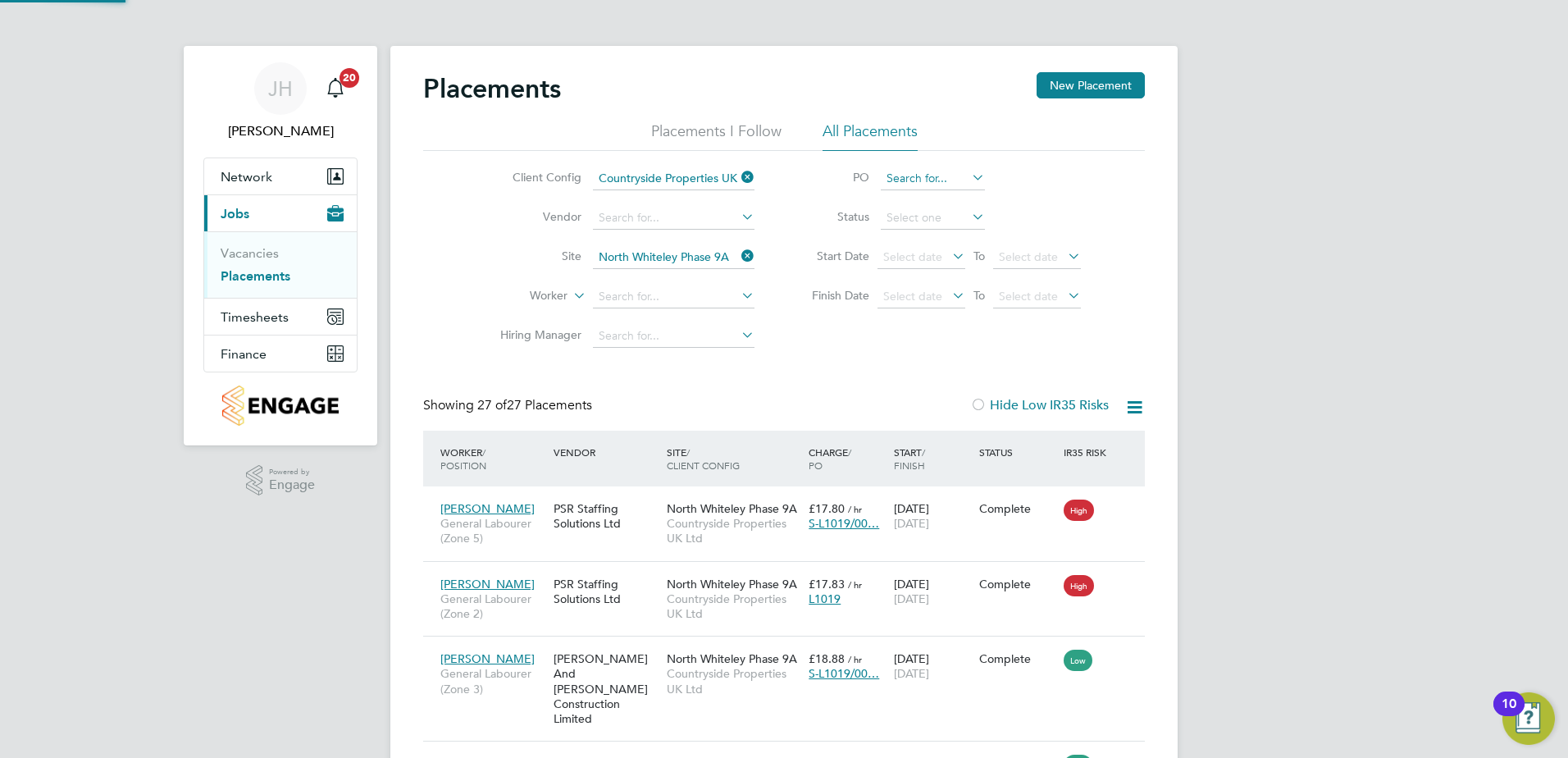
click at [928, 169] on input at bounding box center [933, 179] width 104 height 23
click at [926, 174] on input at bounding box center [933, 179] width 104 height 23
paste input "V0178190"
type input "None"
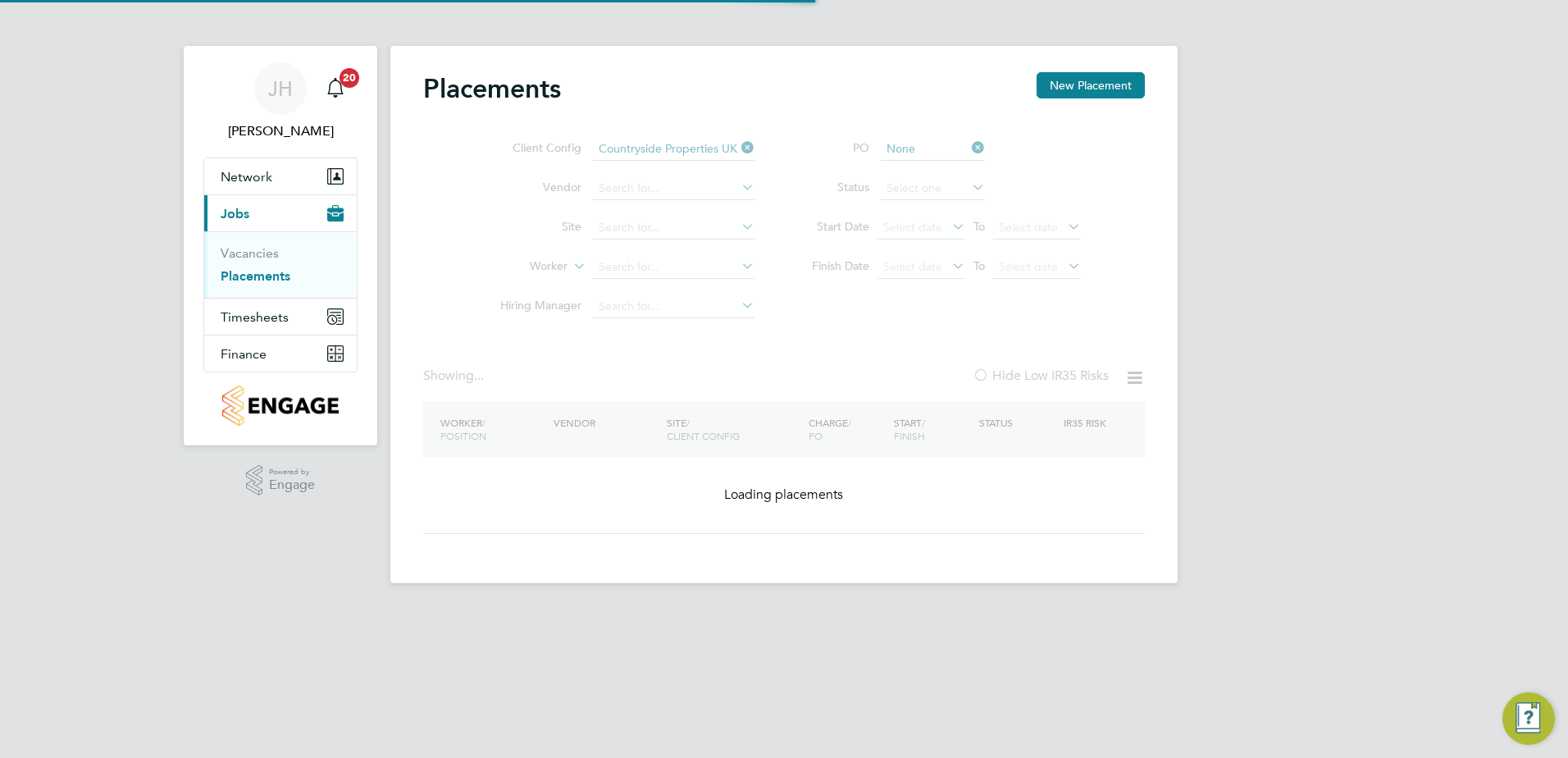
type input "North Whiteley Phase 9A"
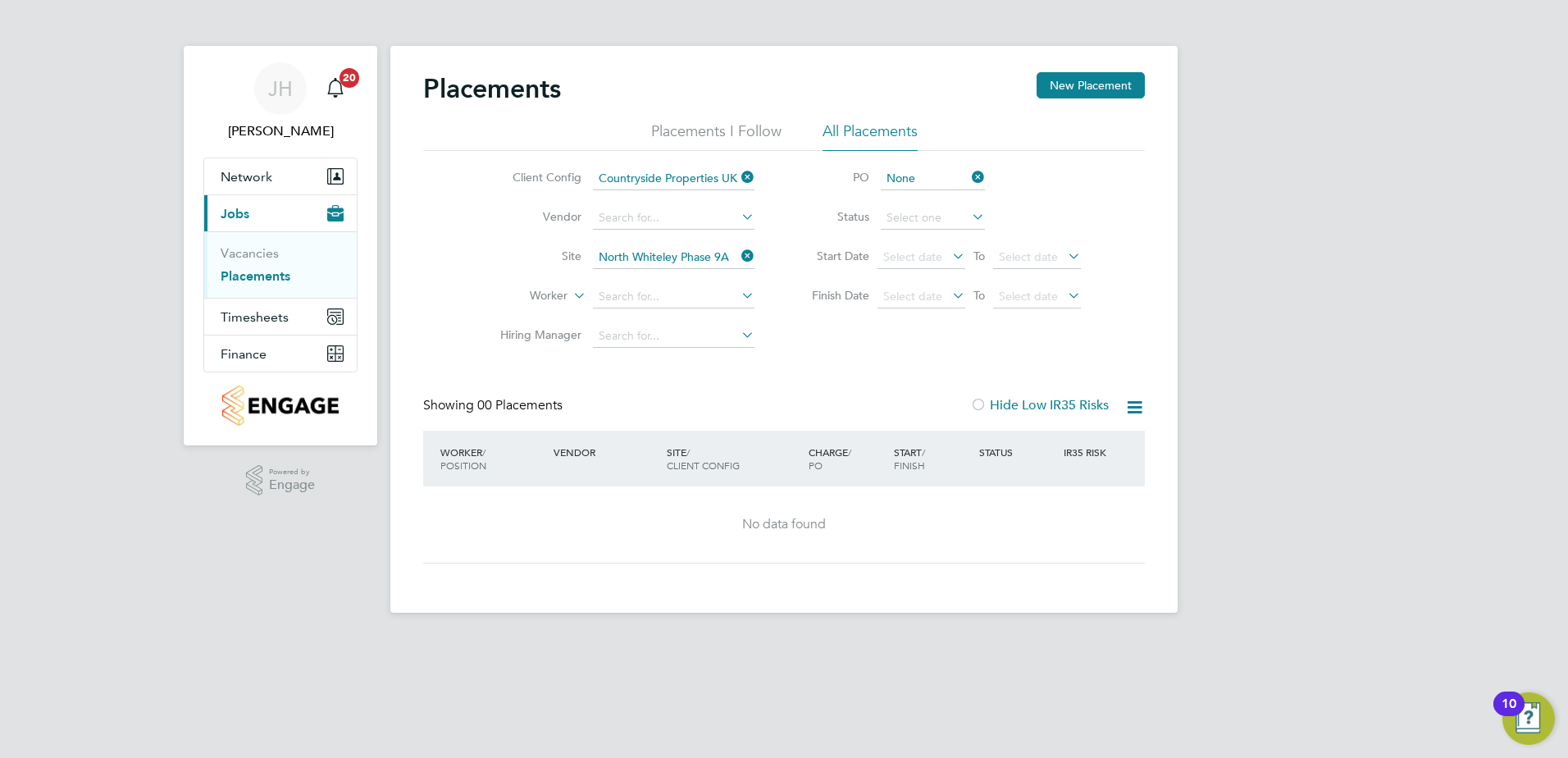
click at [277, 278] on link "Placements" at bounding box center [255, 276] width 70 height 15
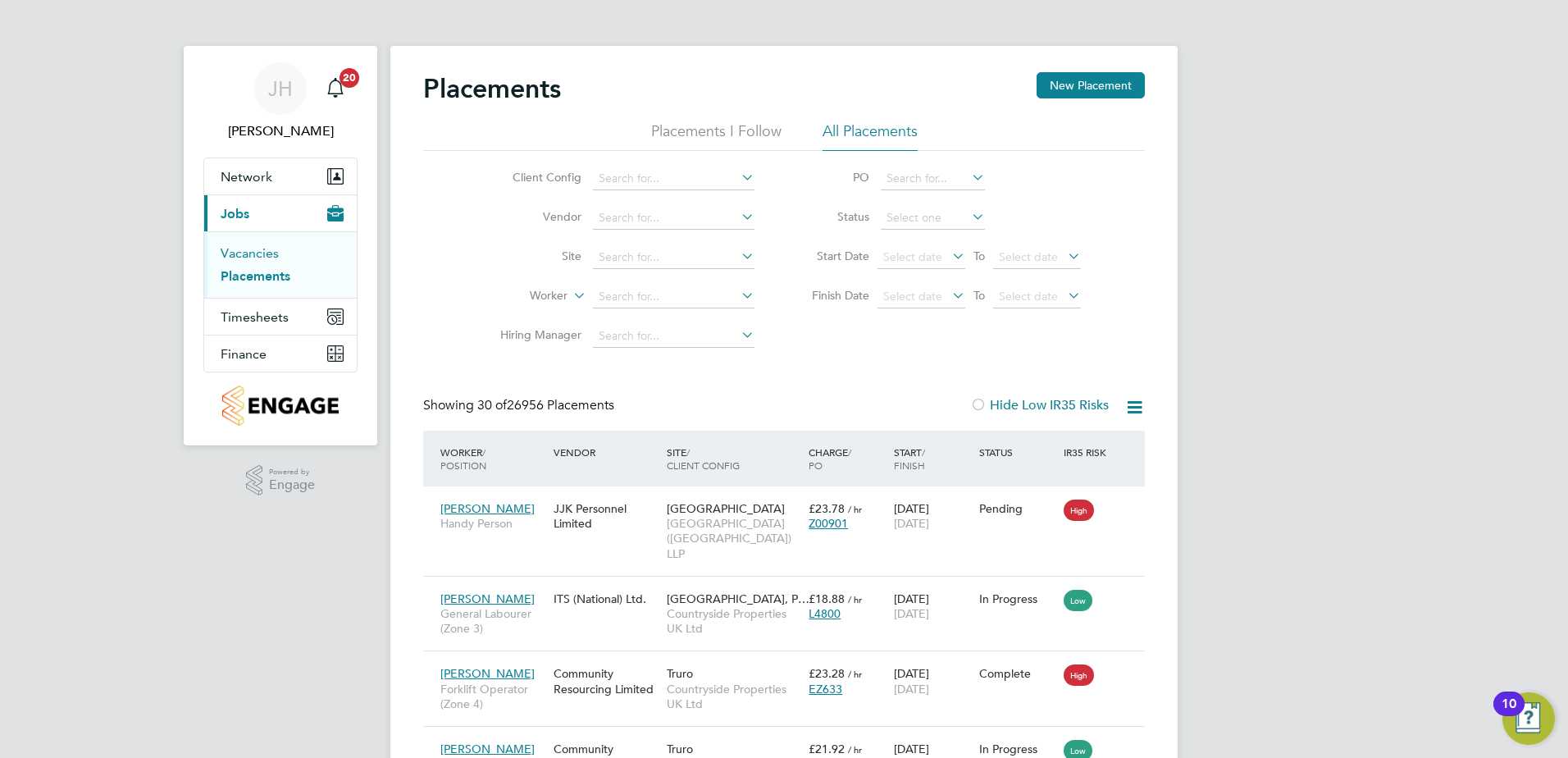
click at [260, 254] on link "Vacancies" at bounding box center [249, 253] width 58 height 15
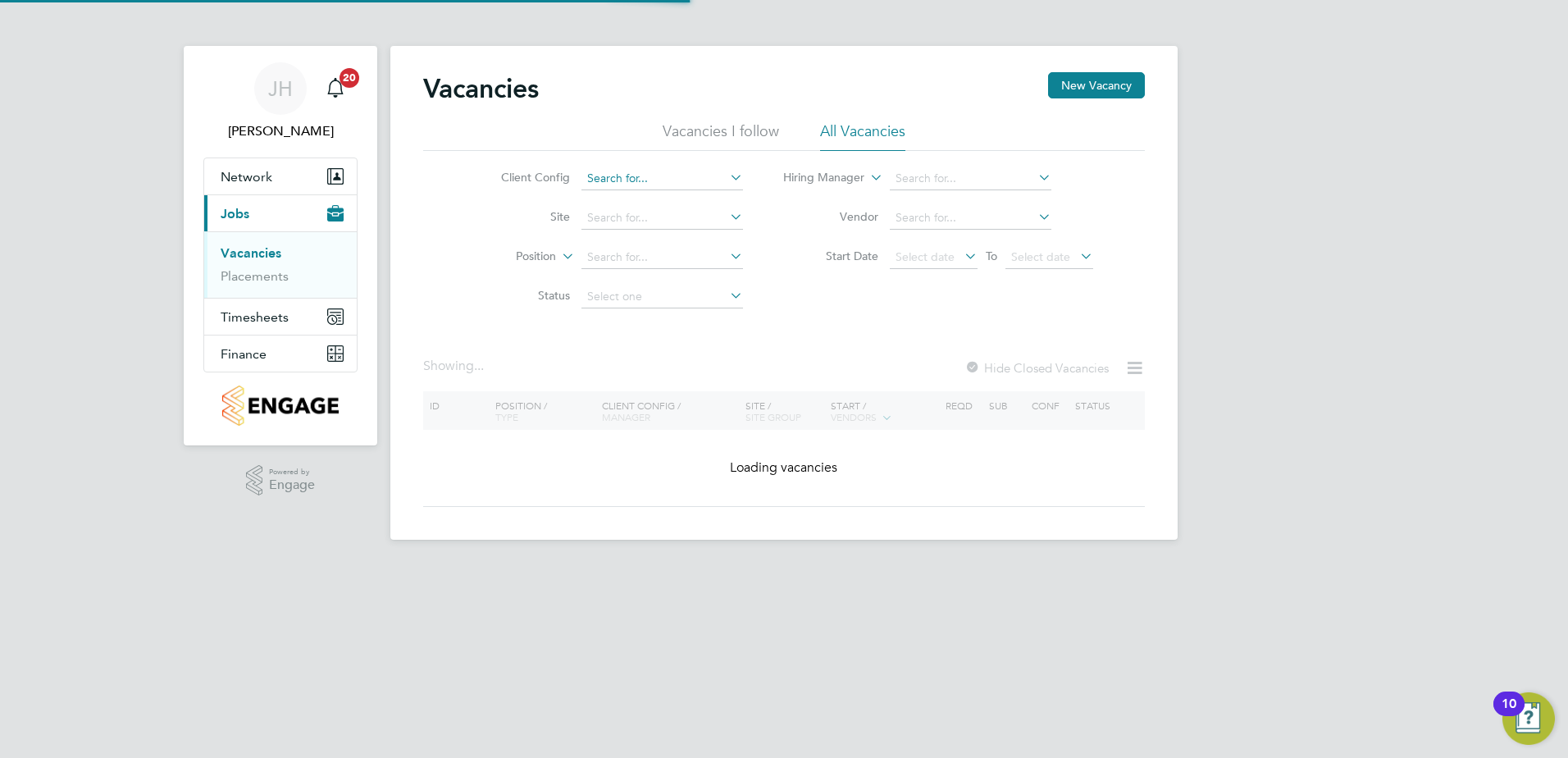
click at [659, 171] on input at bounding box center [662, 179] width 162 height 23
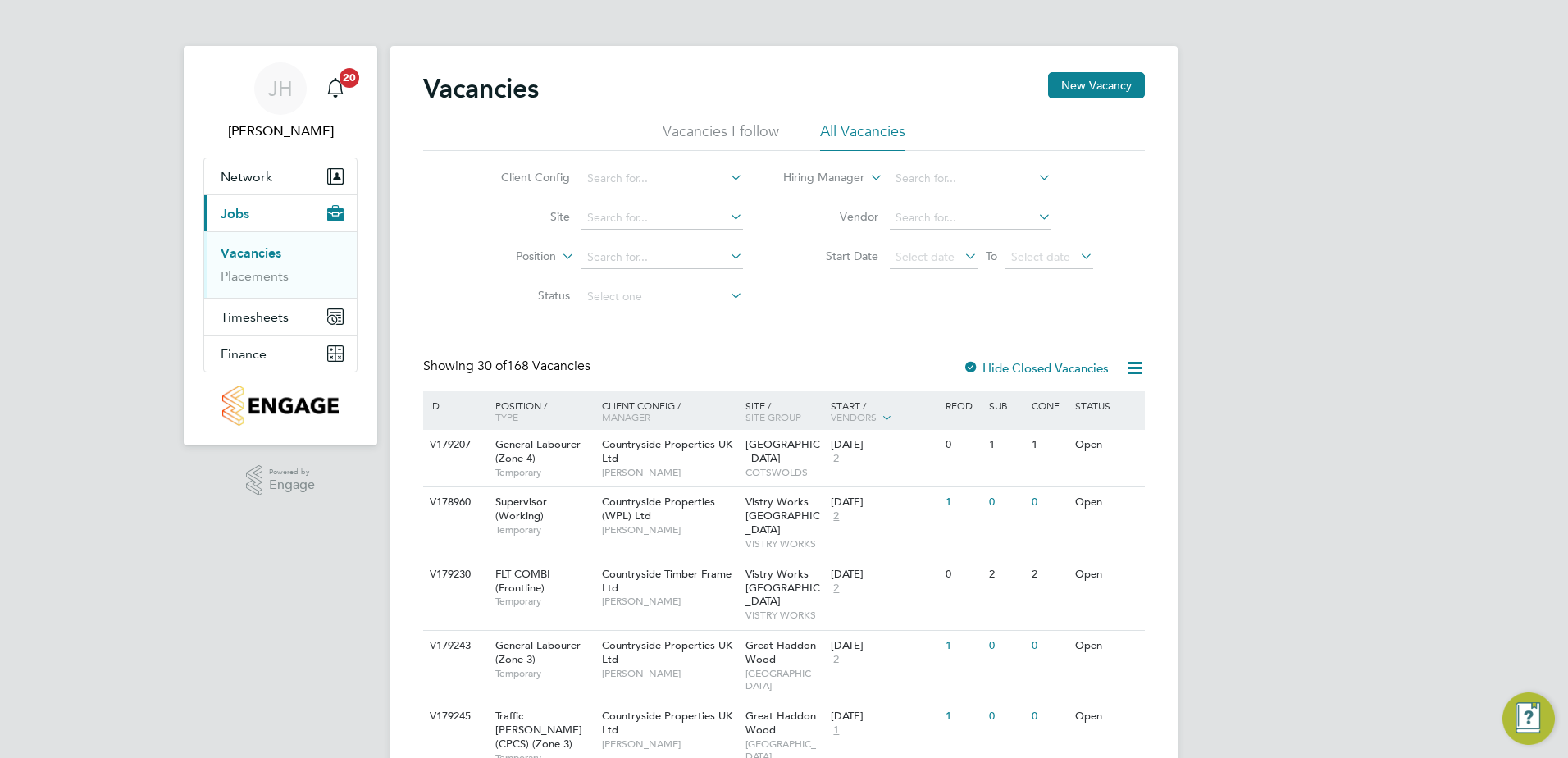
drag, startPoint x: 756, startPoint y: 371, endPoint x: 656, endPoint y: 284, distance: 132.5
click at [756, 370] on li "Countryside Properties UK Ltd" at bounding box center [789, 379] width 420 height 22
type input "Countryside Properties UK Ltd"
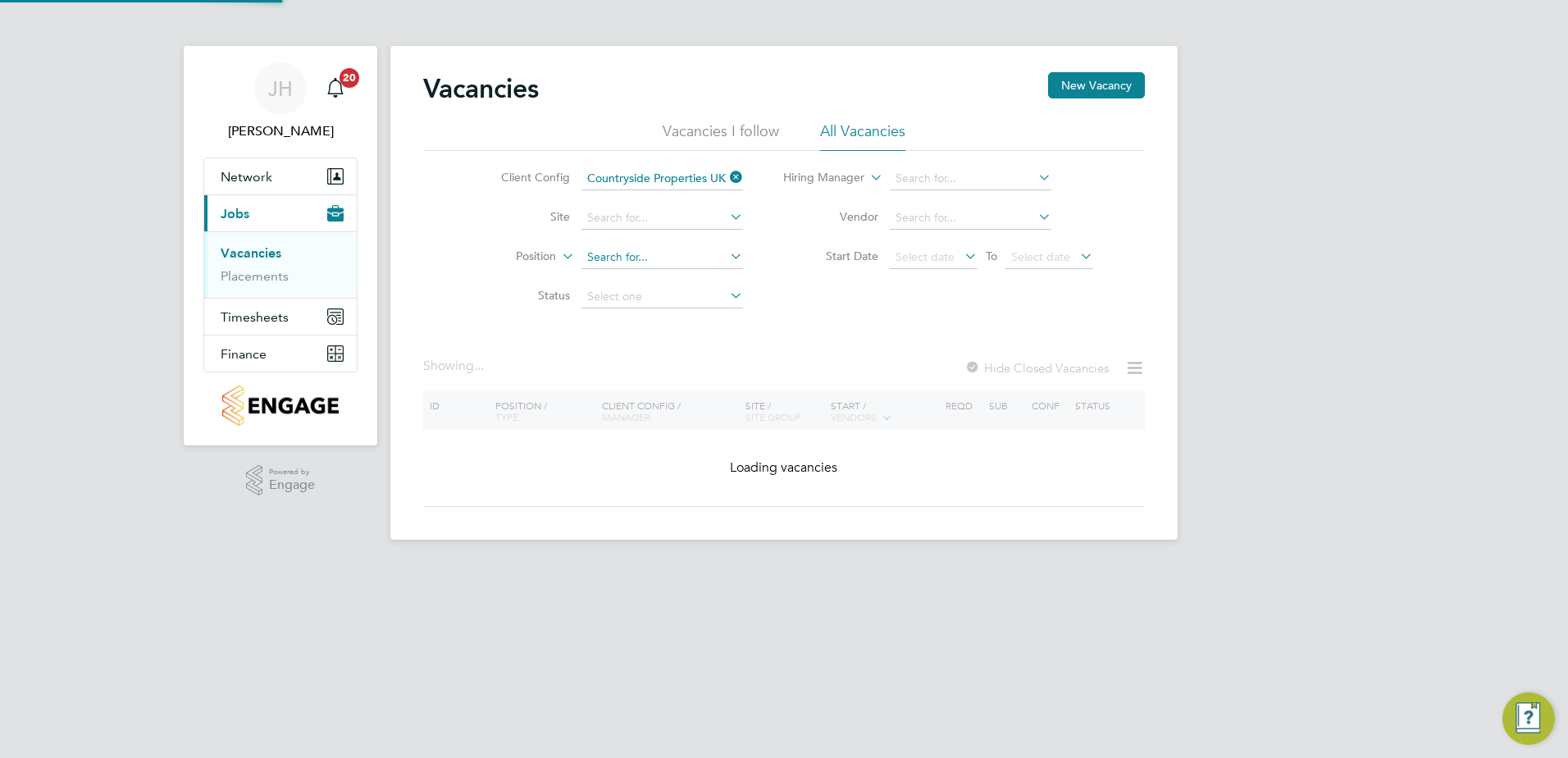
click at [635, 262] on input at bounding box center [662, 258] width 162 height 23
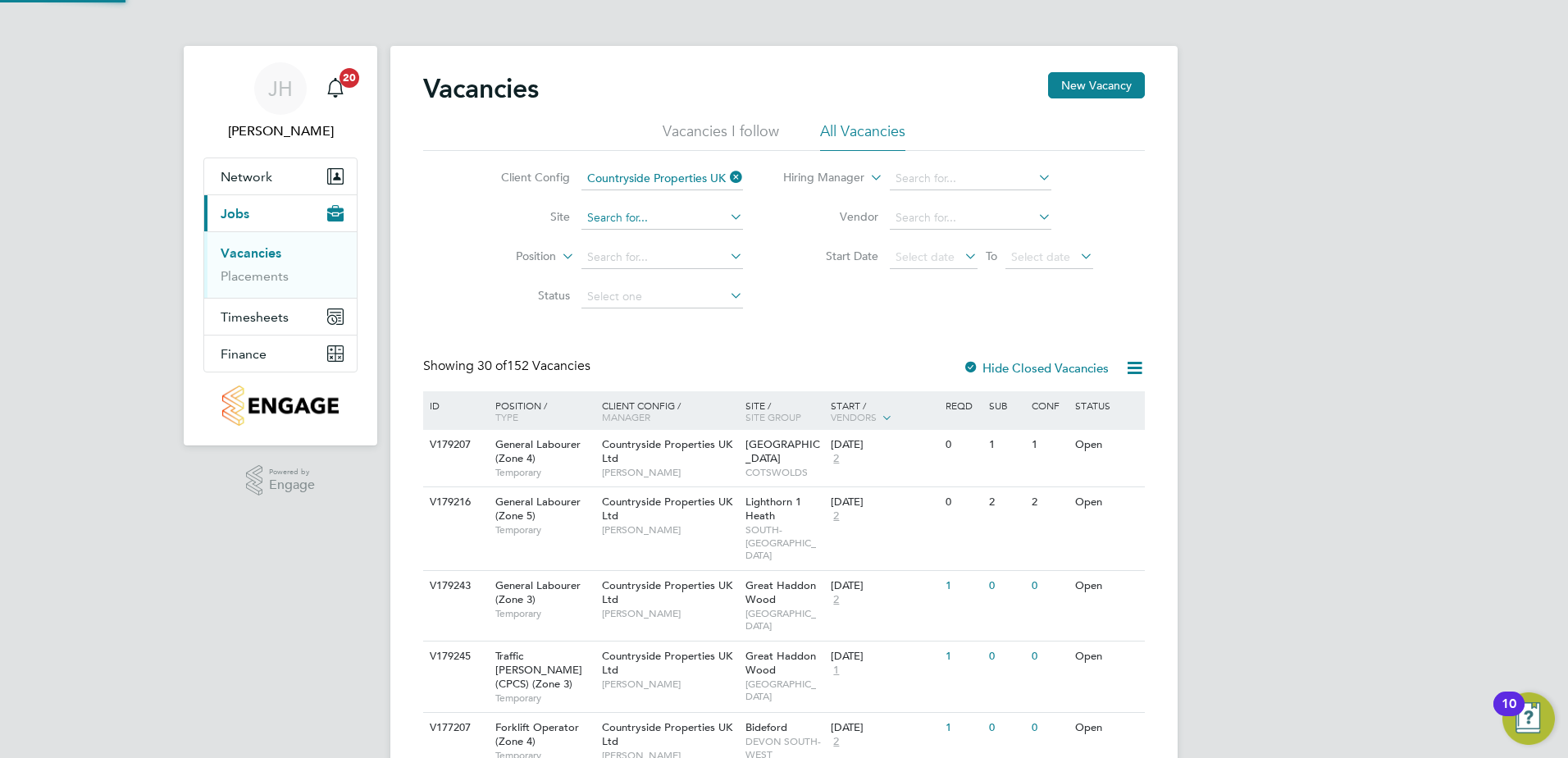
click at [714, 386] on li "North Whiteley Phase 9A" at bounding box center [661, 396] width 163 height 22
type input "North Whiteley Phase 9A"
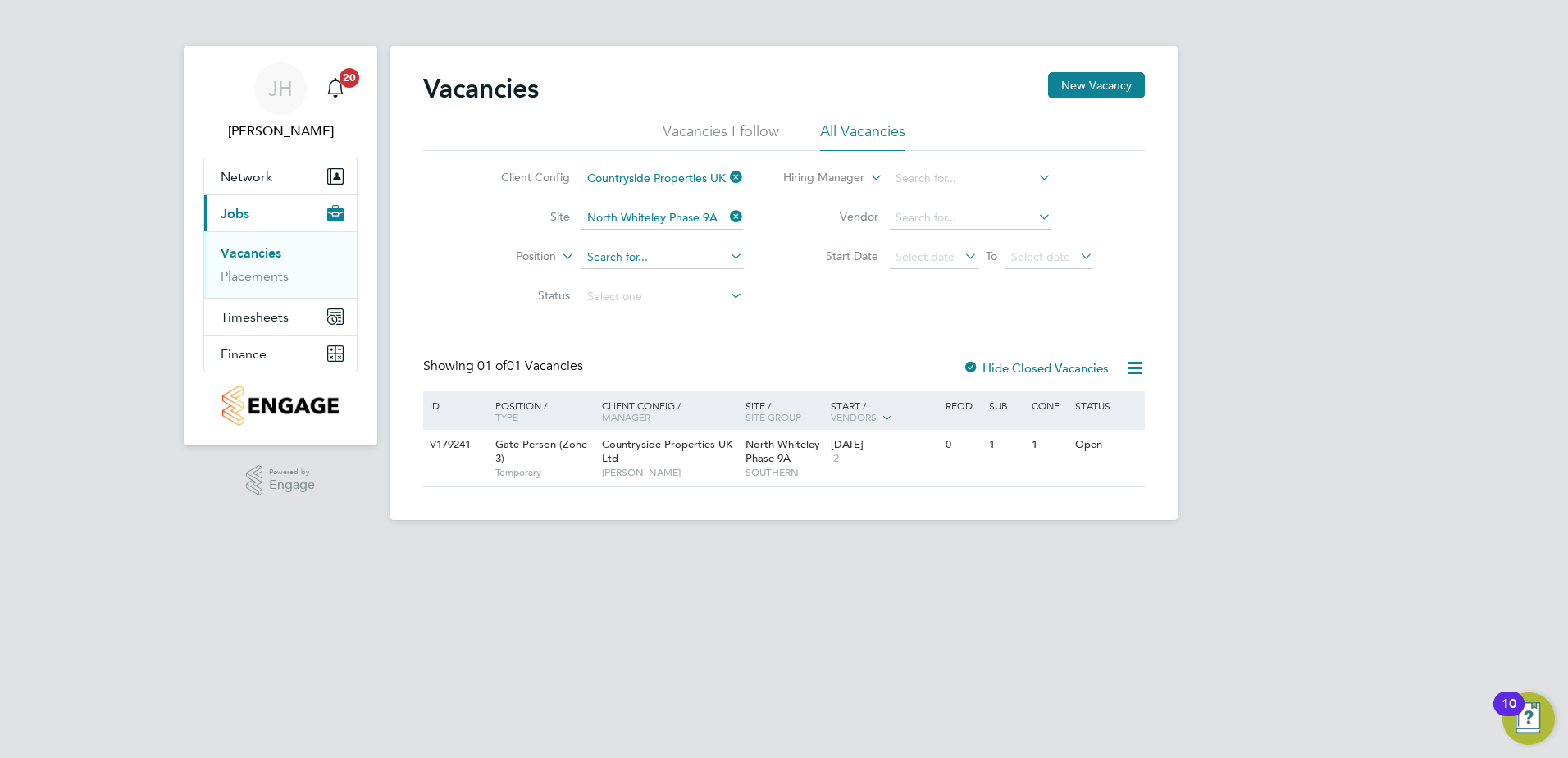
click at [673, 249] on input at bounding box center [662, 258] width 162 height 23
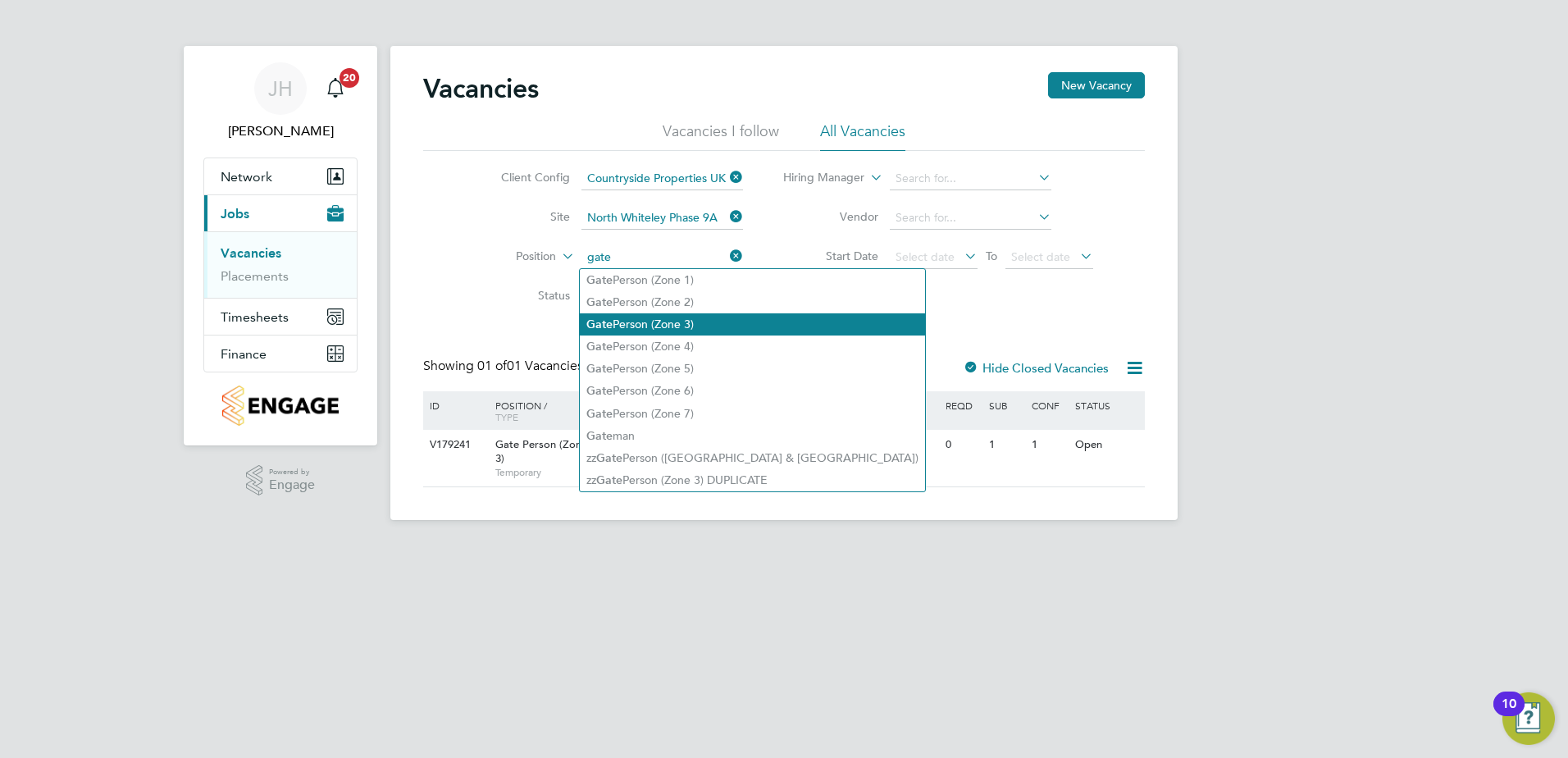
click at [721, 325] on li "Gate Person (Zone 3)" at bounding box center [752, 324] width 345 height 22
type input "Gate Person (Zone 3)"
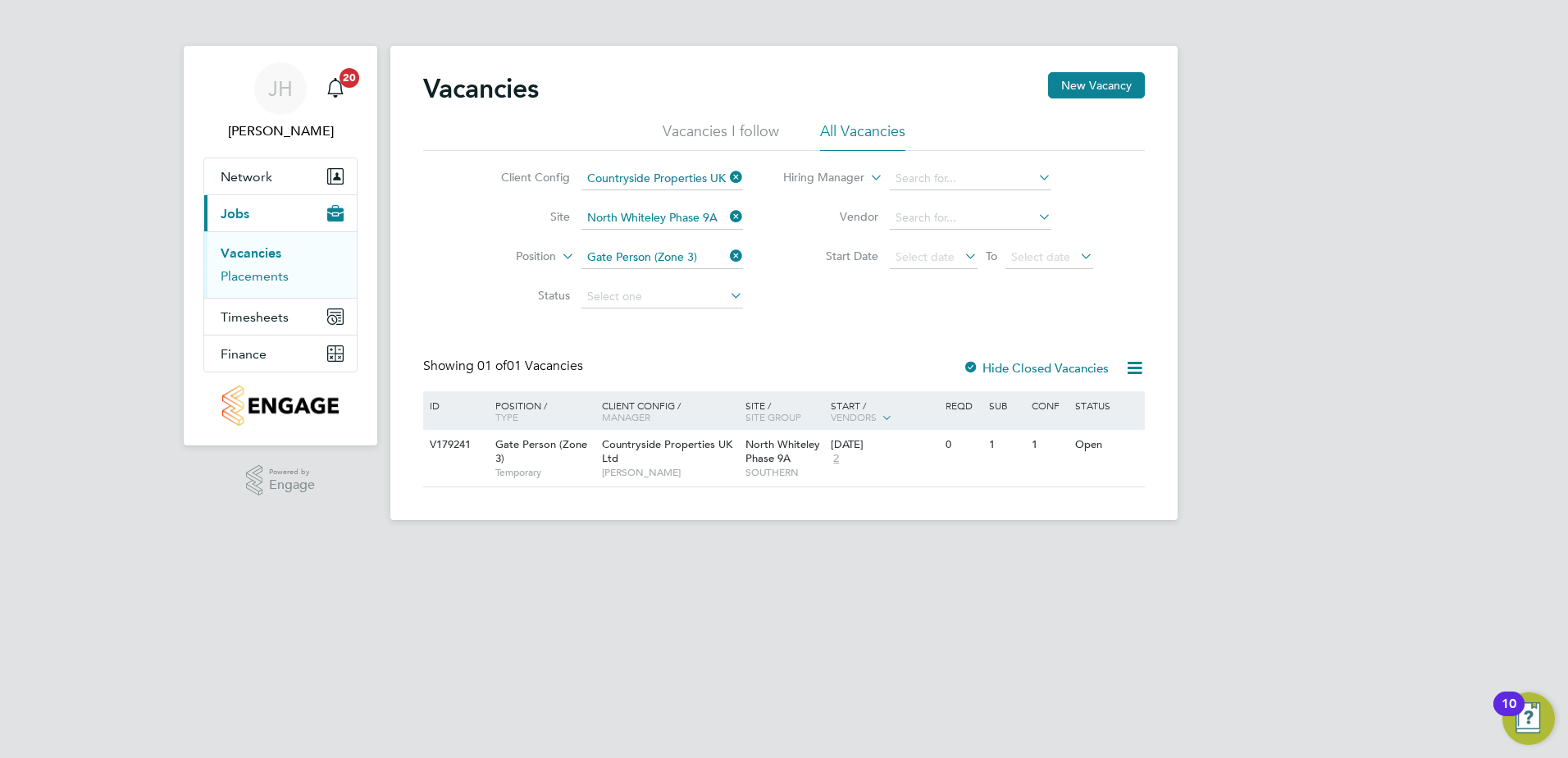
click at [265, 280] on link "Placements" at bounding box center [254, 276] width 68 height 15
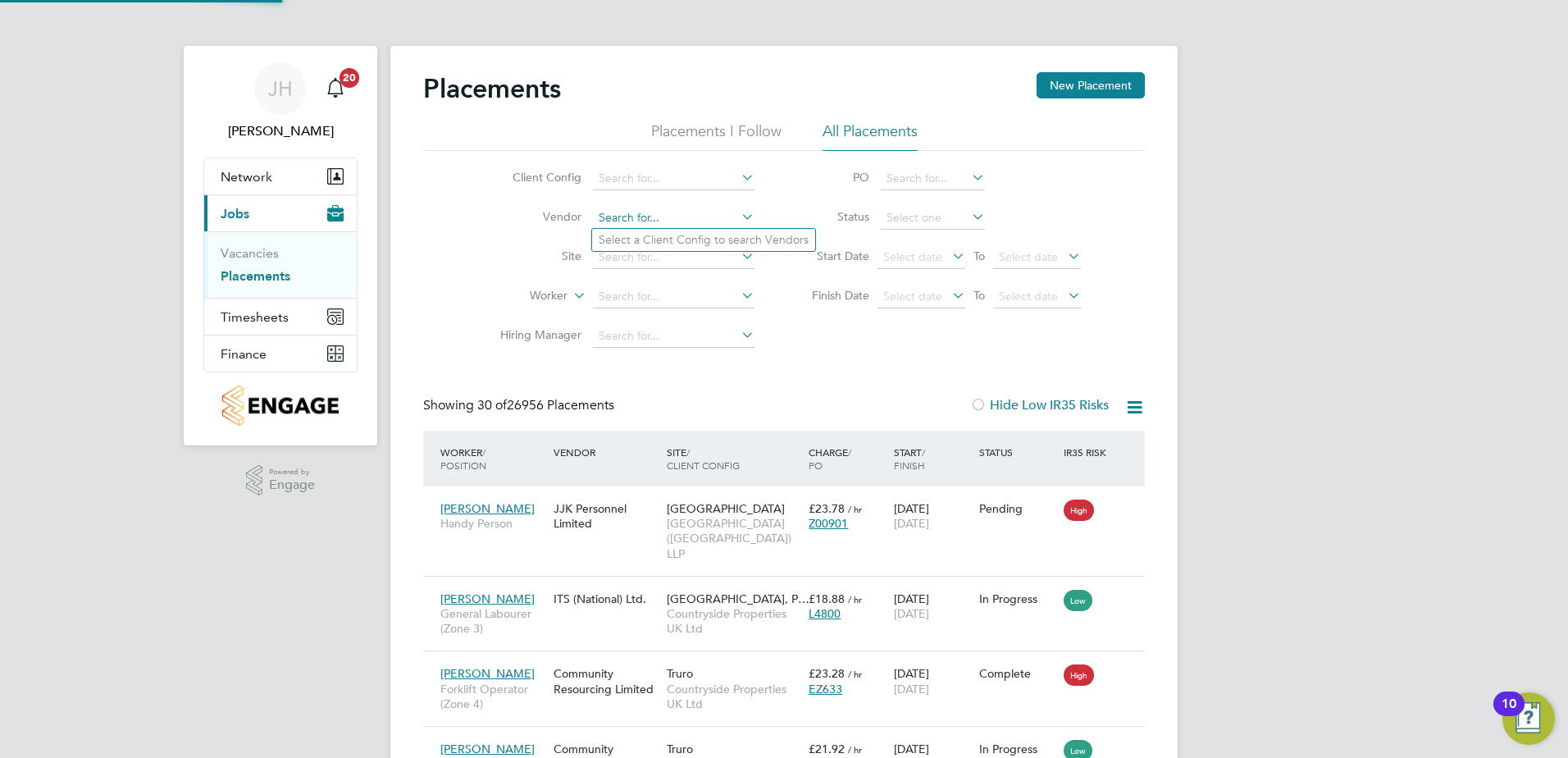
click at [669, 216] on input at bounding box center [673, 218] width 162 height 23
click at [676, 174] on input at bounding box center [673, 179] width 162 height 23
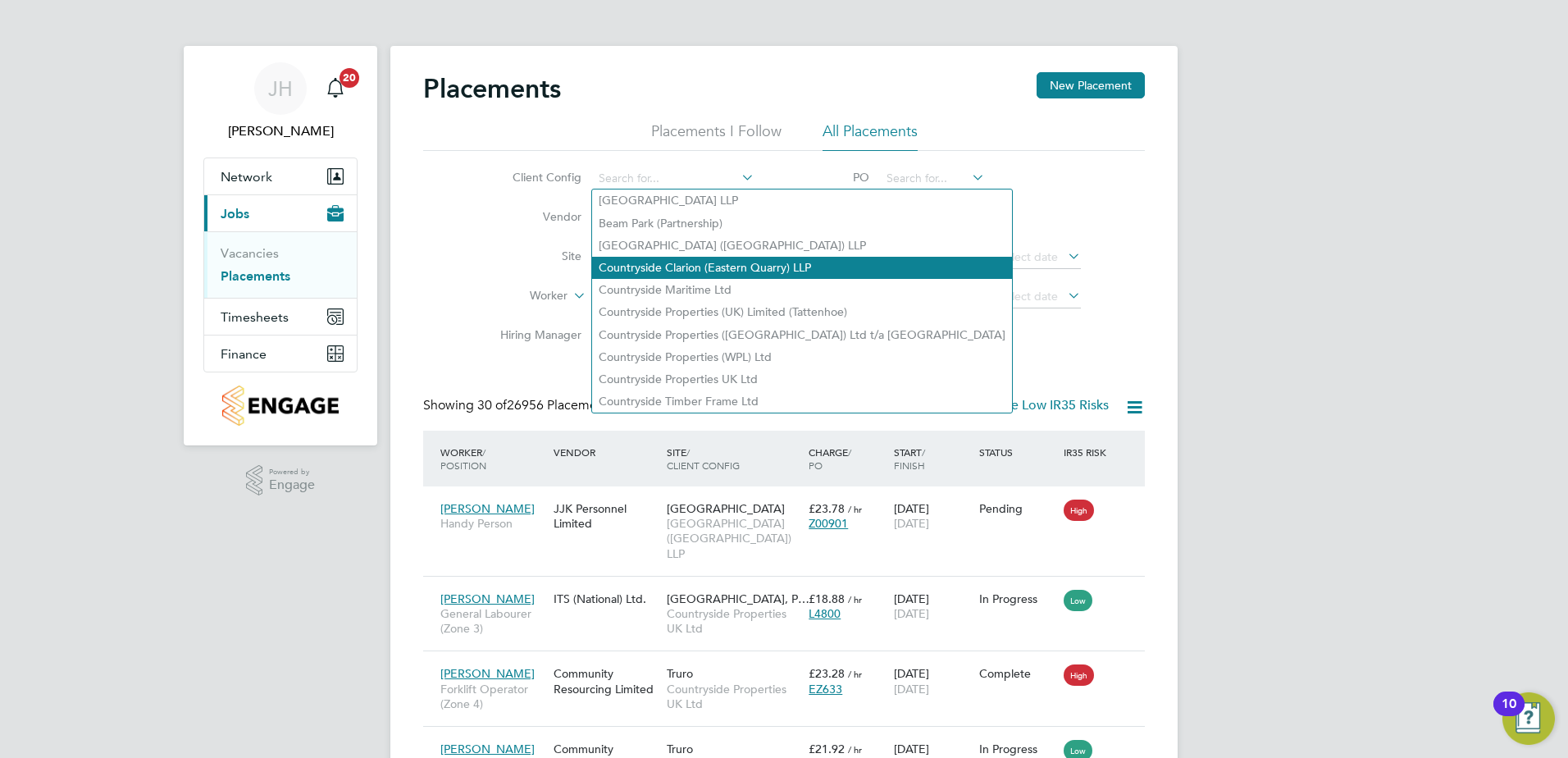
drag, startPoint x: 753, startPoint y: 372, endPoint x: 639, endPoint y: 261, distance: 159.1
click at [750, 368] on li "Countryside Properties UK Ltd" at bounding box center [802, 379] width 420 height 22
type input "Countryside Properties UK Ltd"
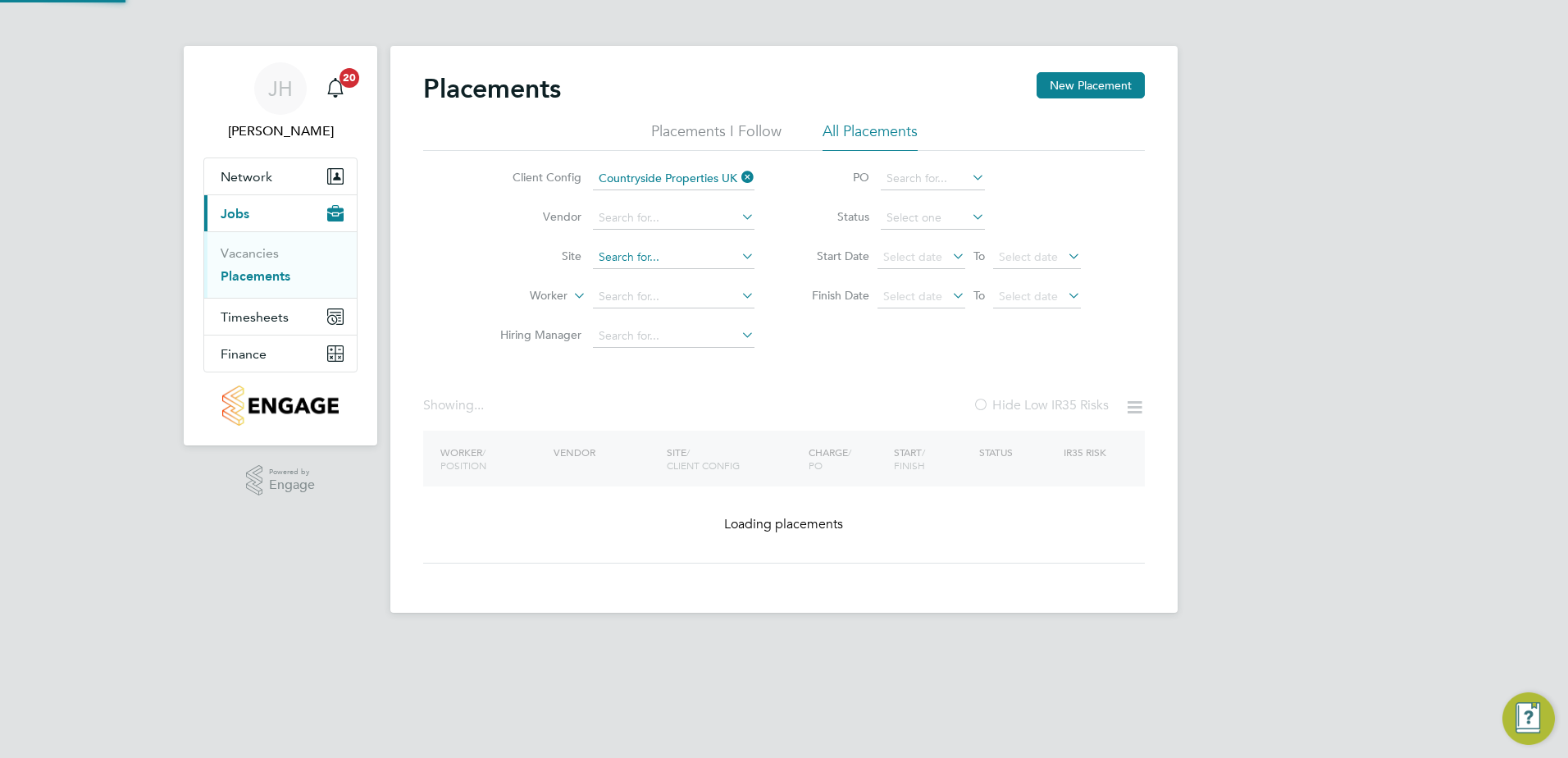
click at [630, 263] on input at bounding box center [673, 258] width 162 height 23
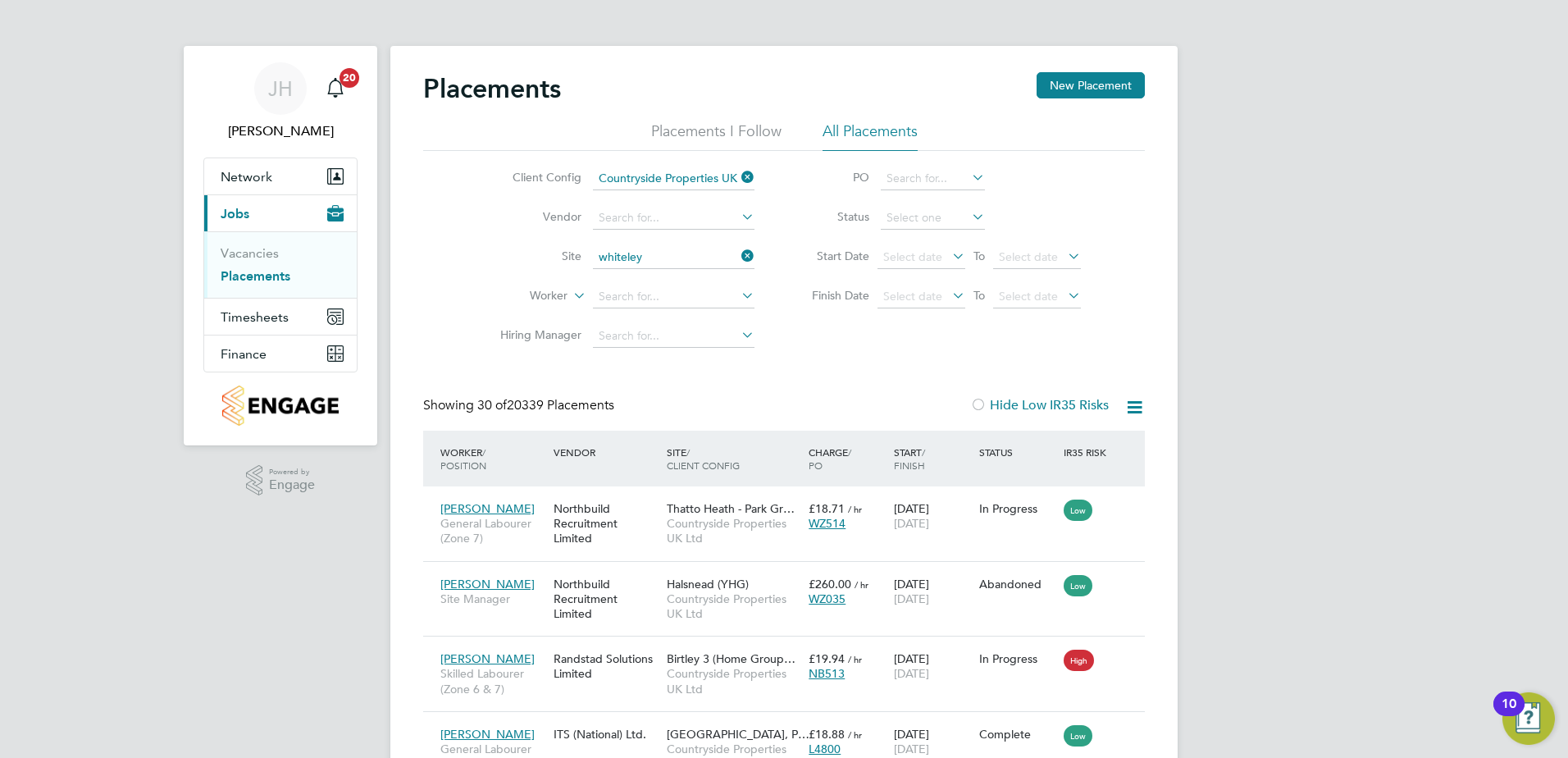
click at [714, 425] on li "North Whiteley Phase 9A" at bounding box center [673, 436] width 163 height 22
type input "North Whiteley Phase 9A"
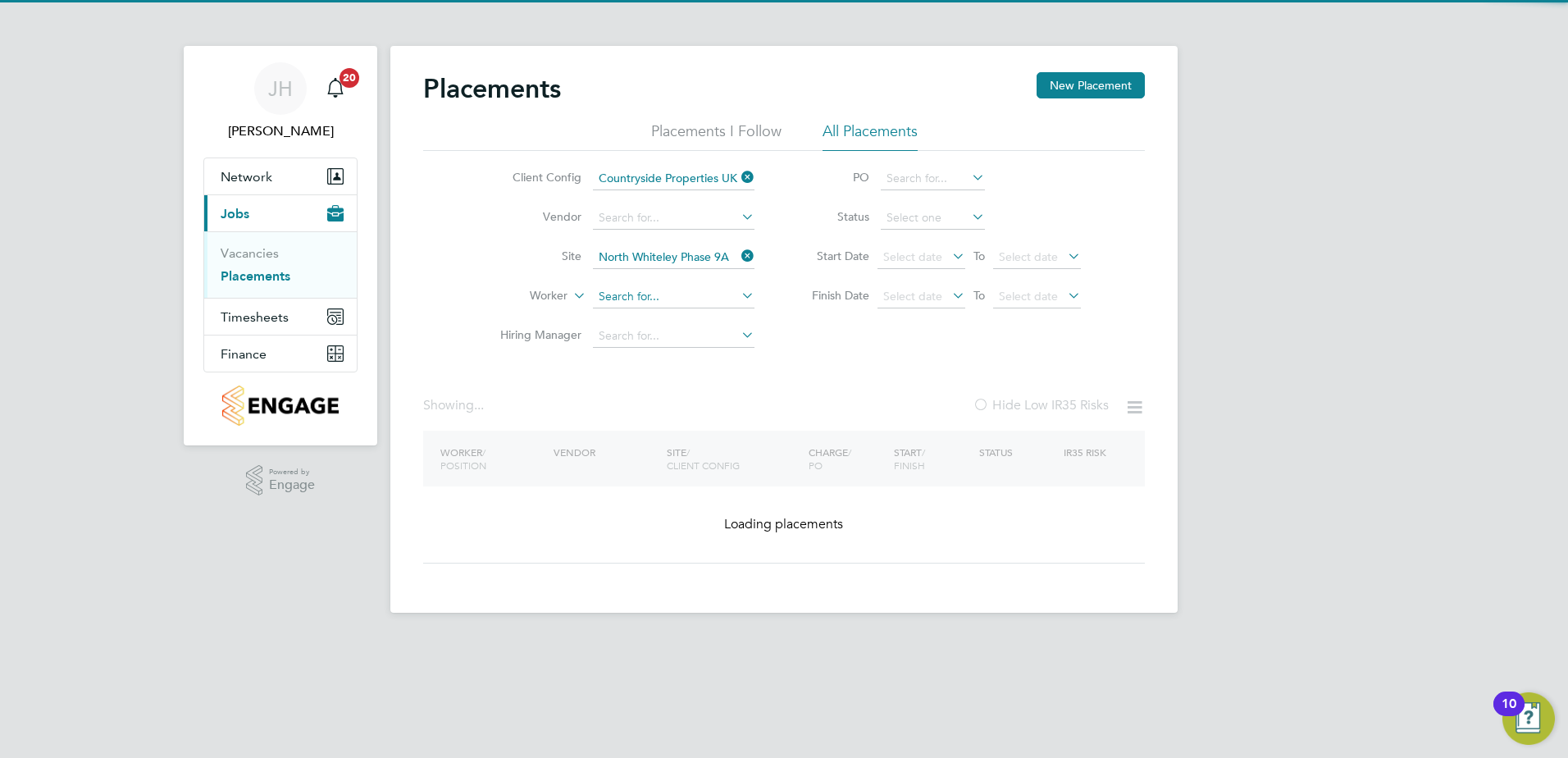
click at [685, 292] on input at bounding box center [673, 297] width 162 height 23
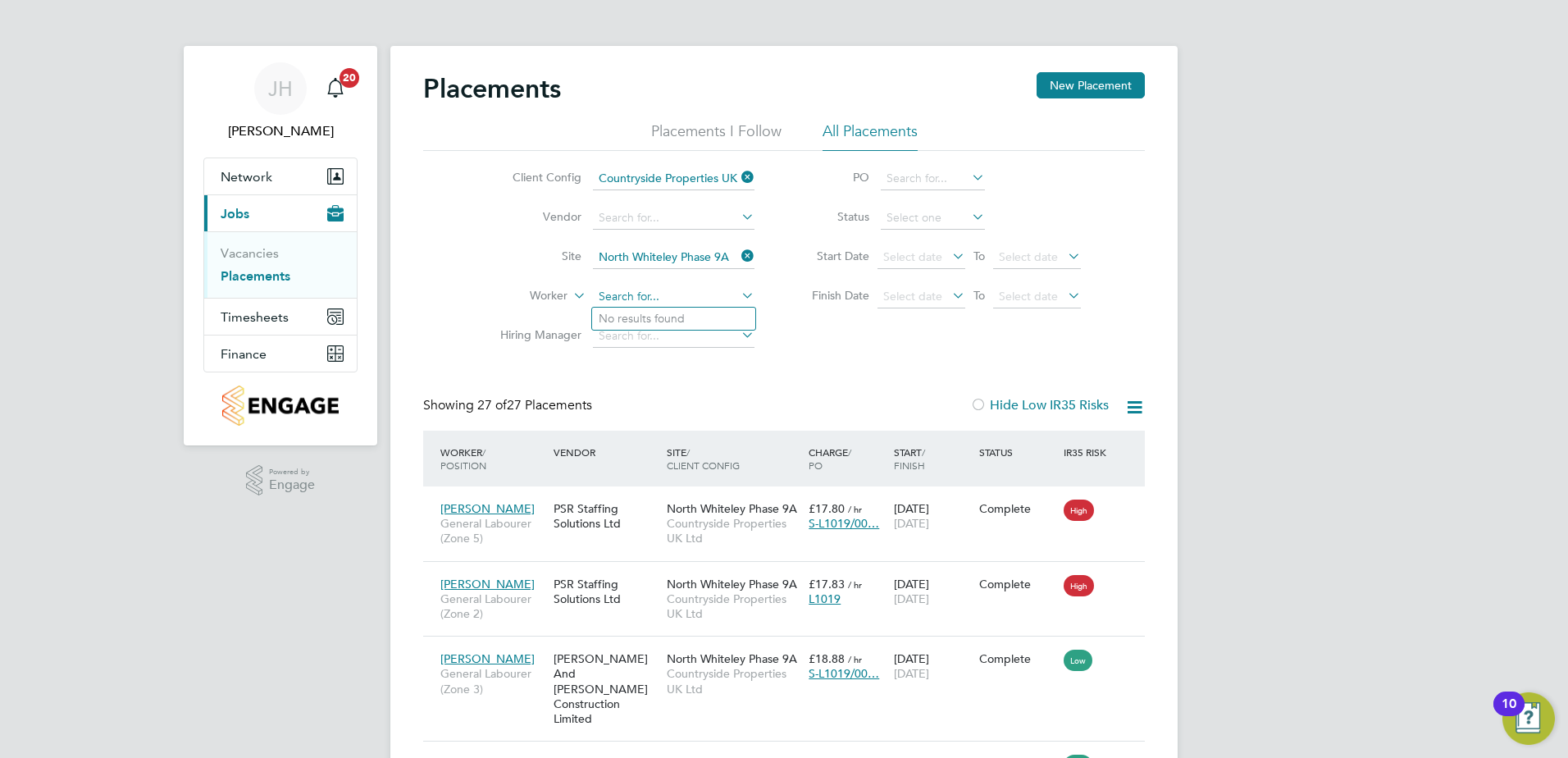
click at [685, 292] on input at bounding box center [673, 297] width 162 height 23
type input "gate"
click at [656, 294] on input "gate" at bounding box center [673, 297] width 162 height 23
drag, startPoint x: 627, startPoint y: 296, endPoint x: 592, endPoint y: 298, distance: 35.1
click at [593, 298] on input "gate" at bounding box center [673, 297] width 162 height 23
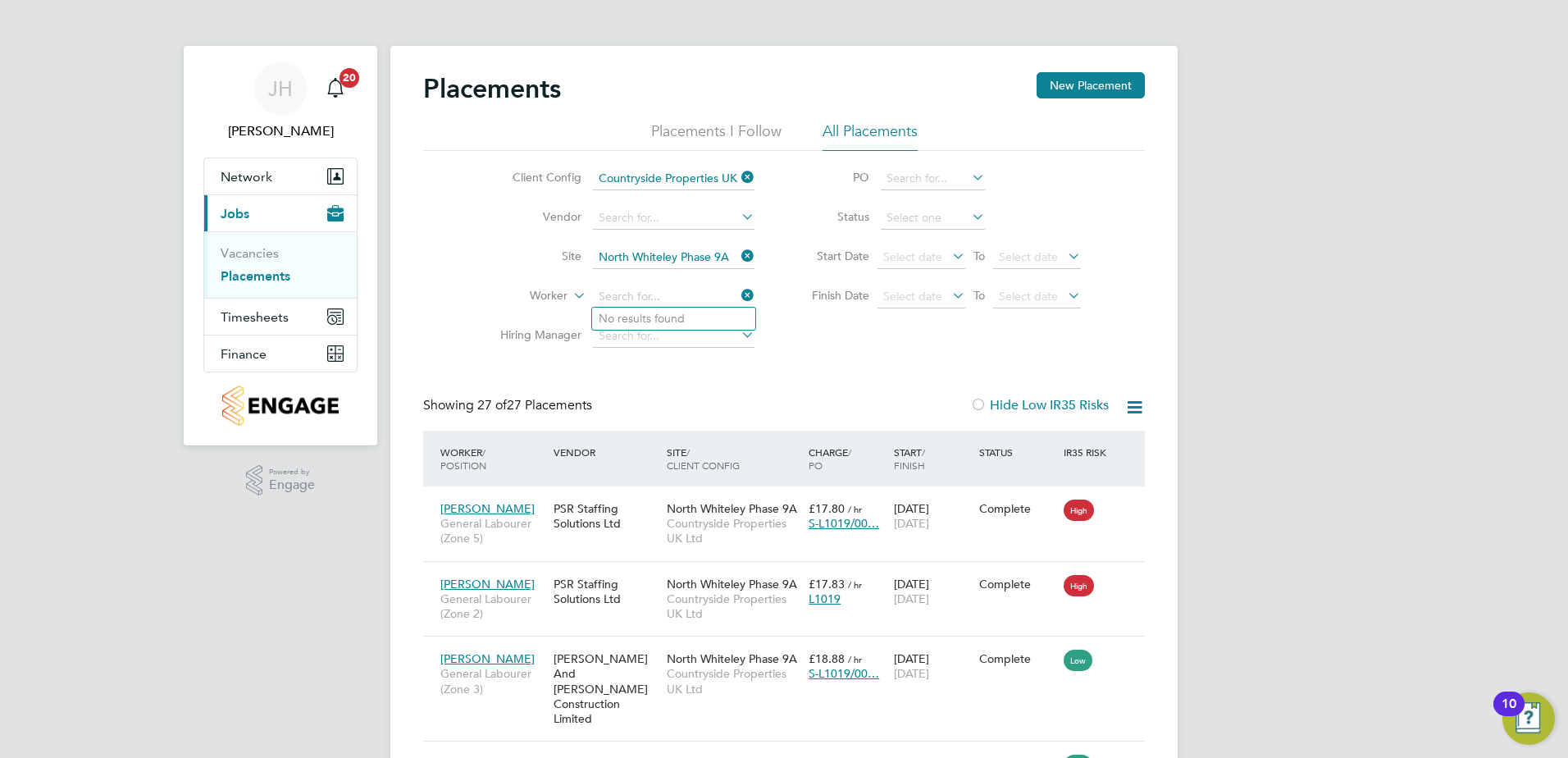
click at [792, 344] on div "Client Config Countryside Properties UK Ltd Vendor Site North Whiteley Phase 9A…" at bounding box center [784, 254] width 721 height 205
click at [695, 339] on input at bounding box center [673, 336] width 162 height 23
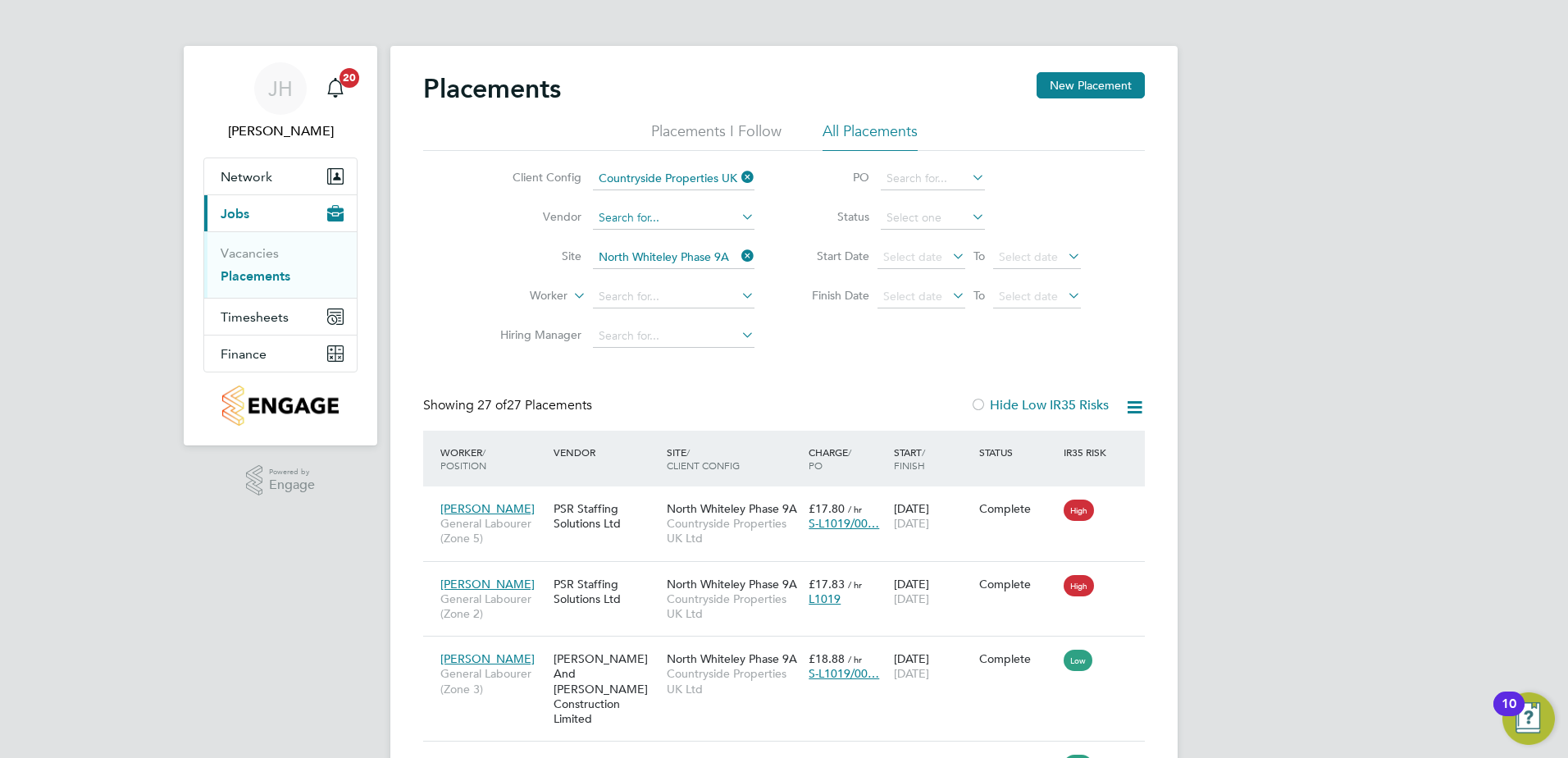
click at [612, 218] on input at bounding box center [673, 218] width 162 height 23
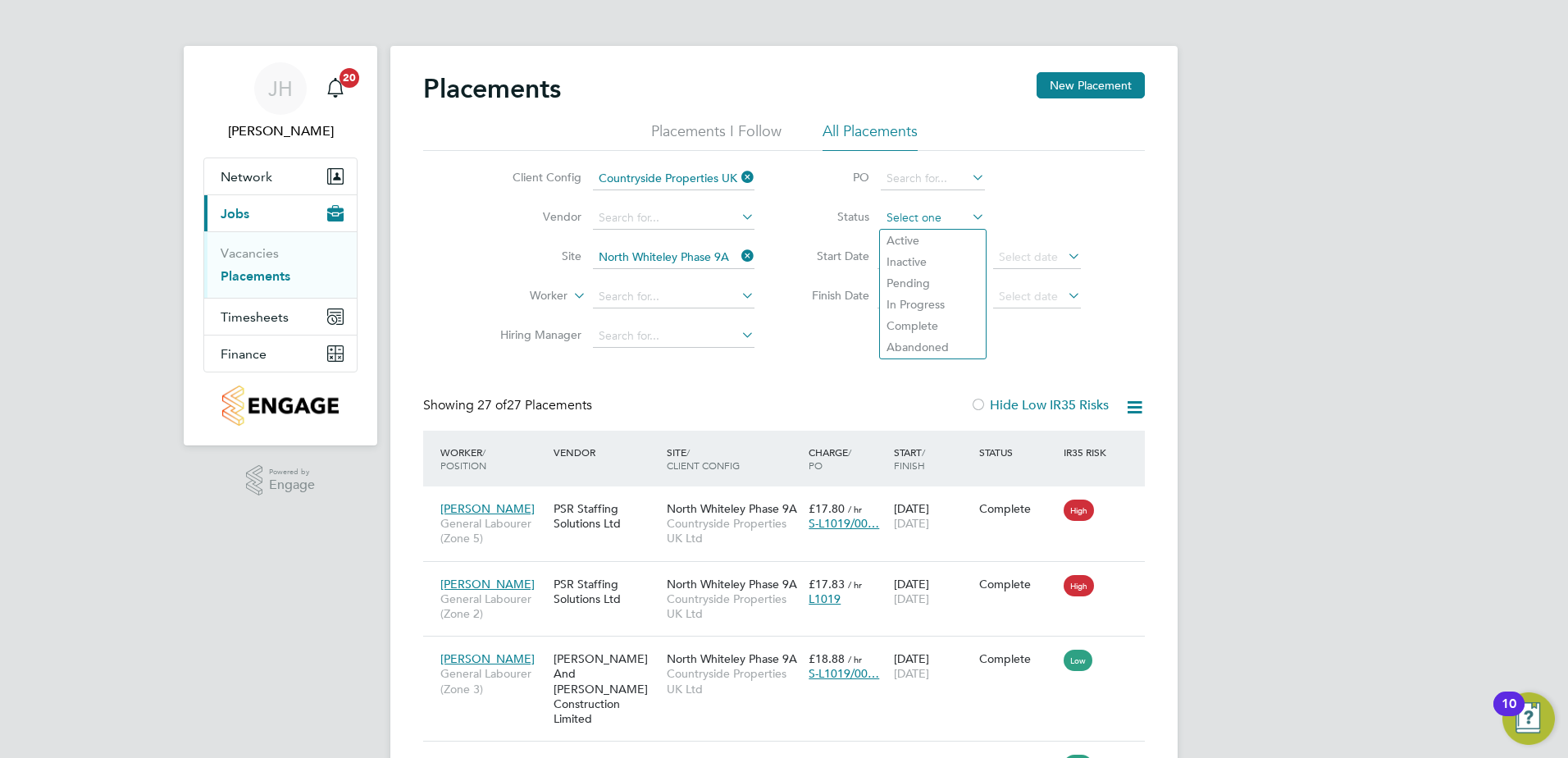
click at [945, 219] on input at bounding box center [933, 218] width 104 height 23
click at [933, 208] on input at bounding box center [933, 218] width 104 height 23
click at [929, 172] on input at bounding box center [933, 179] width 104 height 23
click at [921, 244] on li "Start Date Select date To Select date" at bounding box center [938, 257] width 327 height 39
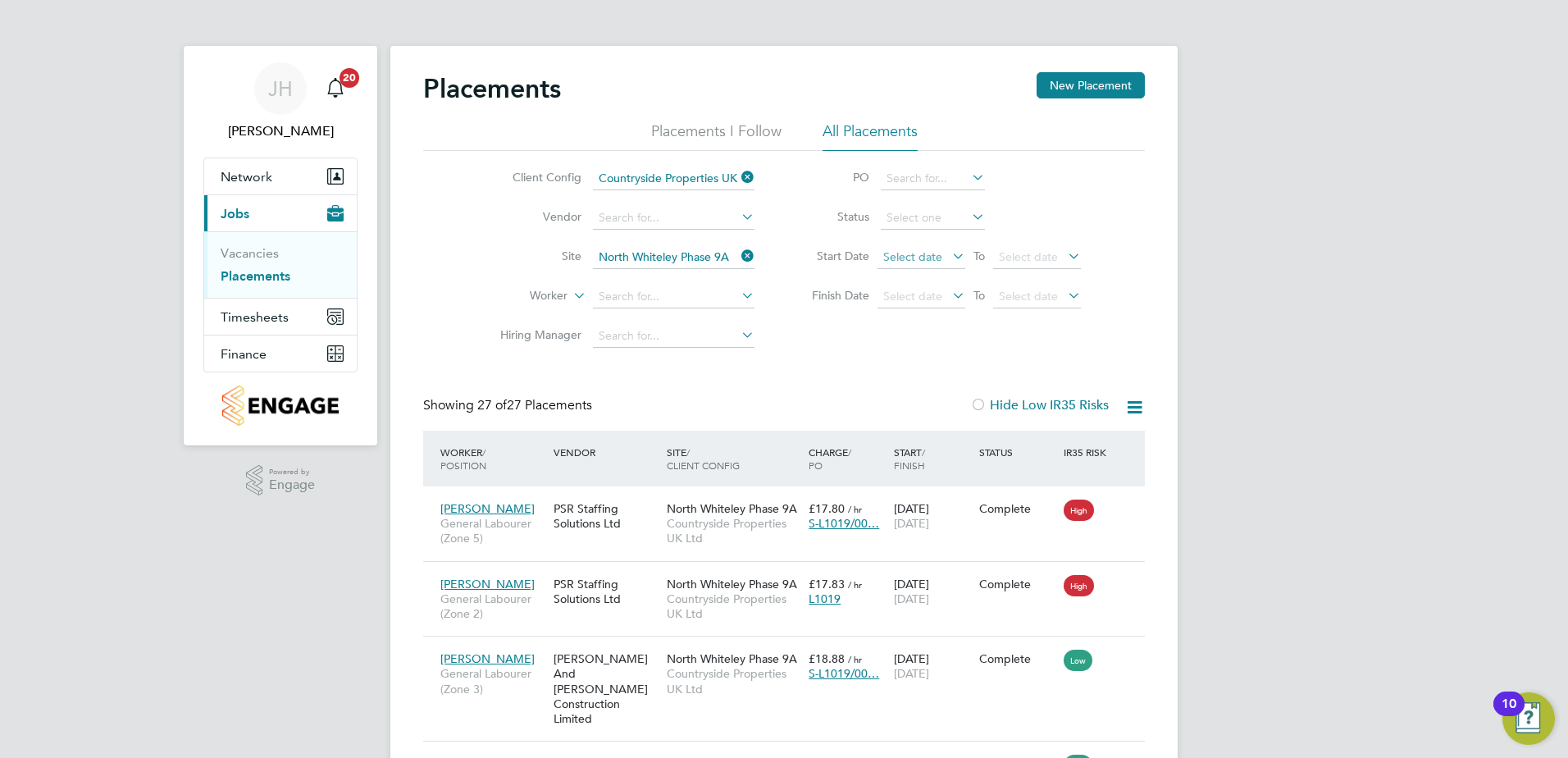
click at [922, 254] on span "Select date" at bounding box center [913, 256] width 59 height 14
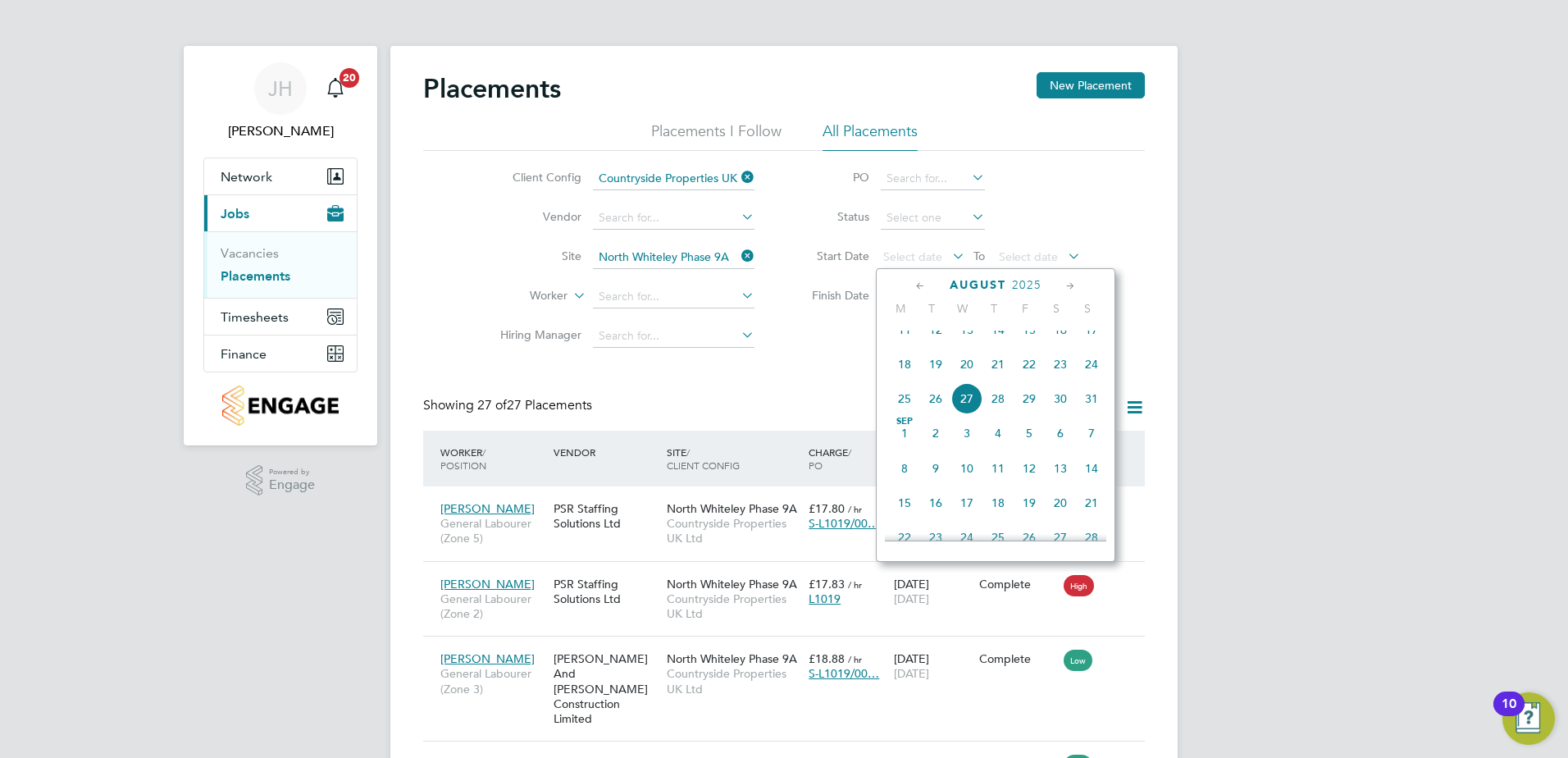
click at [905, 342] on span "11" at bounding box center [904, 330] width 32 height 32
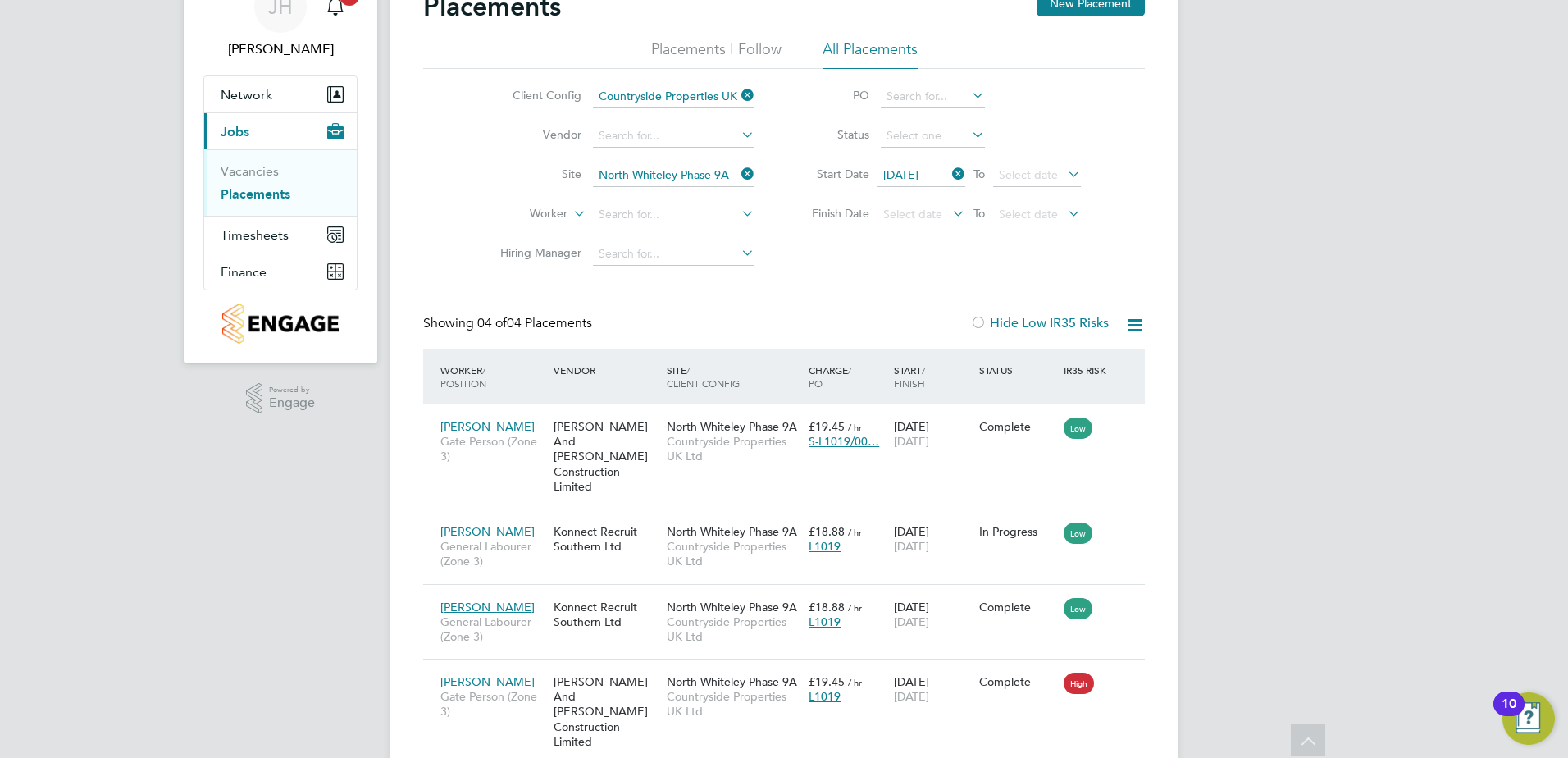
scroll to position [134, 0]
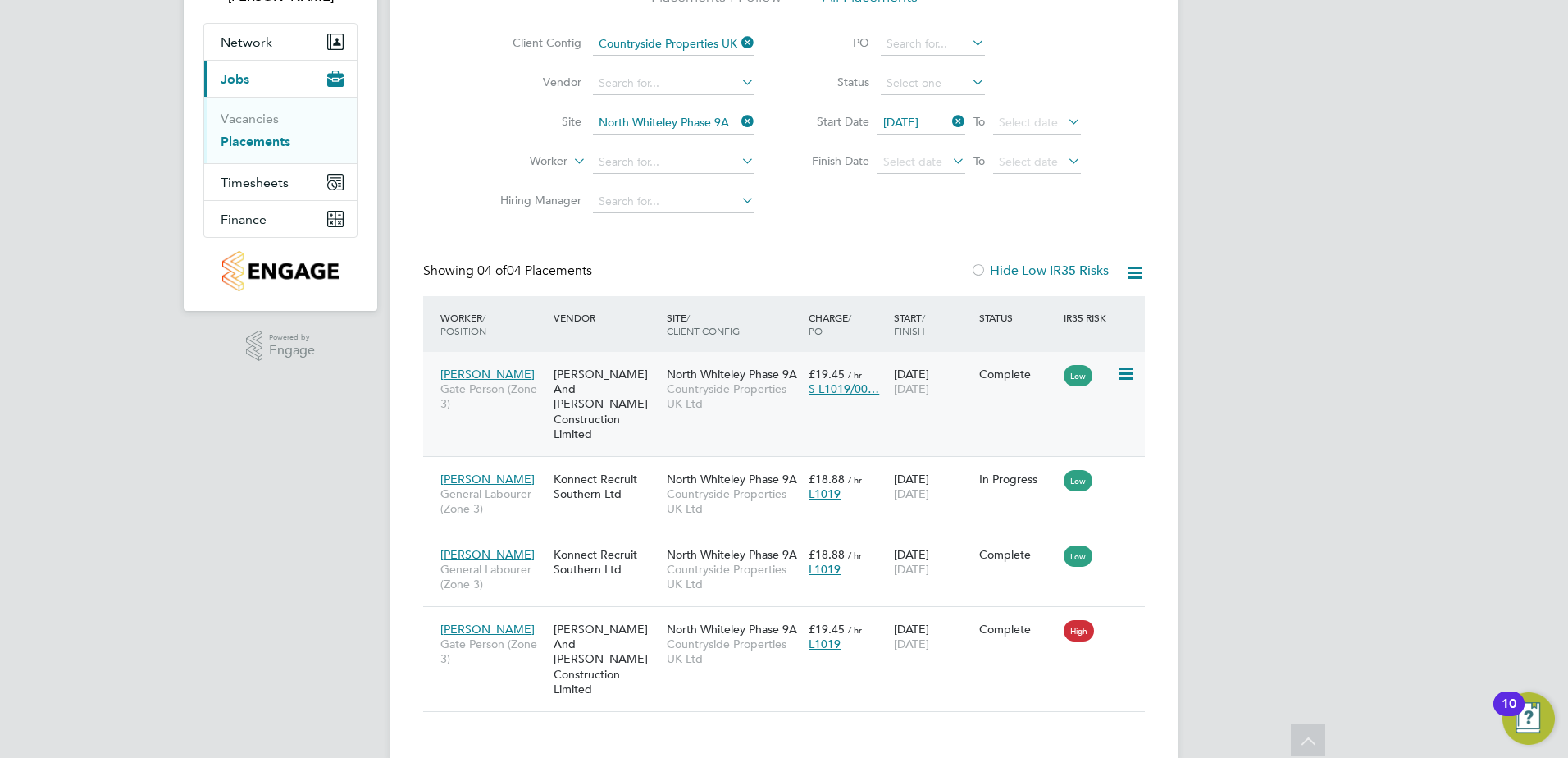
click at [521, 391] on span "Gate Person (Zone 3)" at bounding box center [493, 396] width 105 height 30
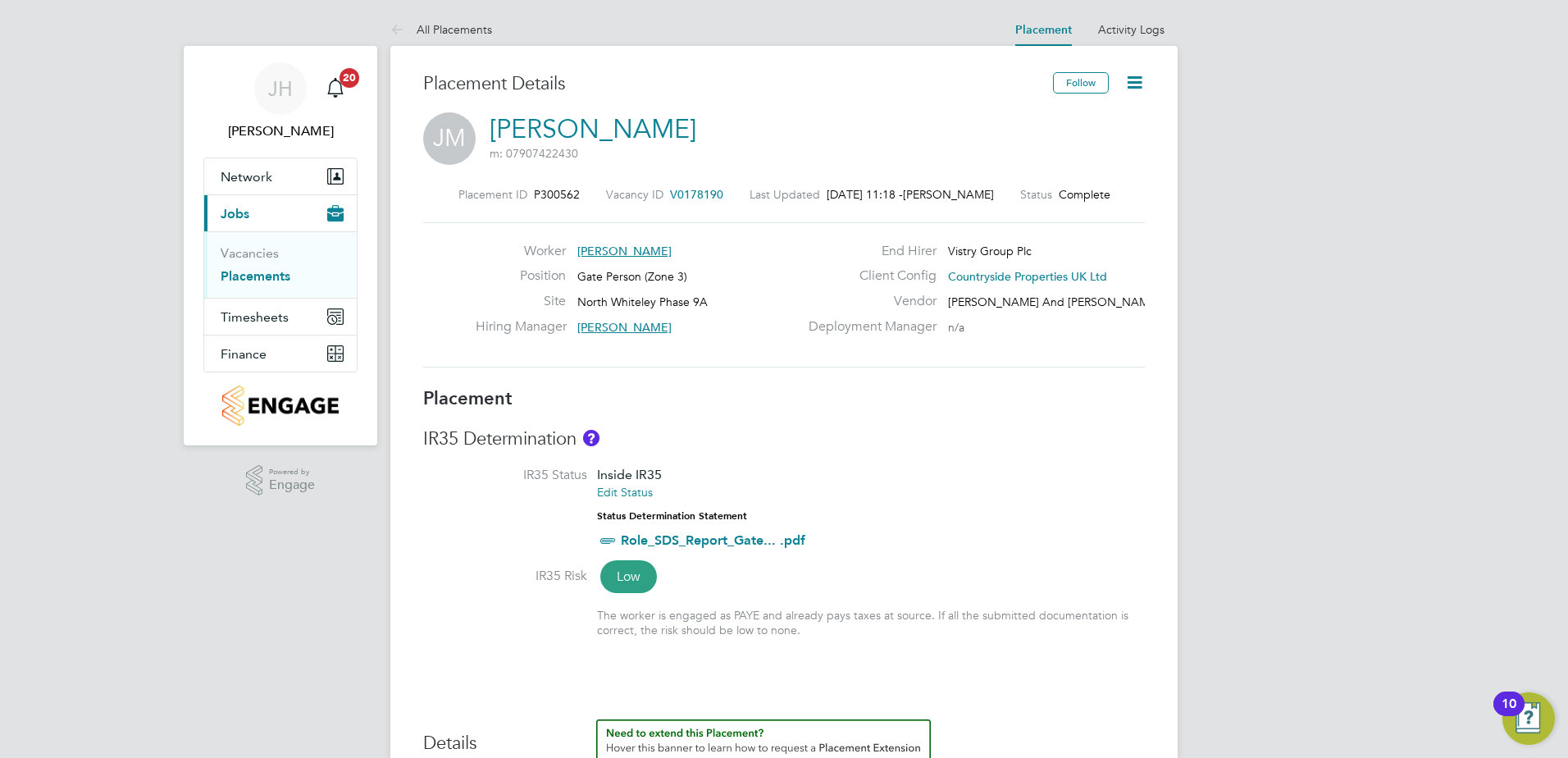
click at [1136, 82] on icon at bounding box center [1134, 81] width 20 height 20
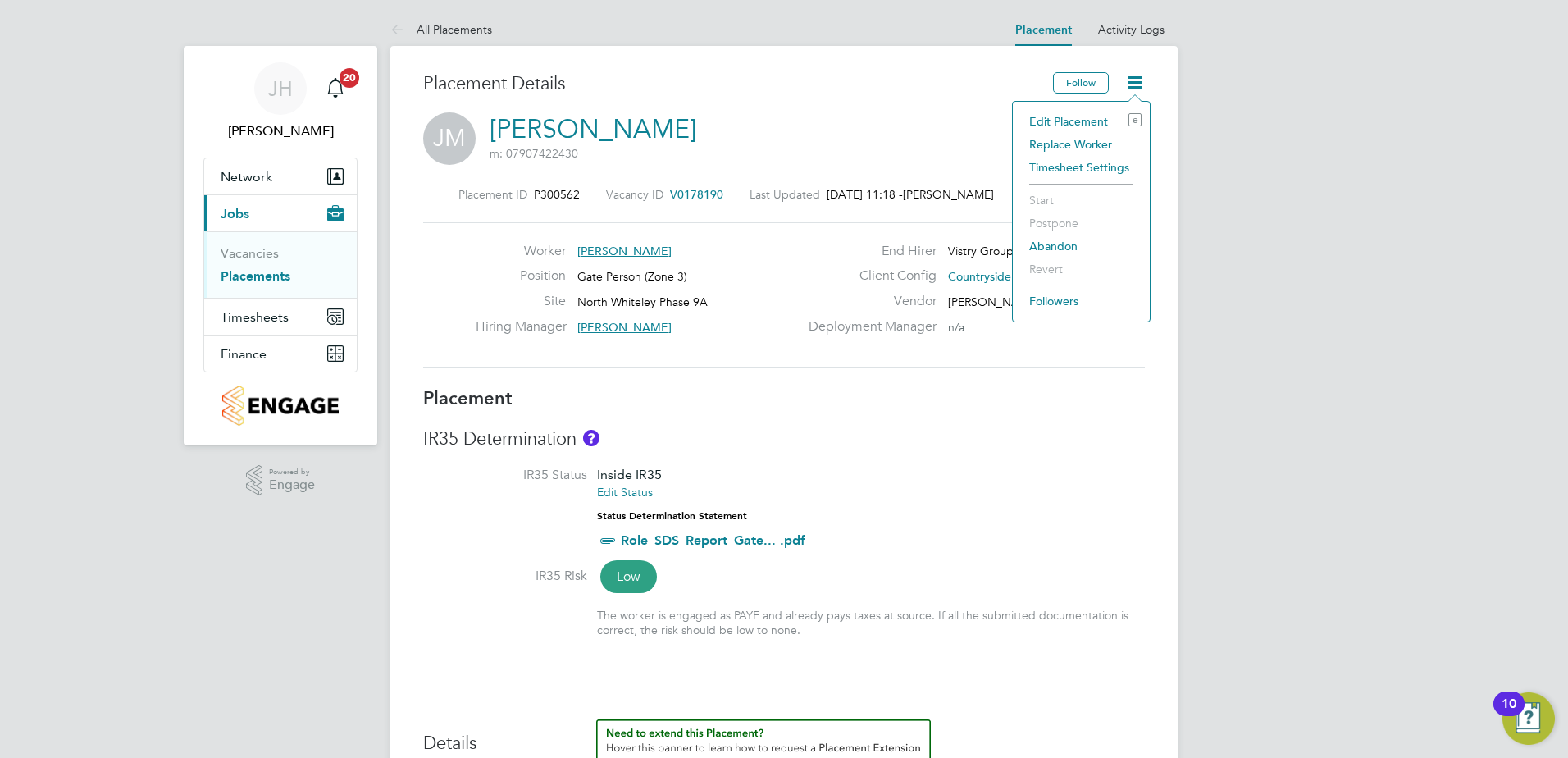
click at [1086, 143] on li "Replace Worker" at bounding box center [1081, 145] width 121 height 23
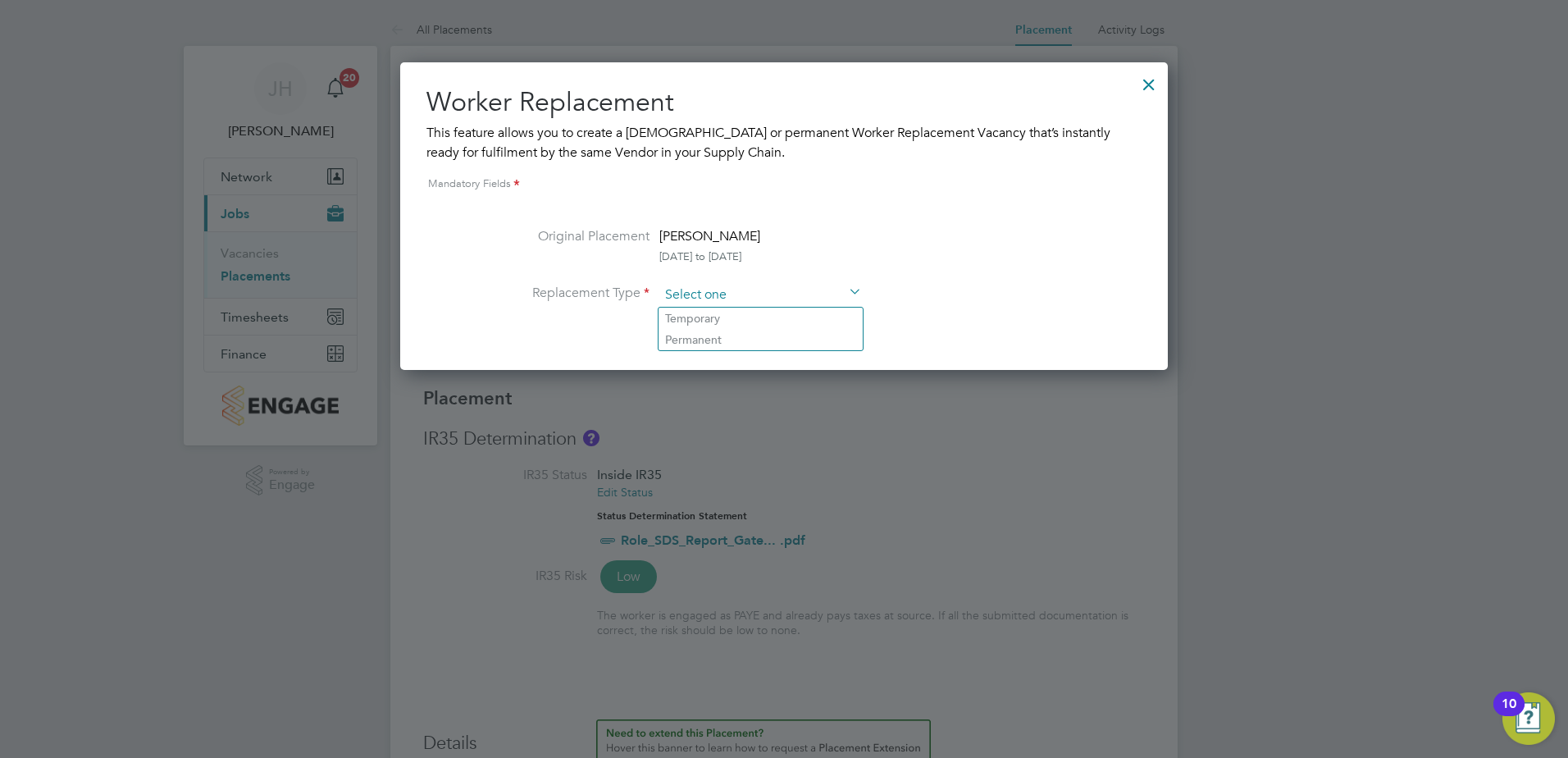
click at [763, 300] on input at bounding box center [760, 295] width 202 height 25
click at [739, 313] on li "Temporary" at bounding box center [761, 318] width 204 height 21
type input "Temporary"
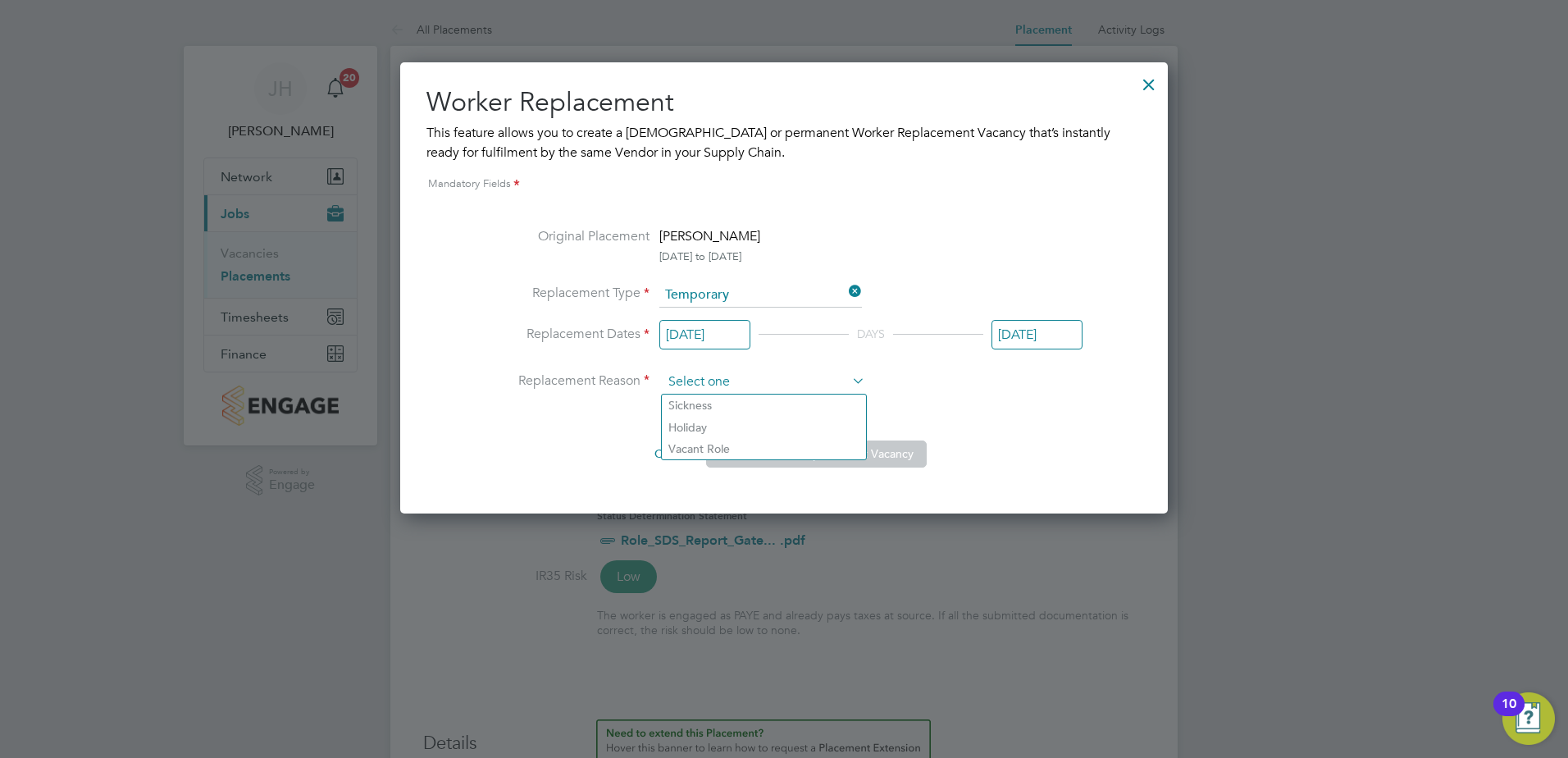
click at [775, 384] on input at bounding box center [763, 382] width 202 height 25
click at [744, 447] on li "Vacant Role" at bounding box center [763, 448] width 204 height 21
type input "Vacant Role"
click at [856, 450] on button "Create Worker Replacement Vacancy" at bounding box center [816, 453] width 220 height 26
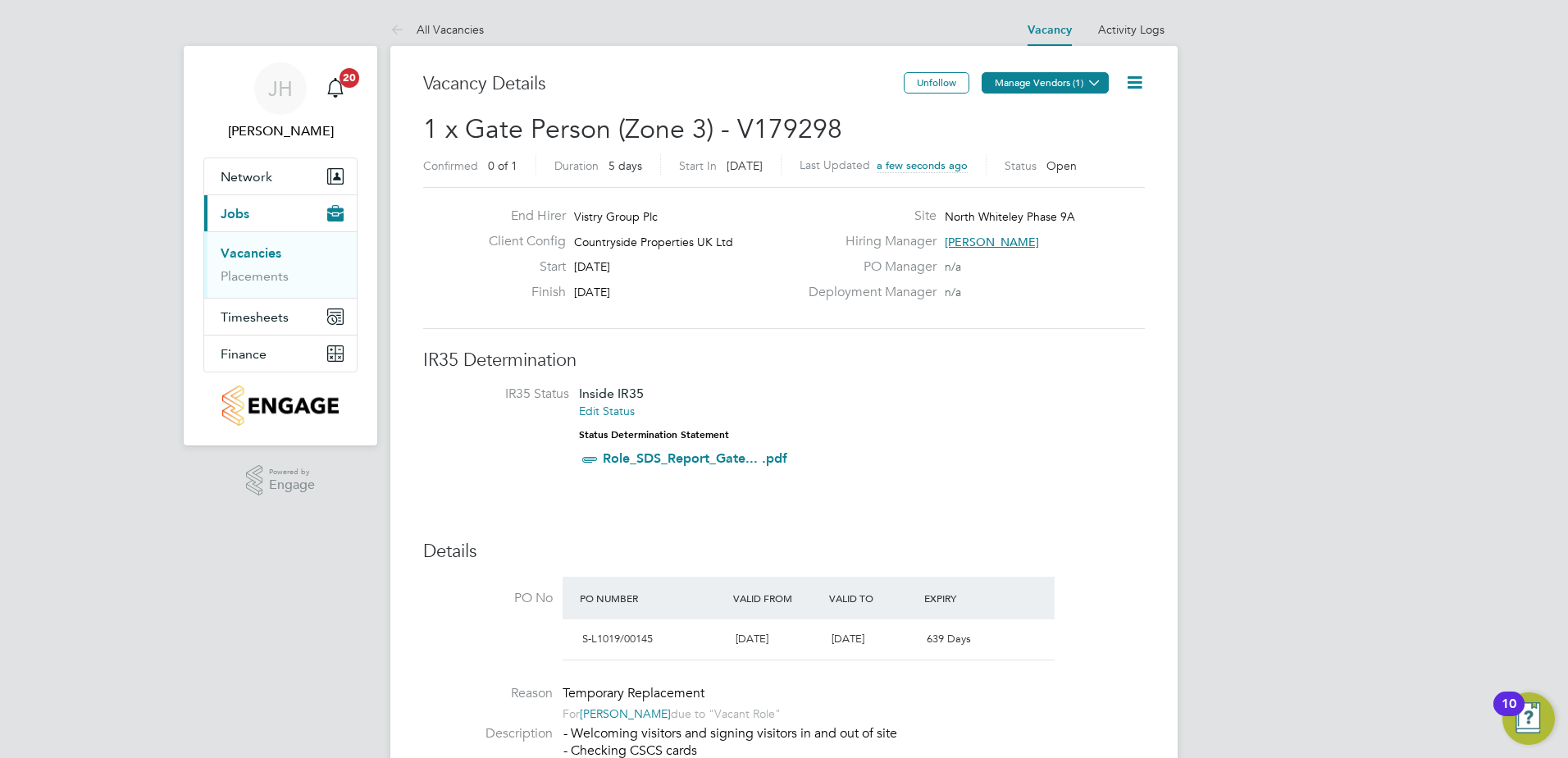
click at [1101, 88] on icon at bounding box center [1094, 82] width 12 height 12
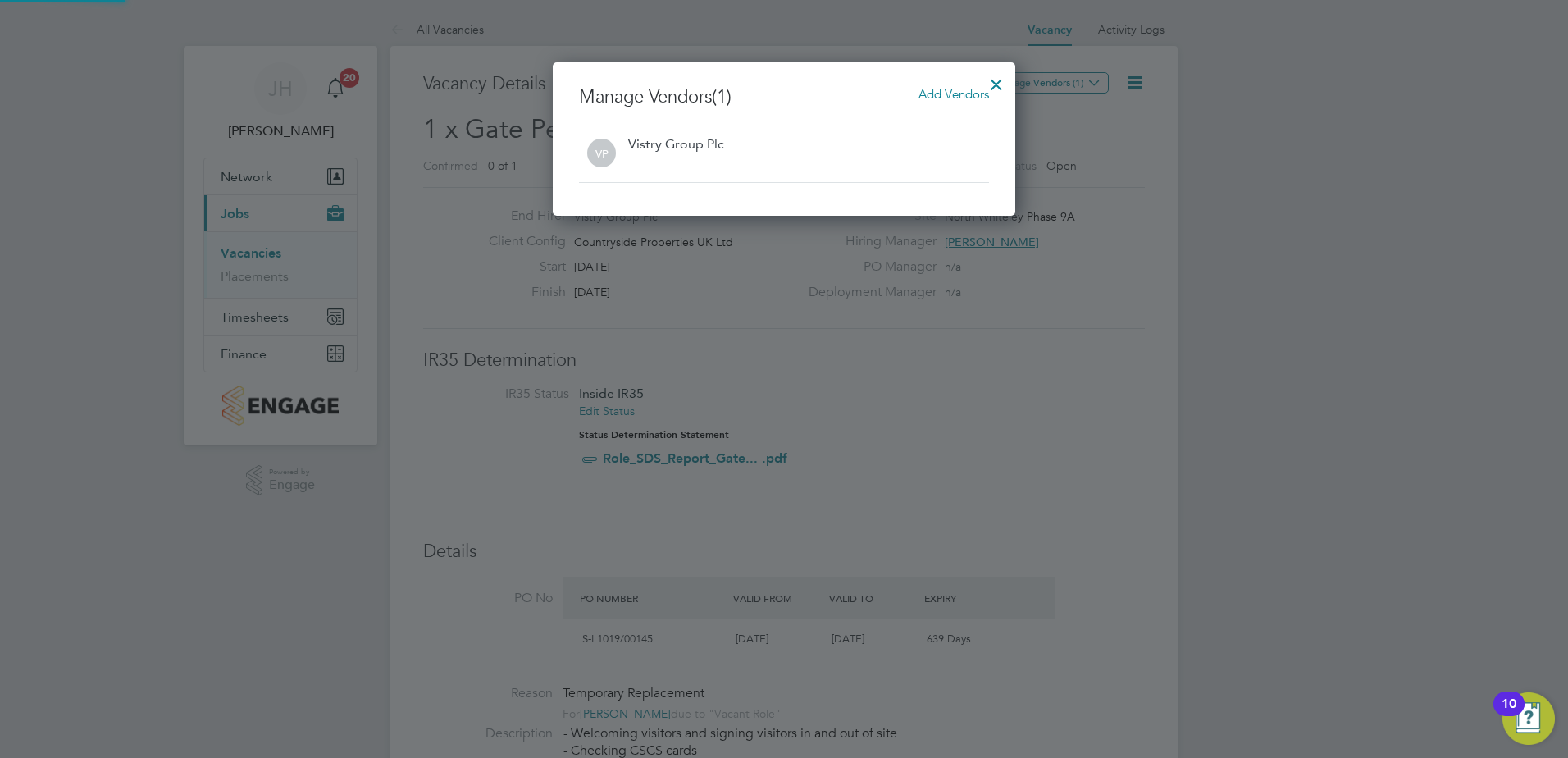
scroll to position [153, 464]
click at [935, 96] on span "Add Vendors" at bounding box center [954, 94] width 71 height 15
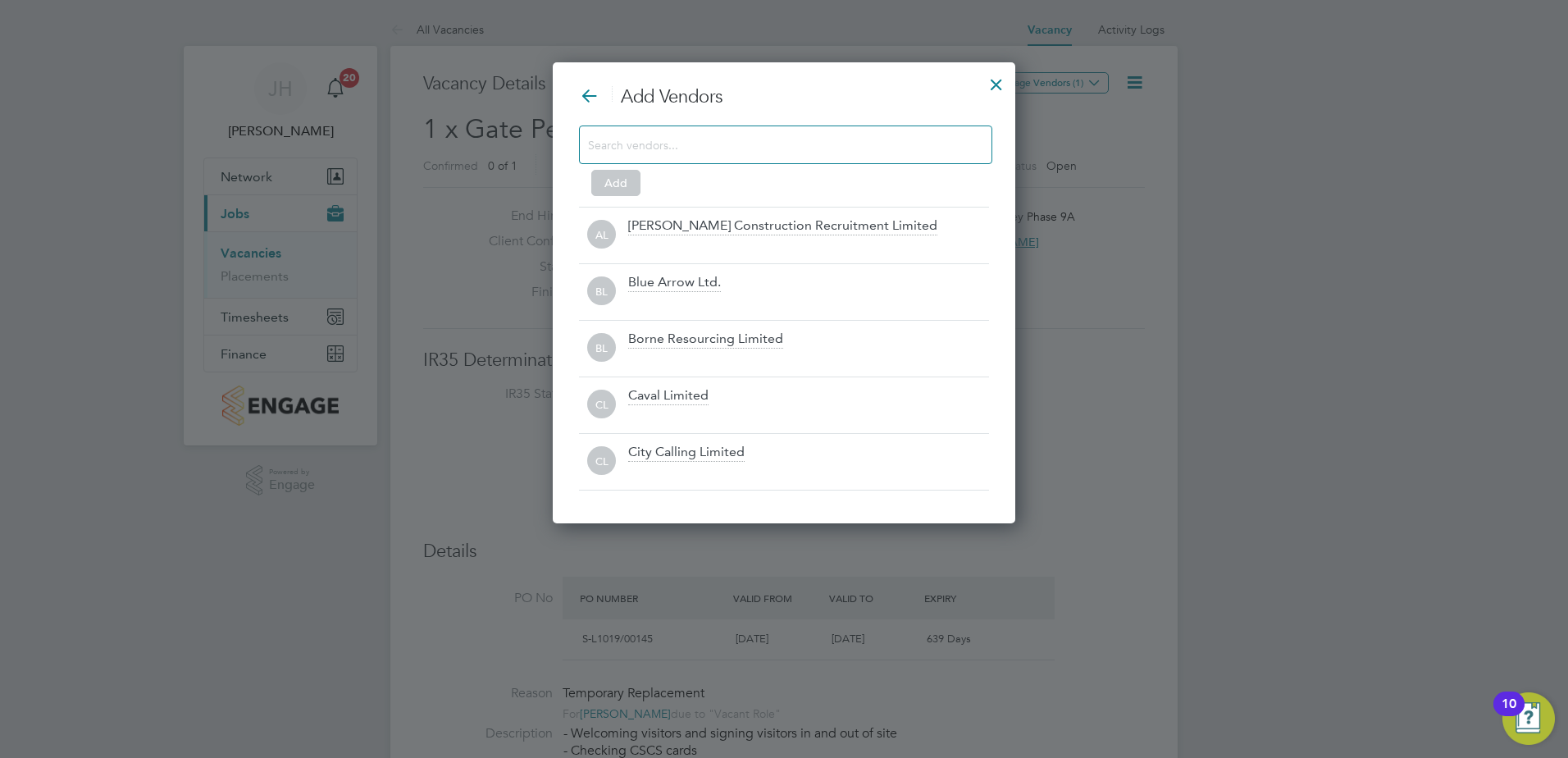
click at [724, 140] on input at bounding box center [772, 145] width 369 height 21
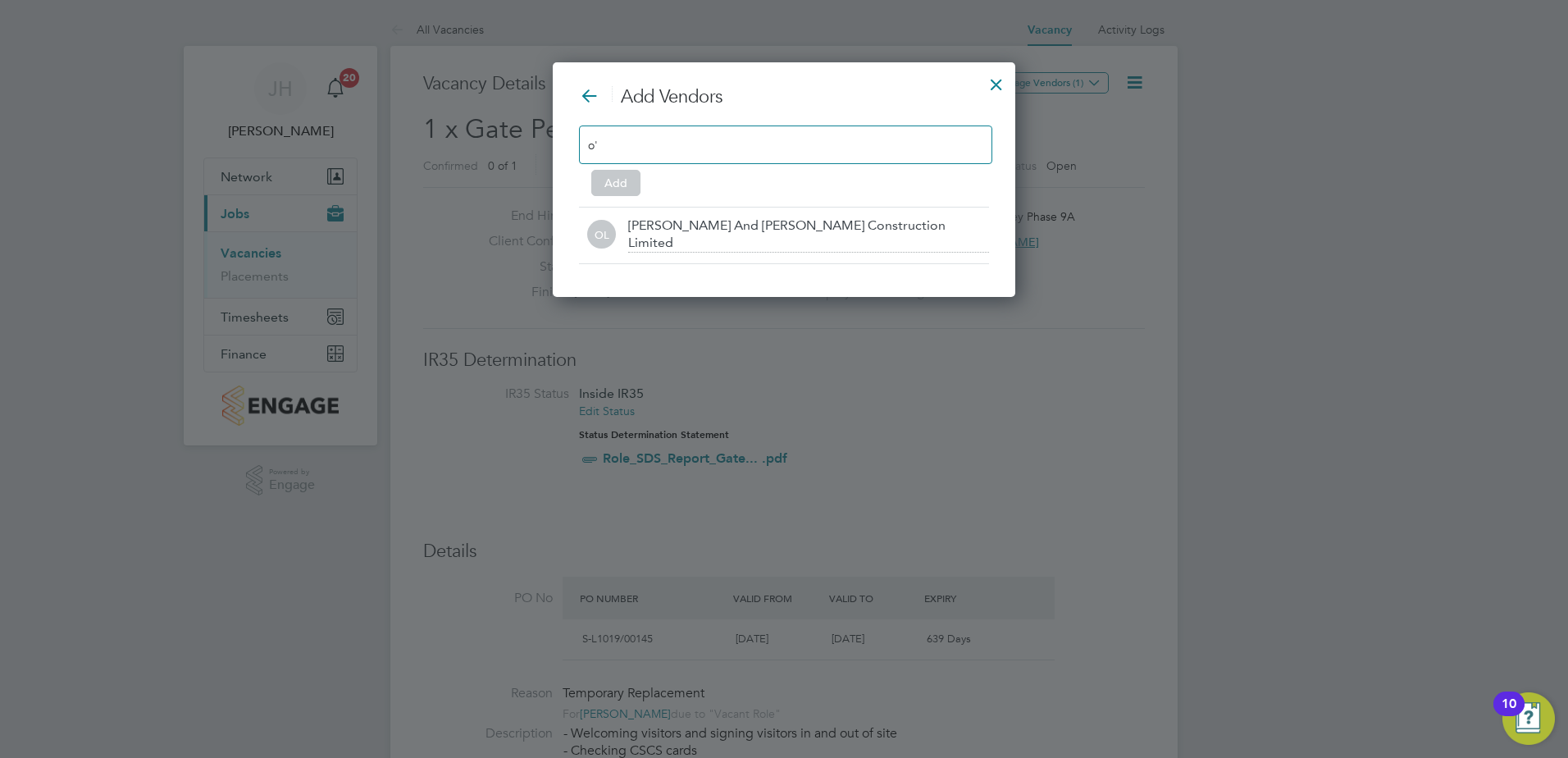
scroll to position [236, 464]
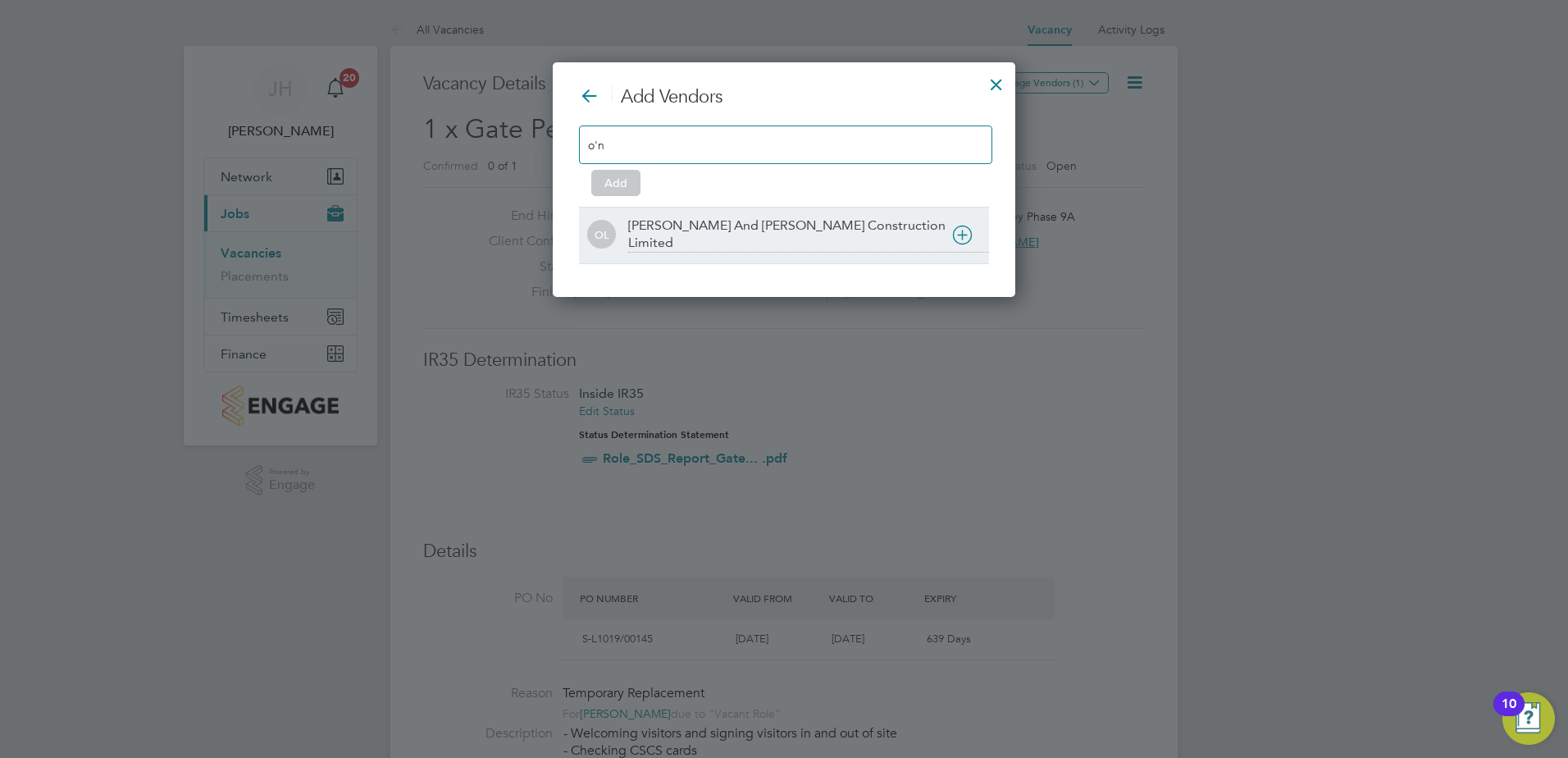
type input "o'n"
click at [696, 237] on div "[PERSON_NAME] And [PERSON_NAME] Construction Limited" at bounding box center [808, 236] width 361 height 36
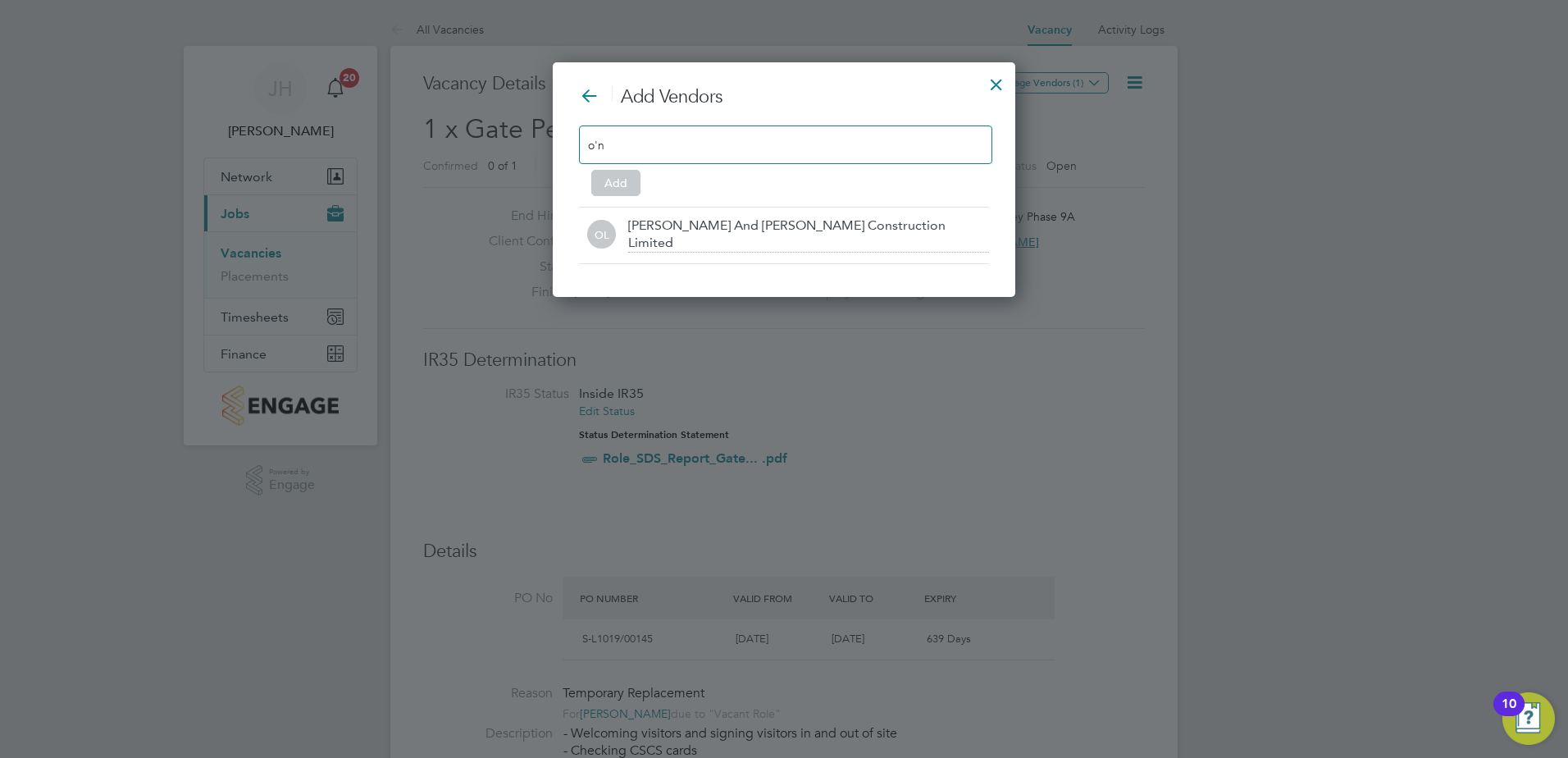
scroll to position [179, 491]
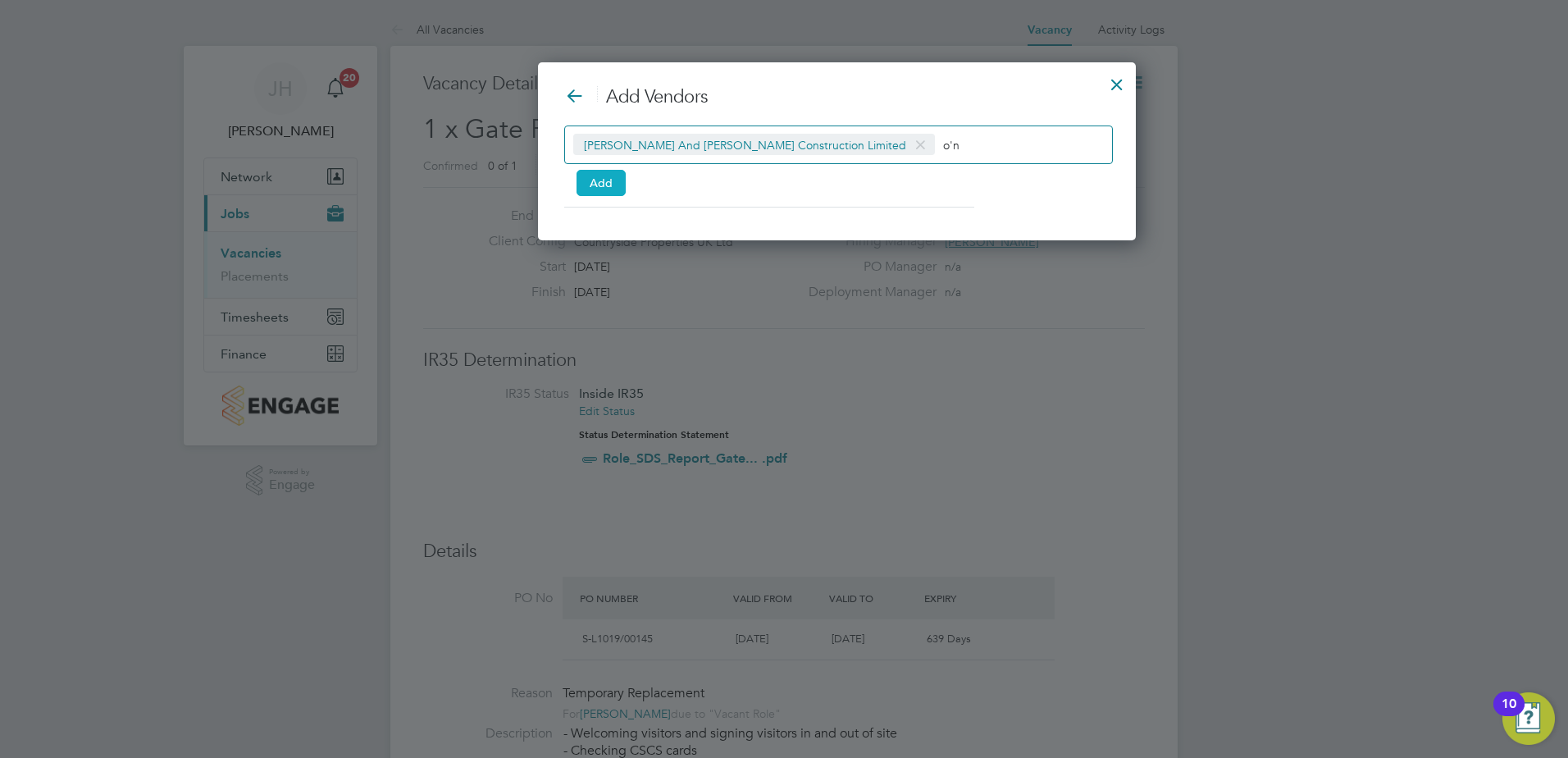
click at [605, 180] on button "Add" at bounding box center [601, 182] width 49 height 26
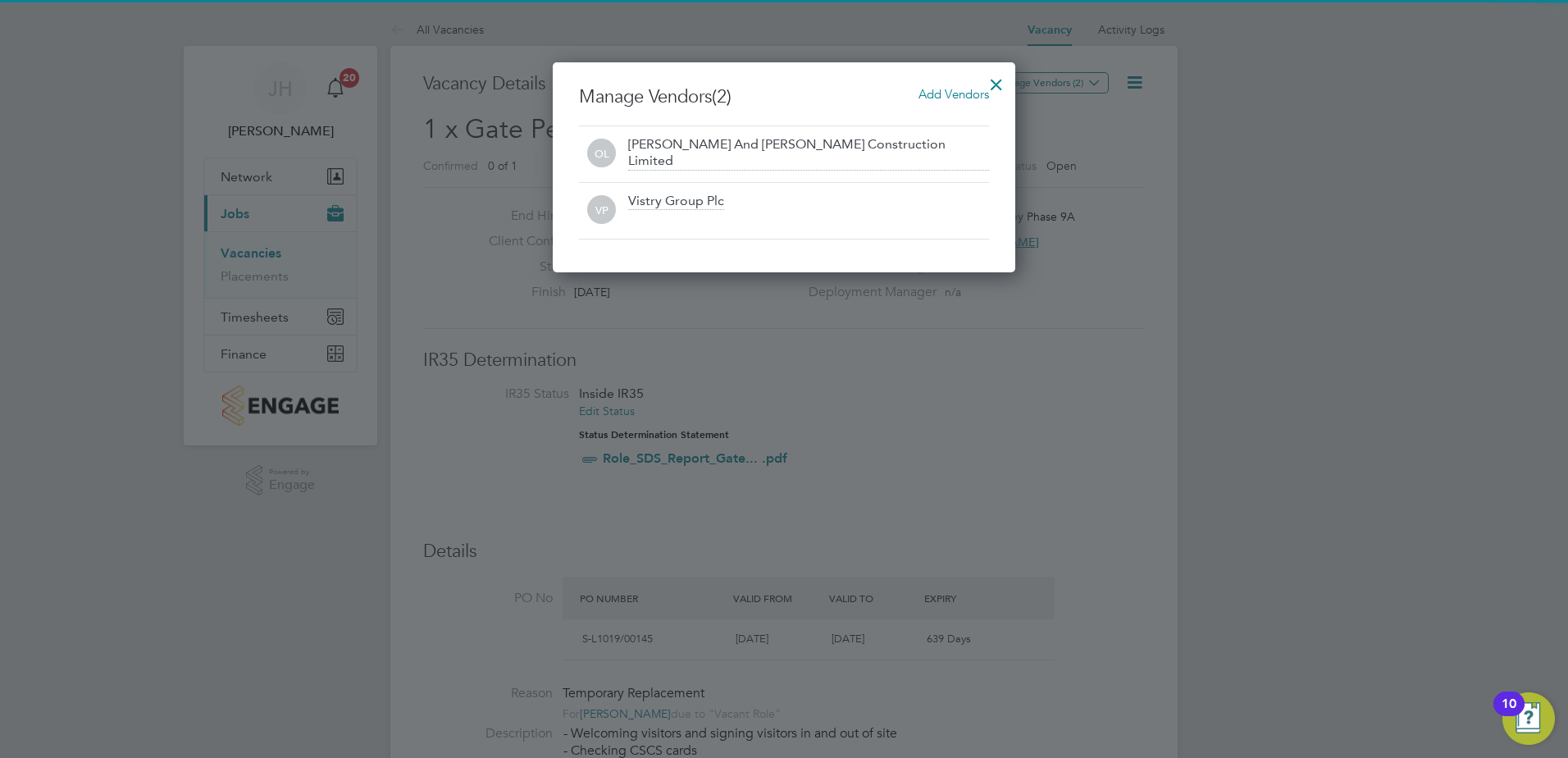
click at [999, 79] on div at bounding box center [996, 80] width 30 height 30
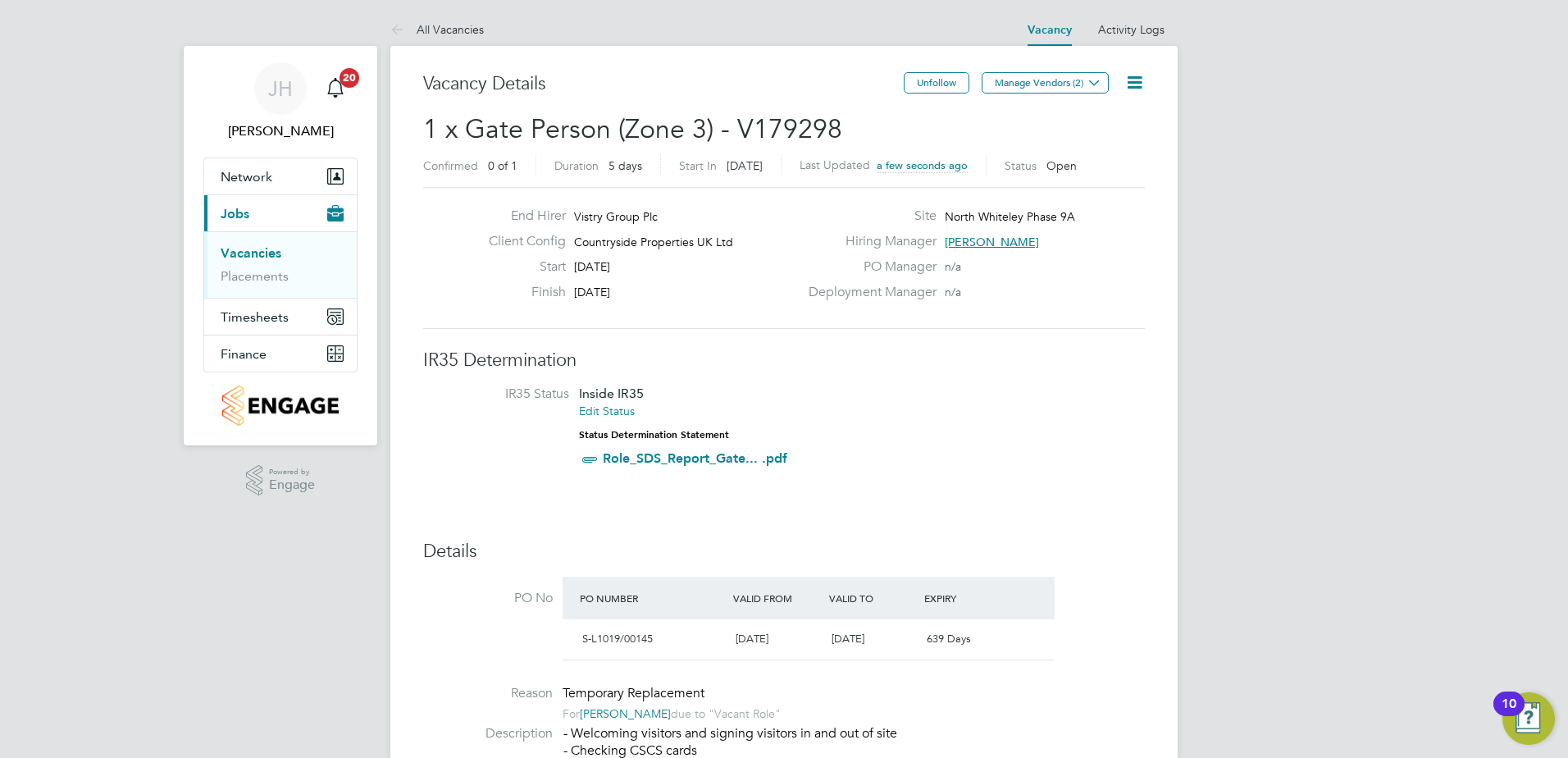
click at [1129, 87] on icon at bounding box center [1134, 81] width 20 height 20
